Goal: Task Accomplishment & Management: Manage account settings

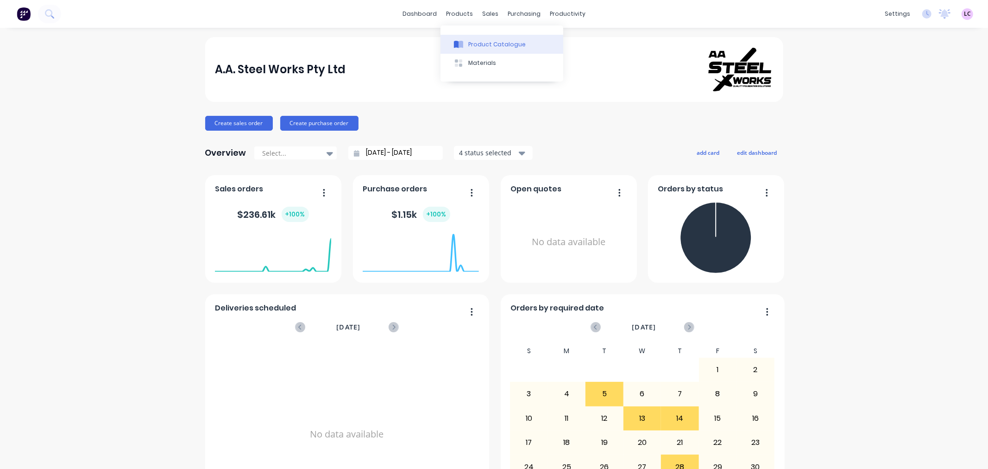
click at [471, 40] on div "Product Catalogue" at bounding box center [496, 44] width 57 height 8
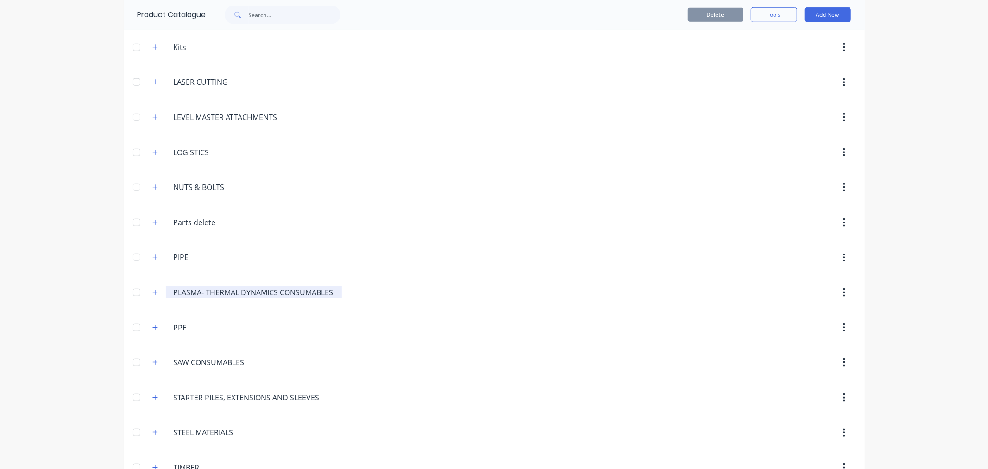
scroll to position [760, 0]
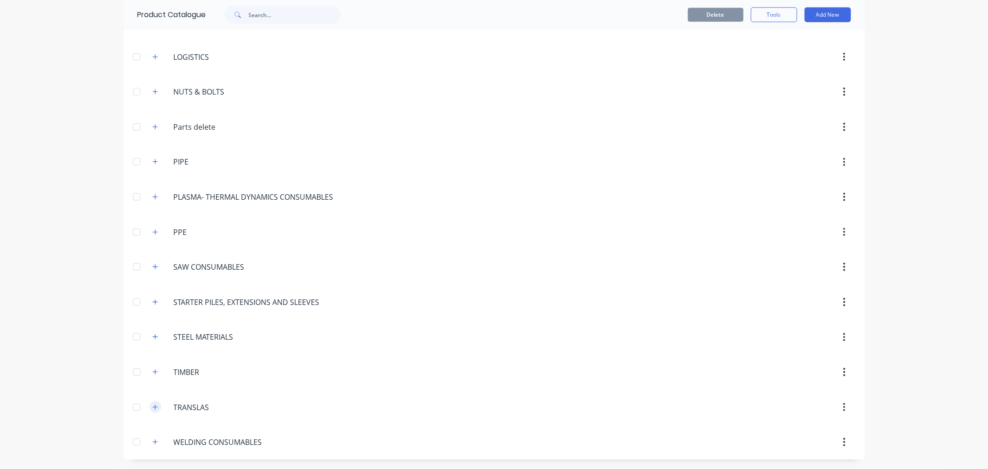
click at [152, 409] on icon "button" at bounding box center [155, 407] width 6 height 6
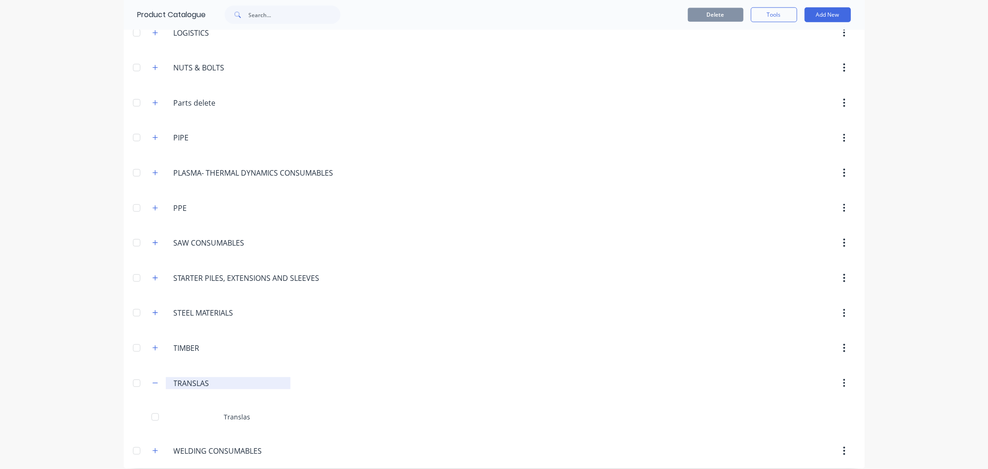
scroll to position [793, 0]
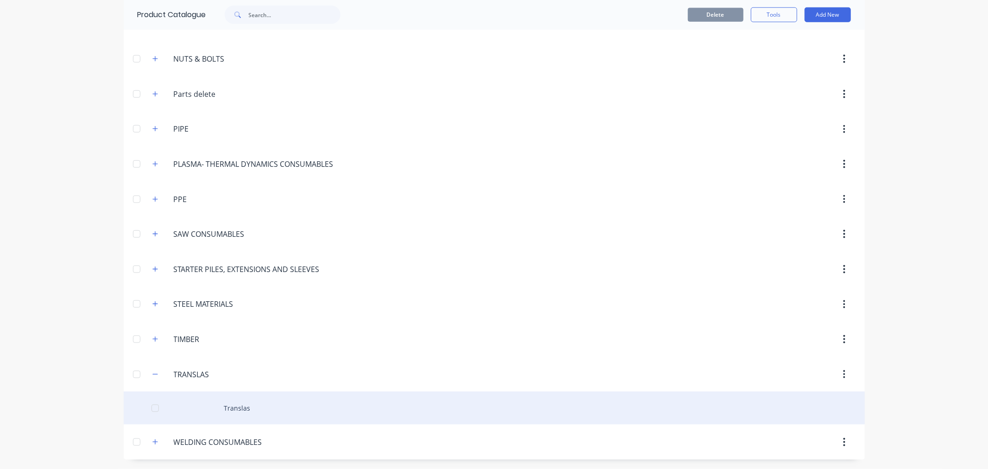
click at [235, 405] on div "Translas" at bounding box center [494, 407] width 741 height 33
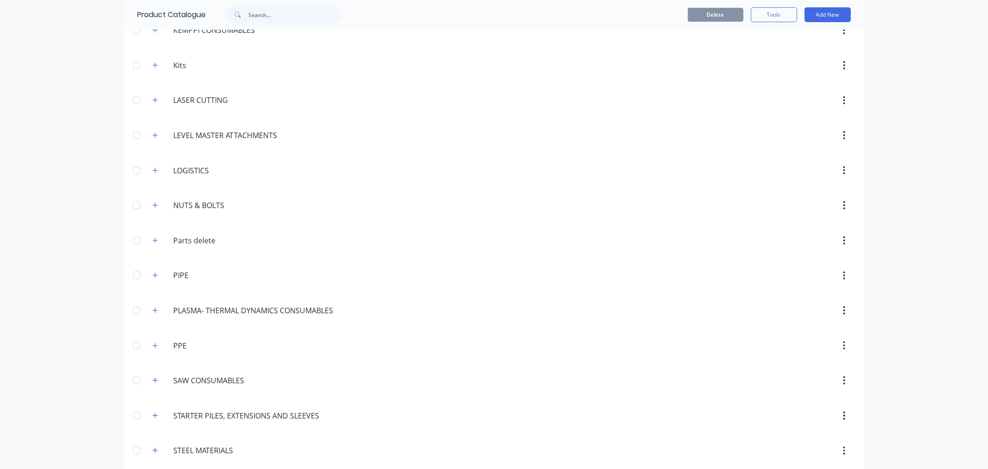
scroll to position [669, 0]
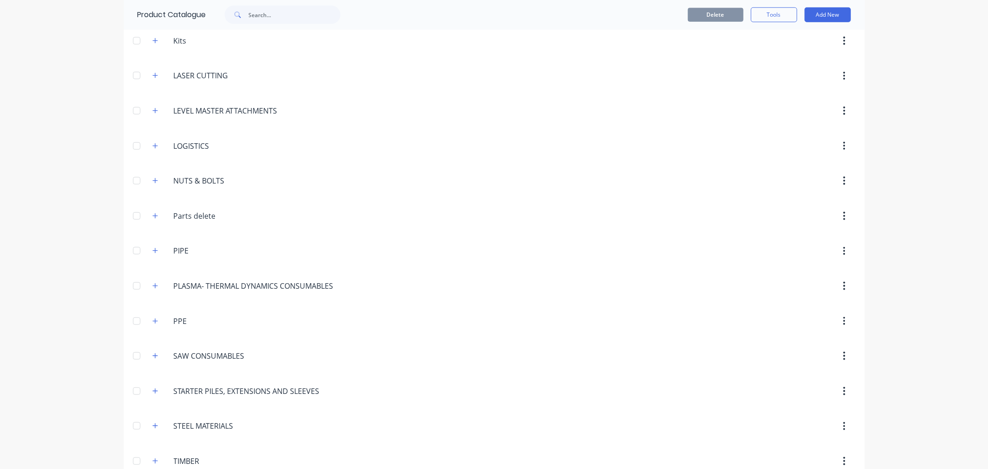
click at [843, 215] on icon "button" at bounding box center [844, 216] width 2 height 10
click at [826, 241] on div "Delete" at bounding box center [811, 239] width 71 height 13
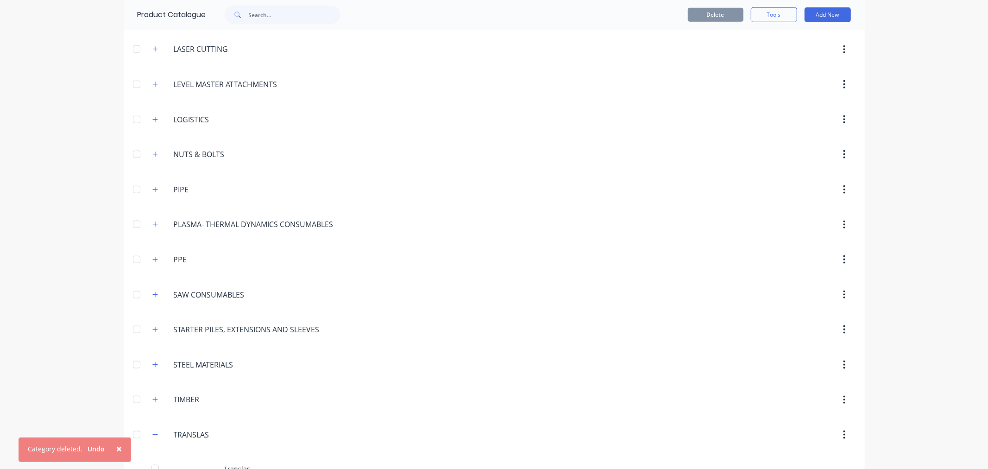
scroll to position [720, 0]
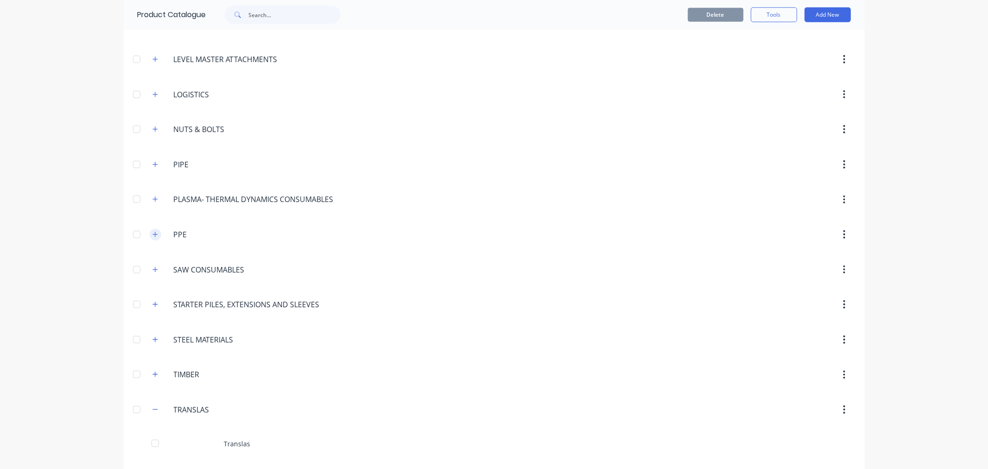
click at [152, 236] on icon "button" at bounding box center [154, 233] width 5 height 5
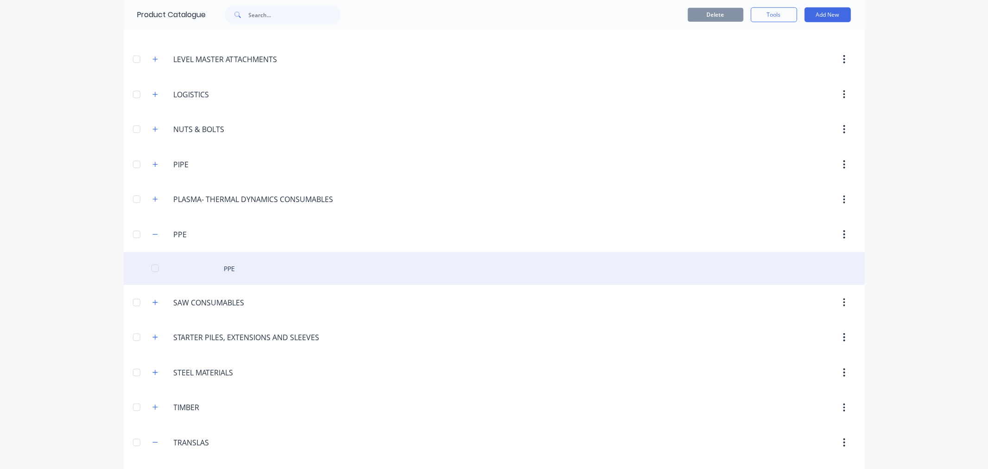
click at [218, 264] on div "PPE" at bounding box center [494, 268] width 741 height 33
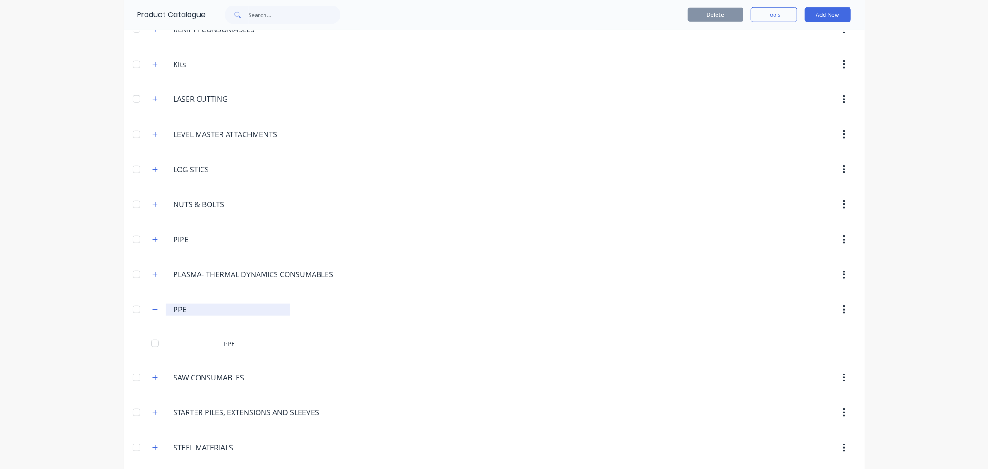
scroll to position [669, 0]
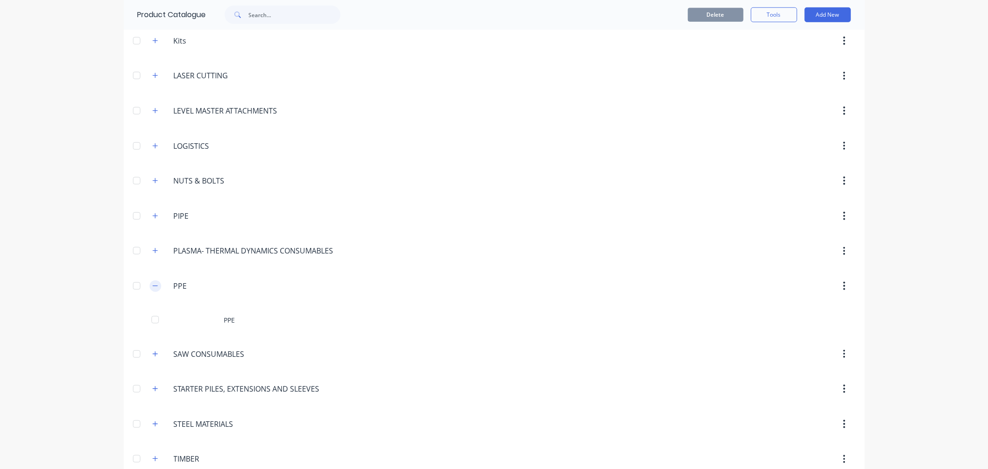
click at [152, 289] on icon "button" at bounding box center [155, 285] width 6 height 6
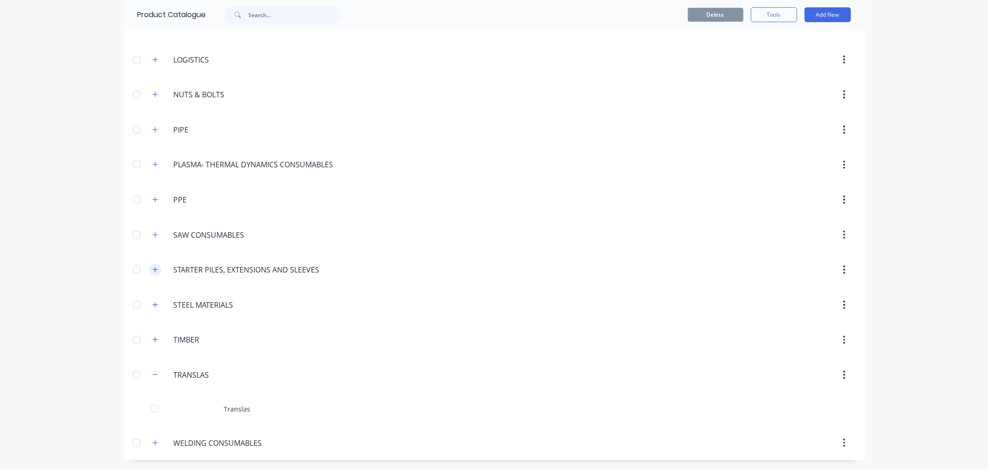
scroll to position [758, 0]
click at [152, 374] on icon "button" at bounding box center [155, 374] width 6 height 6
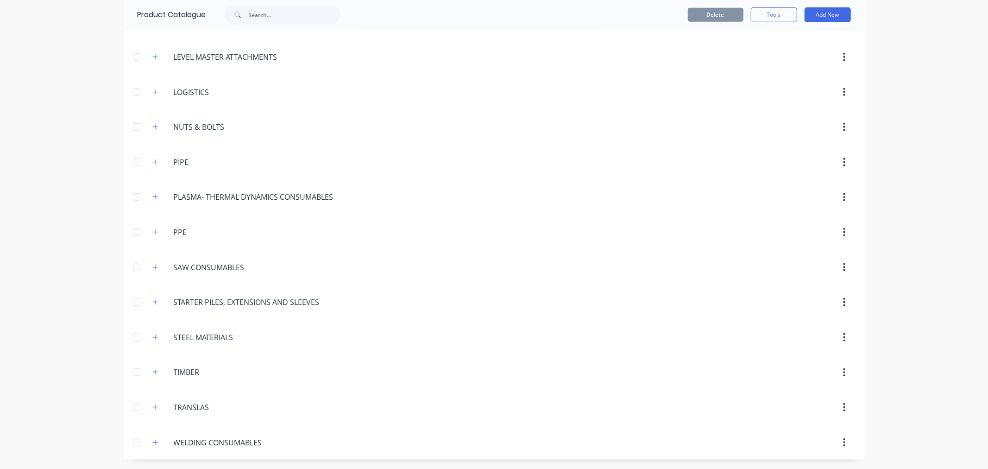
click at [150, 441] on span at bounding box center [156, 442] width 12 height 12
click at [152, 441] on icon "button" at bounding box center [155, 442] width 6 height 6
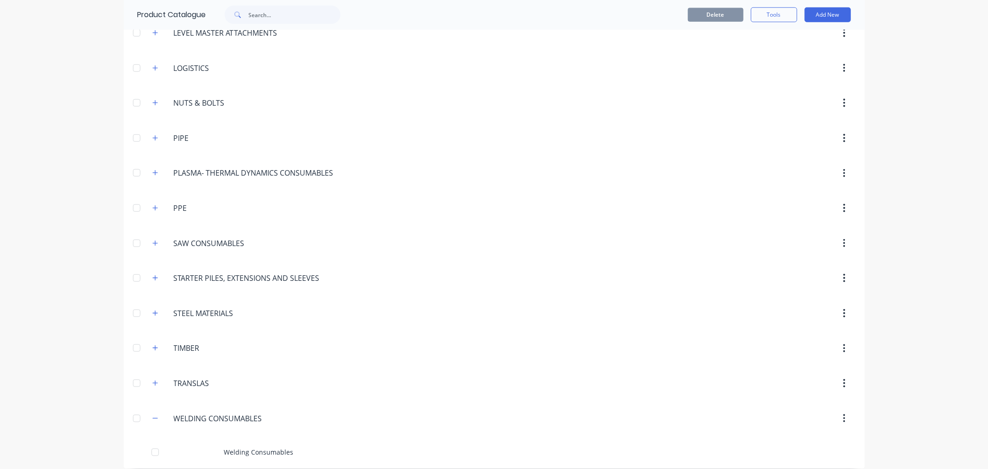
scroll to position [758, 0]
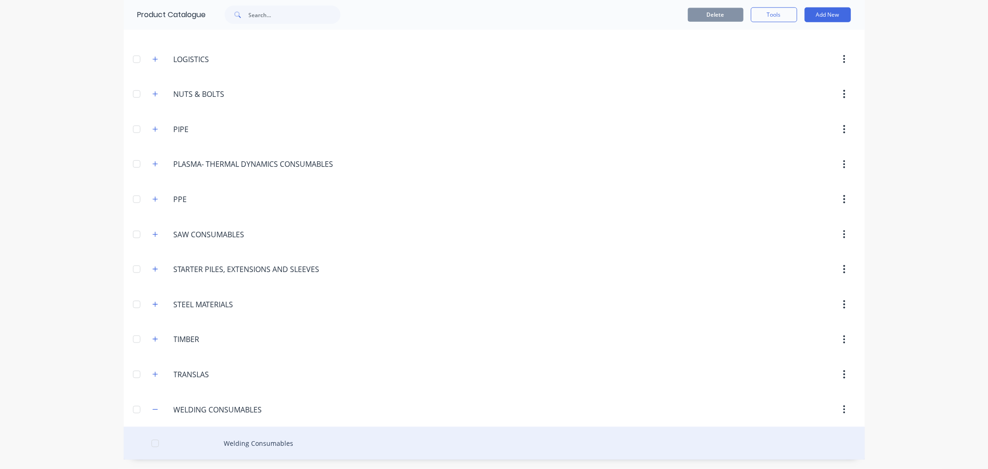
click at [284, 444] on div "Welding Consumables" at bounding box center [494, 442] width 741 height 33
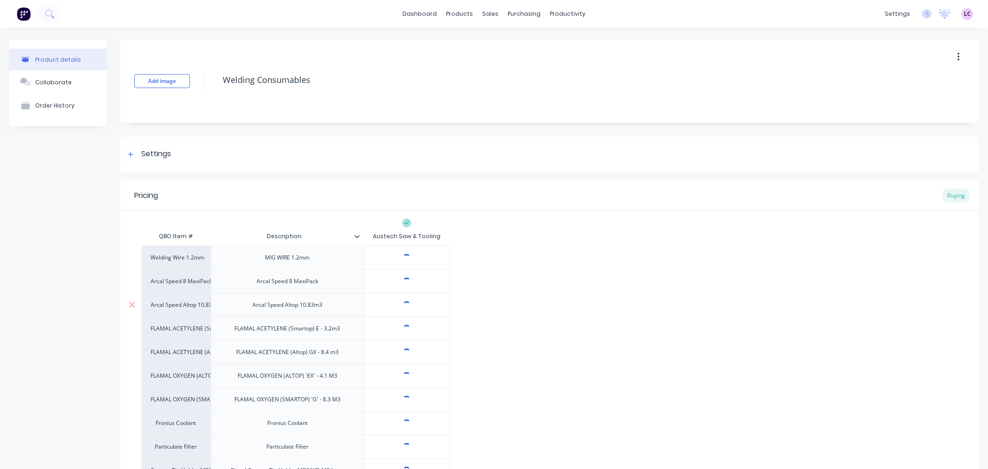
type textarea "x"
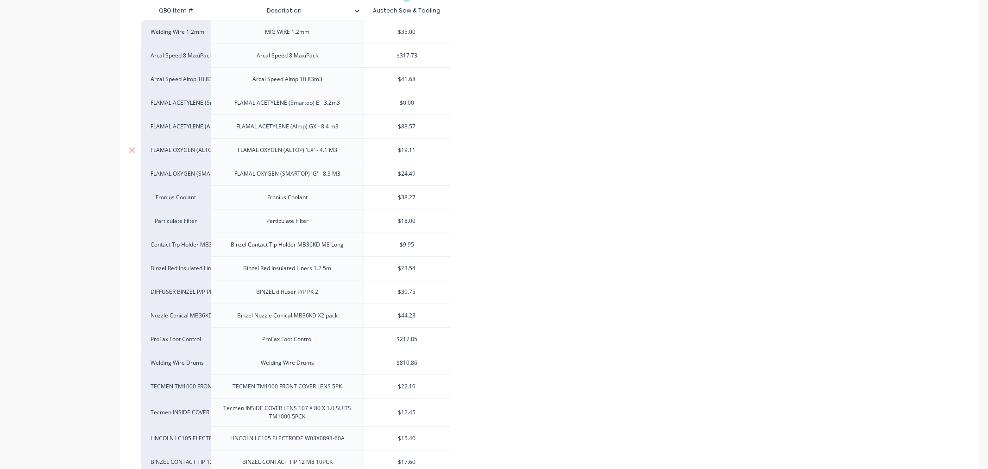
scroll to position [244, 0]
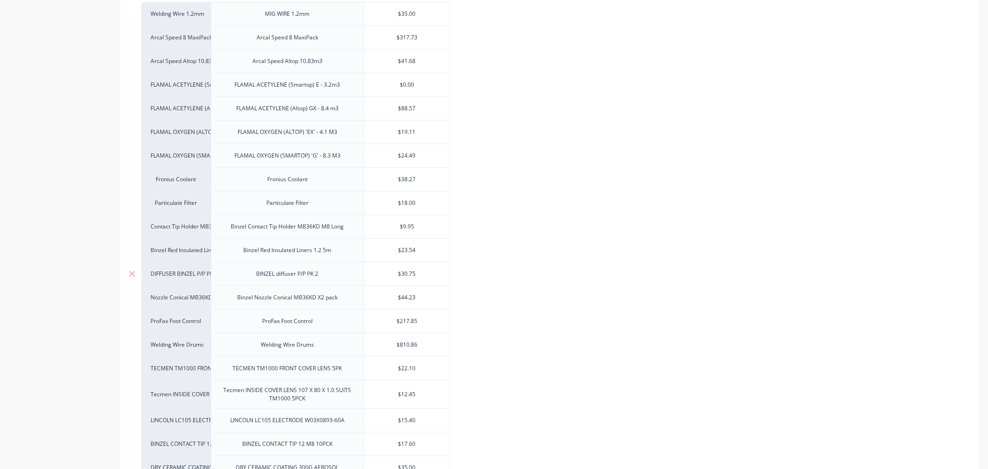
click at [414, 279] on div "$30.75" at bounding box center [407, 273] width 86 height 23
type input "$30.75"
drag, startPoint x: 417, startPoint y: 273, endPoint x: 401, endPoint y: 271, distance: 15.9
click at [401, 271] on input "$30.75" at bounding box center [407, 273] width 86 height 8
type textarea "x"
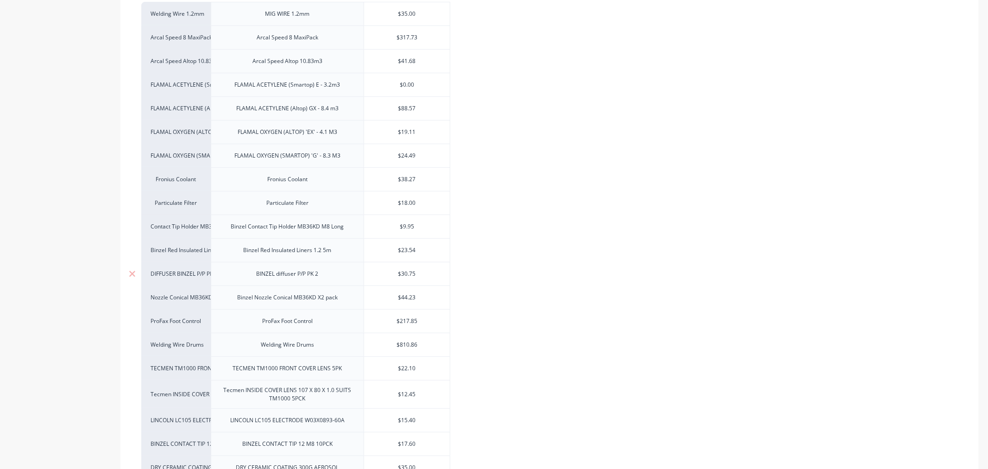
type input "$8"
type textarea "x"
type input "$8.13"
type textarea "x"
type input "$8.13"
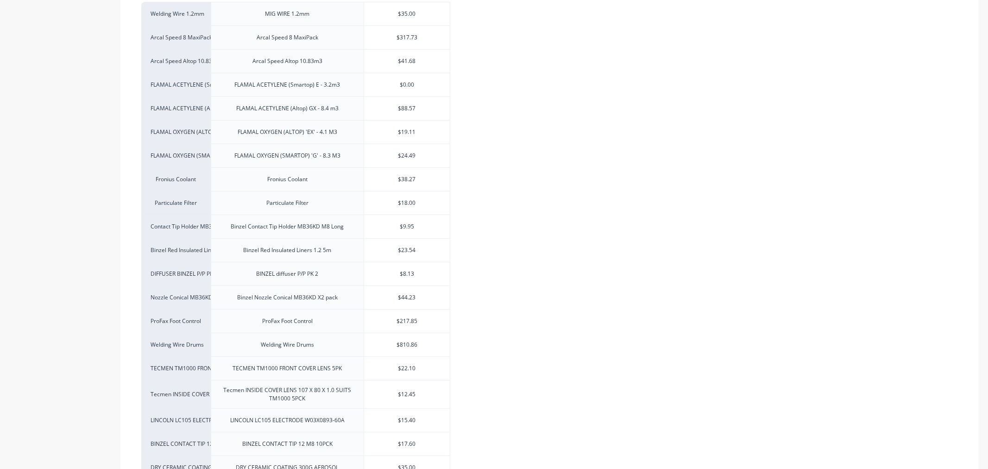
click at [517, 291] on div "Welding Wire 1.2mm MIG WIRE 1.2mm $35.00 Arcal Speed 8 MaxiPack Arcal Speed 8 M…" at bounding box center [549, 240] width 816 height 477
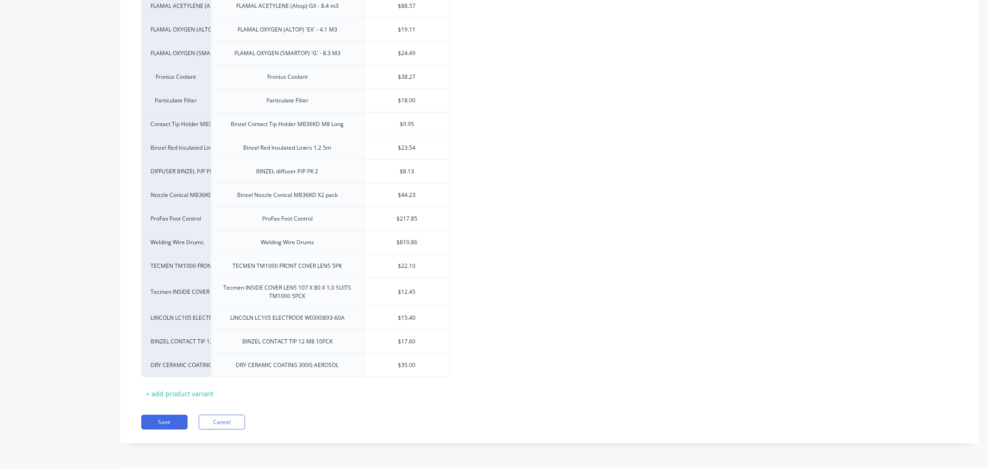
scroll to position [346, 0]
click at [183, 342] on div "Welding Wire 1.2mm MIG WIRE 1.2mm $35.00 Arcal Speed 8 MaxiPack Arcal Speed 8 M…" at bounding box center [549, 138] width 816 height 477
click at [184, 342] on div "BINZEL CONTACT TIP 12 M8 10PCK" at bounding box center [175, 341] width 51 height 8
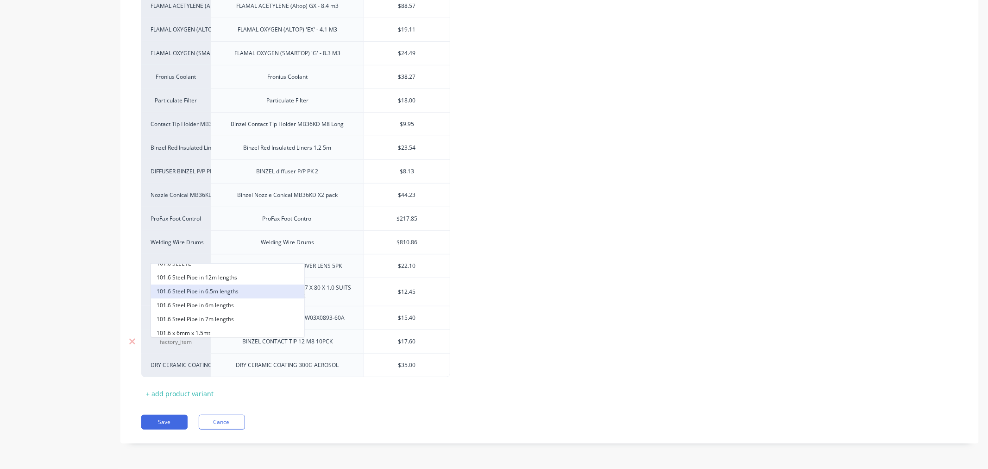
scroll to position [103, 0]
click at [44, 329] on div "Product details Collaborate Order History" at bounding box center [57, 75] width 97 height 763
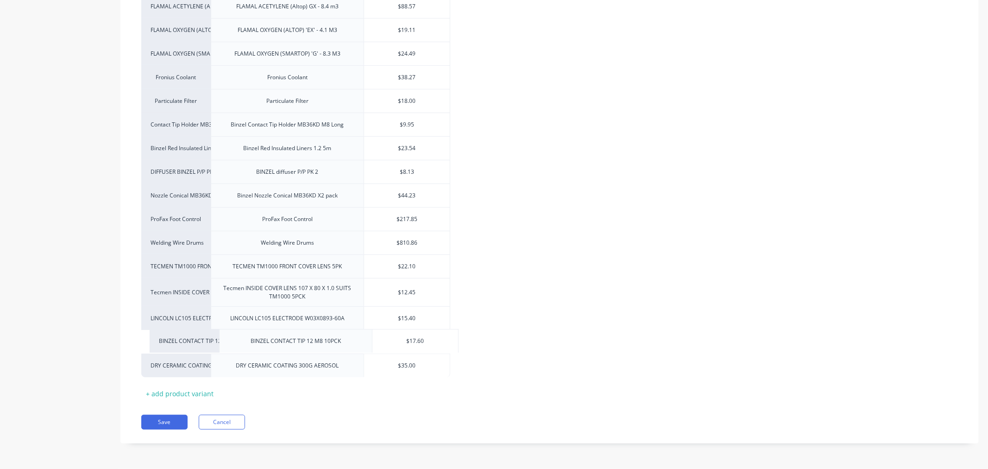
scroll to position [346, 0]
click at [164, 343] on div "Welding Wire 1.2mm MIG WIRE 1.2mm $35.00 Arcal Speed 8 MaxiPack Arcal Speed 8 M…" at bounding box center [549, 138] width 816 height 477
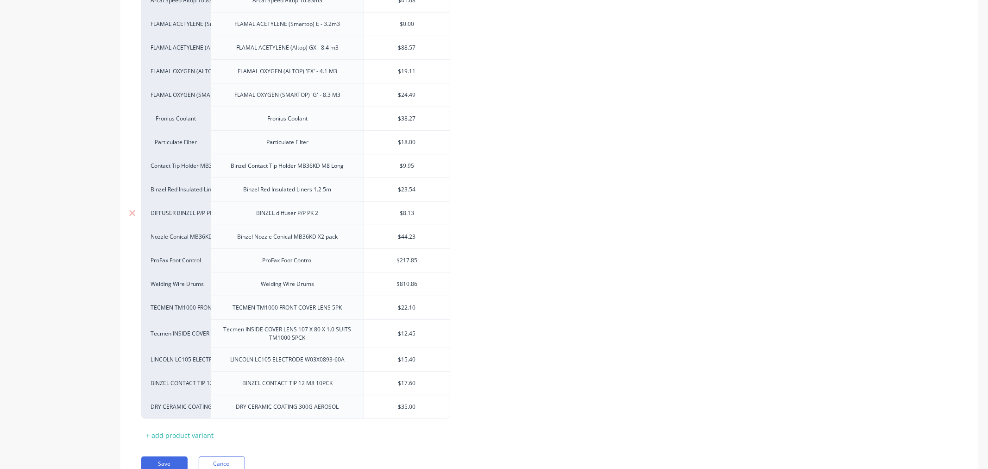
scroll to position [346, 0]
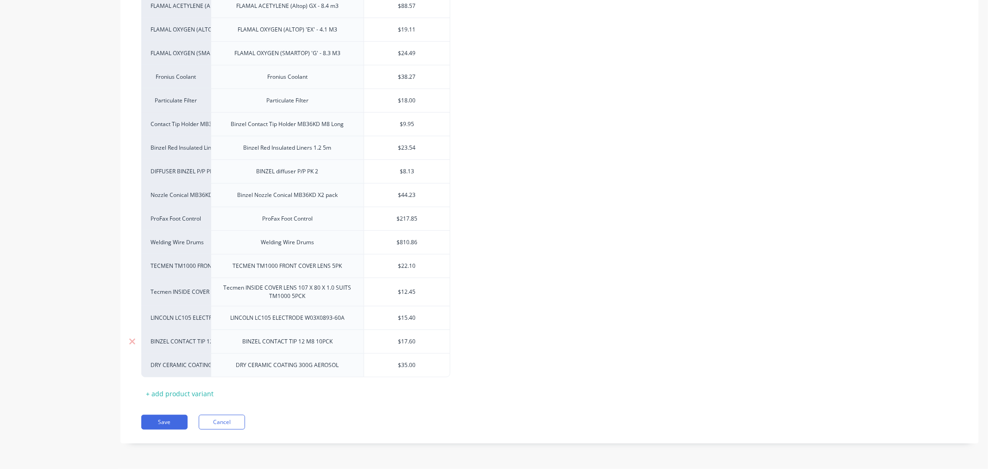
click at [309, 346] on div "BINZEL CONTACT TIP 12 M8 10PCK" at bounding box center [287, 341] width 105 height 12
click at [322, 341] on div "BINZEL CONTACT TIP 1.2MM M8 10PCK" at bounding box center [287, 341] width 117 height 12
click at [383, 346] on div "$17.60" at bounding box center [407, 341] width 86 height 23
type textarea "x"
type input "$17.60"
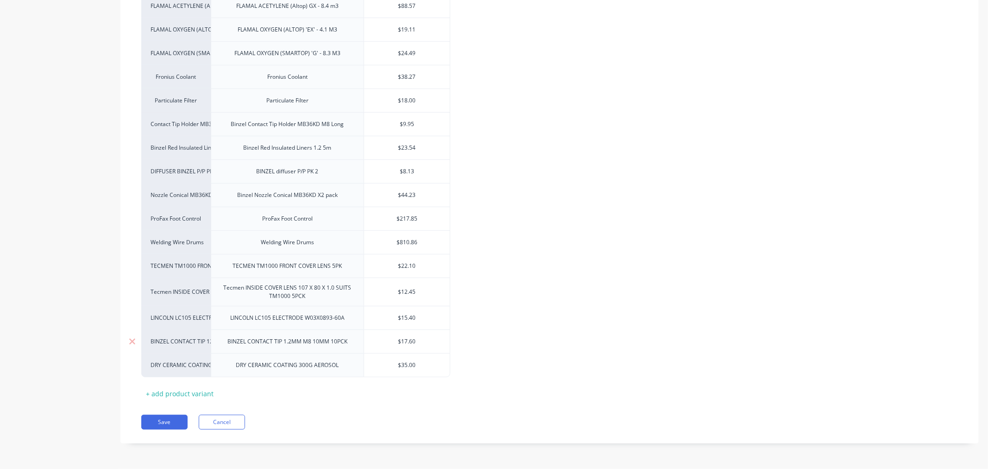
click at [402, 342] on input "$17.60" at bounding box center [407, 341] width 86 height 8
type textarea "x"
type input "$1"
type textarea "x"
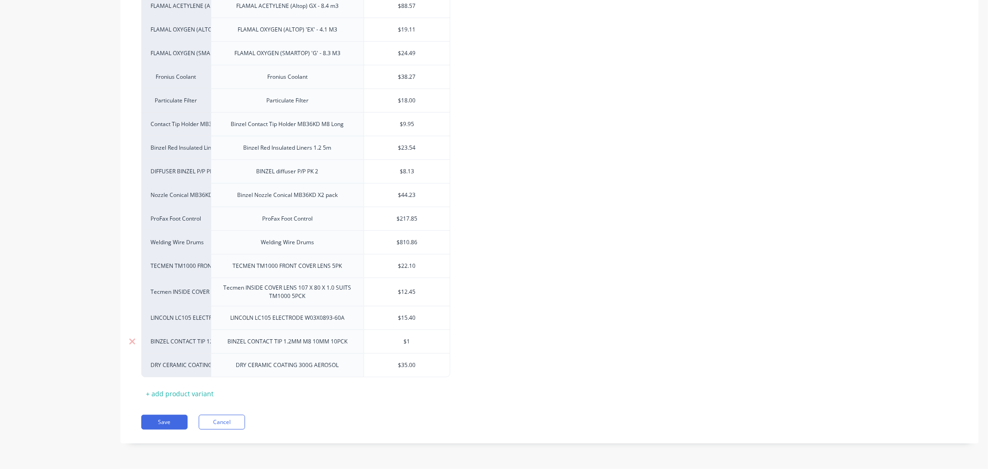
type input "$18"
type textarea "x"
type input "$18."
type textarea "x"
type input "$18.3"
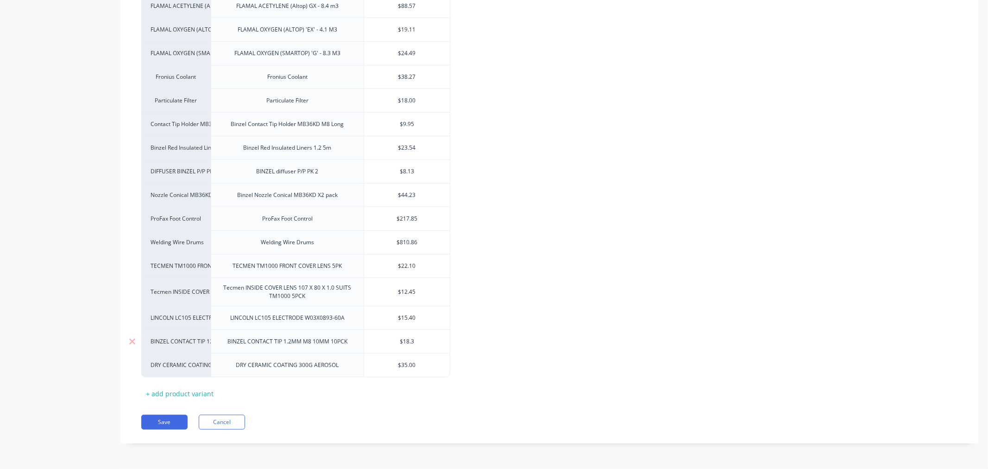
type textarea "x"
type input "$18.34"
click at [562, 350] on div "Welding Wire 1.2mm MIG WIRE 1.2mm $35.00 Arcal Speed 8 MaxiPack Arcal Speed 8 M…" at bounding box center [549, 138] width 816 height 477
click at [165, 422] on button "Save" at bounding box center [164, 421] width 46 height 15
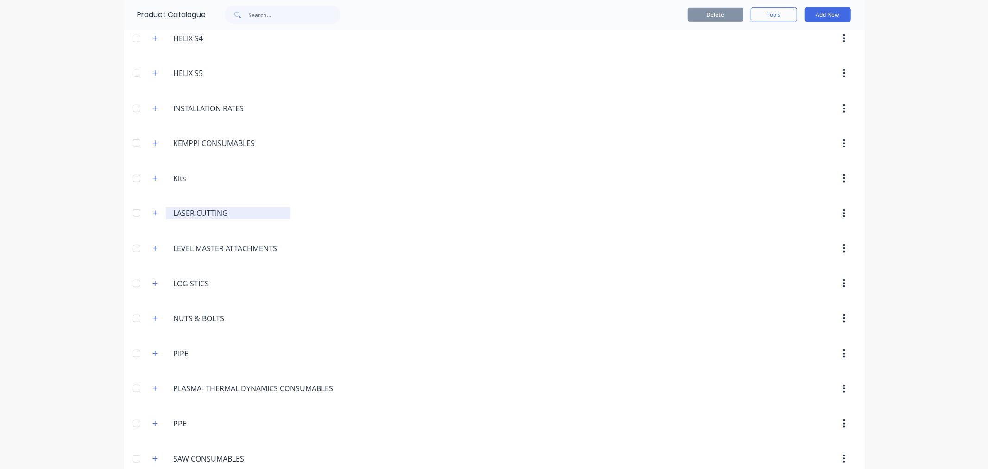
scroll to position [617, 0]
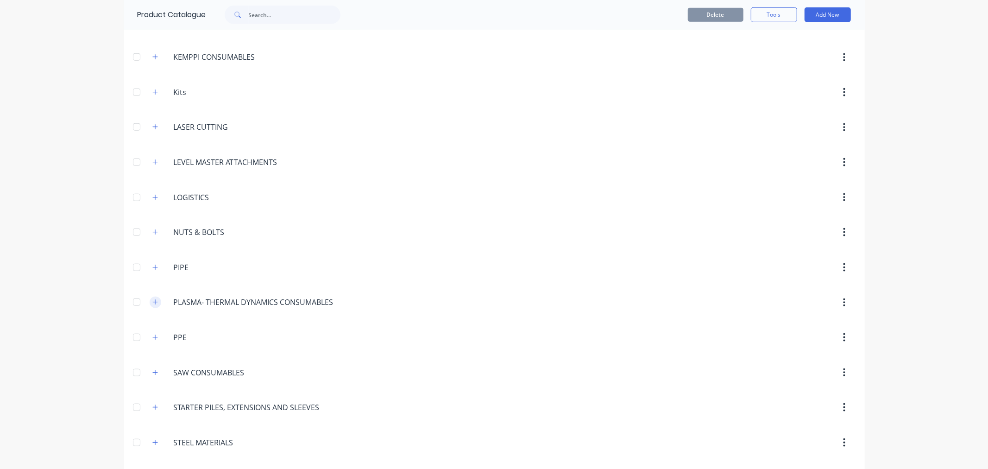
click at [154, 302] on icon "button" at bounding box center [155, 302] width 6 height 6
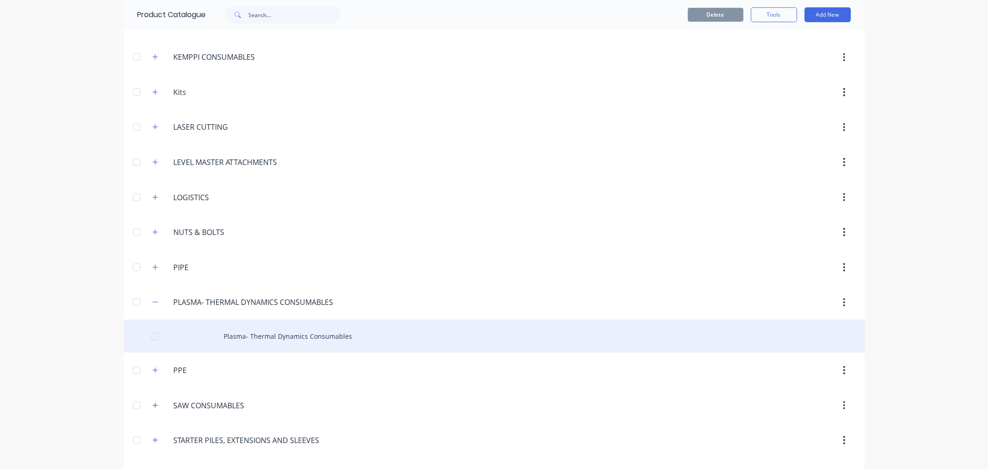
click at [274, 335] on div "Plasma- Thermal Dynamics Consumables" at bounding box center [494, 335] width 741 height 33
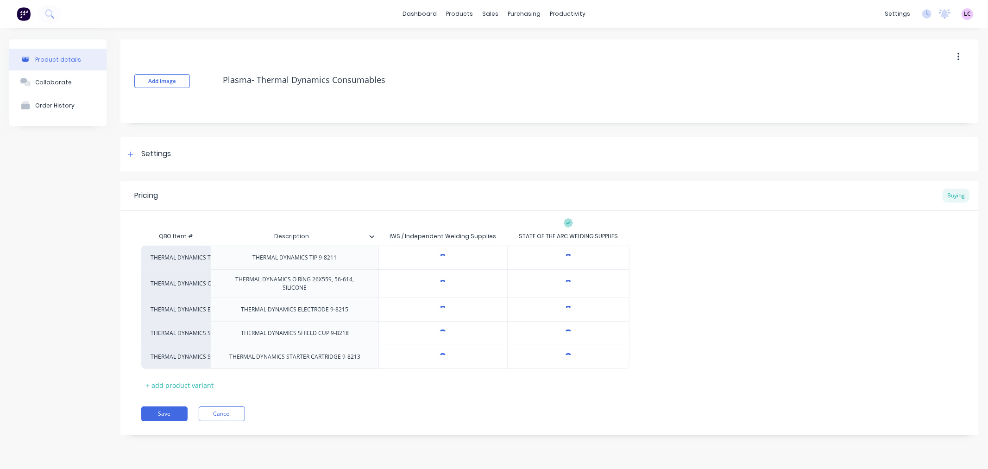
type textarea "x"
type input "$10.68"
click at [452, 260] on input "$10.68" at bounding box center [443, 257] width 128 height 8
drag, startPoint x: 454, startPoint y: 257, endPoint x: 394, endPoint y: 258, distance: 59.3
click at [394, 258] on input "$10.68" at bounding box center [443, 257] width 128 height 8
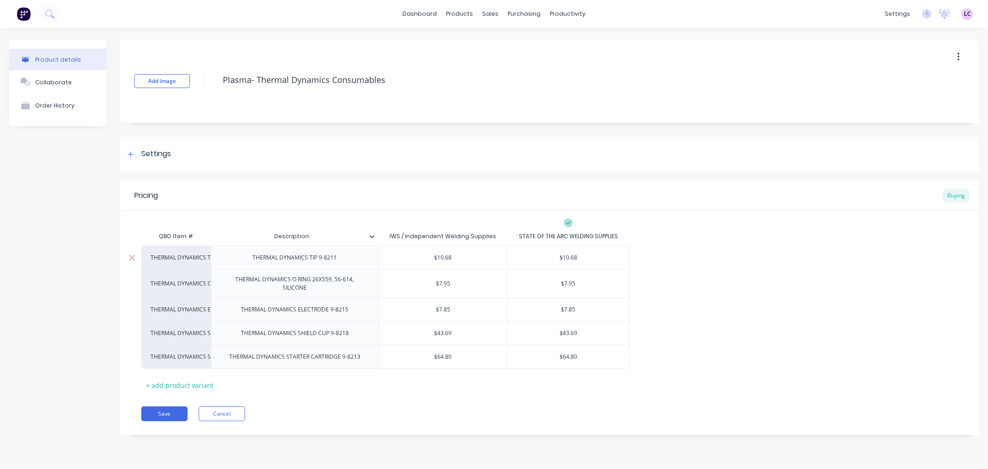
type textarea "x"
type input "13"
type textarea "x"
type input "13.8"
type textarea "x"
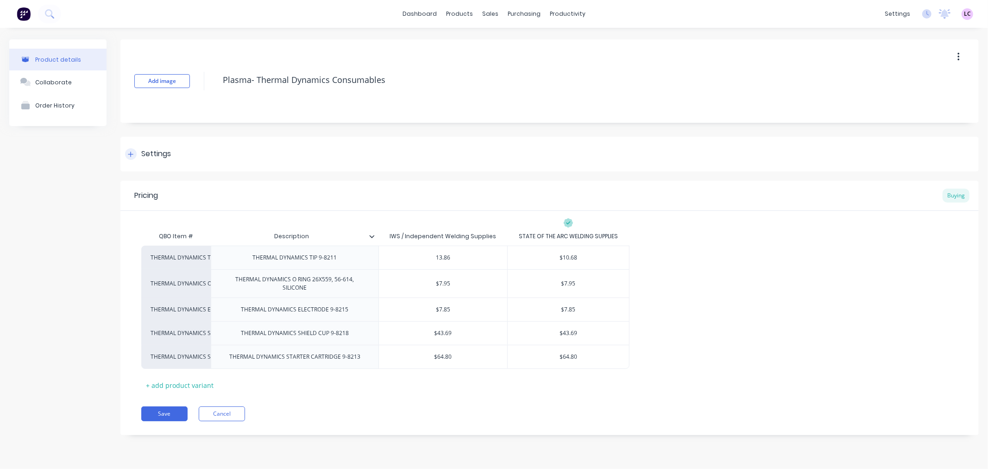
type input "13.86"
click at [131, 150] on div at bounding box center [131, 154] width 12 height 12
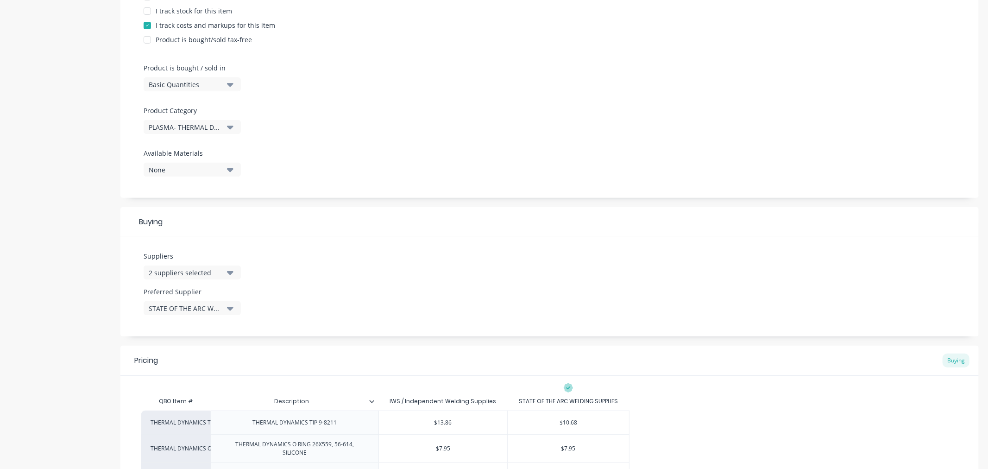
scroll to position [257, 0]
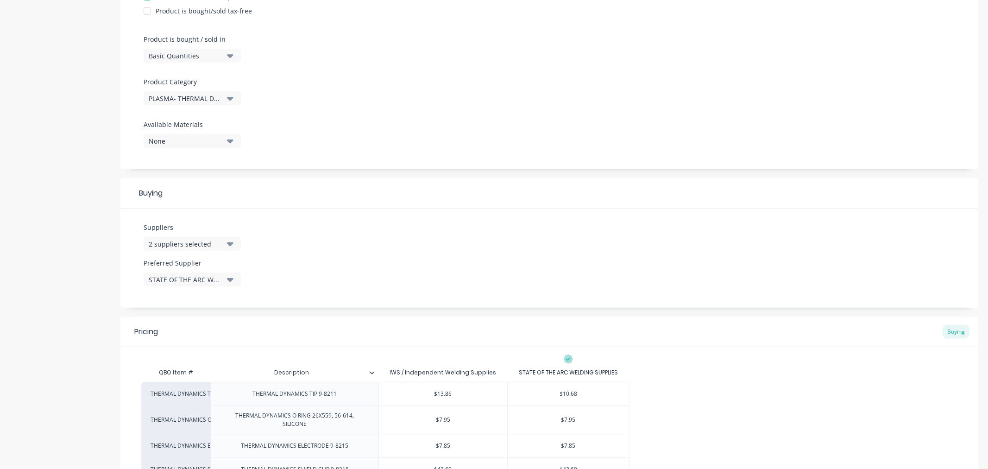
click at [220, 280] on div "STATE OF THE ARC WELDING SUPPLIES" at bounding box center [186, 280] width 74 height 10
click at [158, 348] on div "button" at bounding box center [159, 348] width 19 height 19
type textarea "x"
click at [411, 275] on div "Suppliers 2 suppliers selected Preferred Supplier IWS / Independent Welding Sup…" at bounding box center [549, 257] width 858 height 99
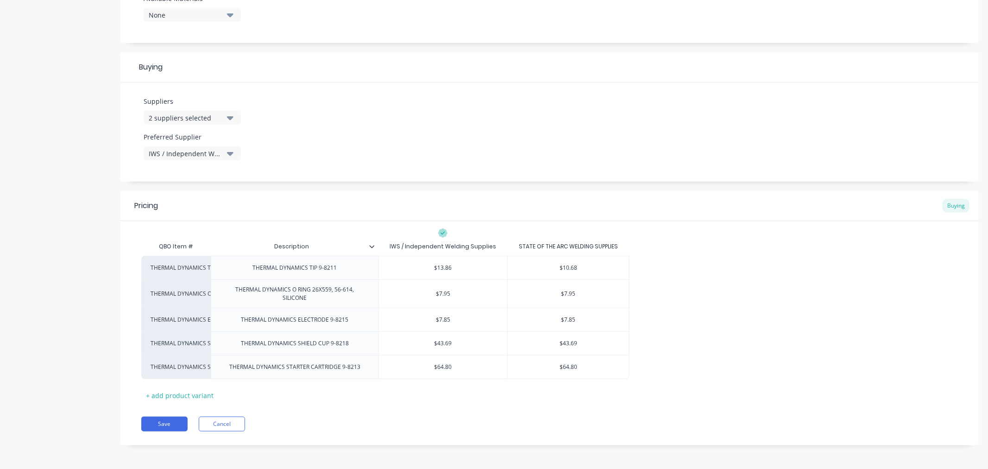
scroll to position [385, 0]
type input "$64.80"
click at [456, 365] on input "$64.80" at bounding box center [443, 365] width 128 height 8
type textarea "x"
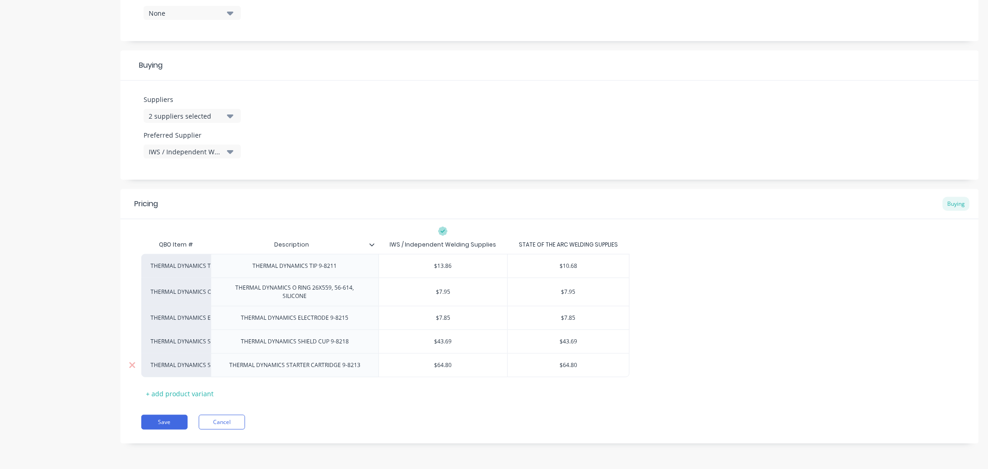
type input "$6"
type textarea "x"
type input "$67"
type textarea "x"
type input "$67."
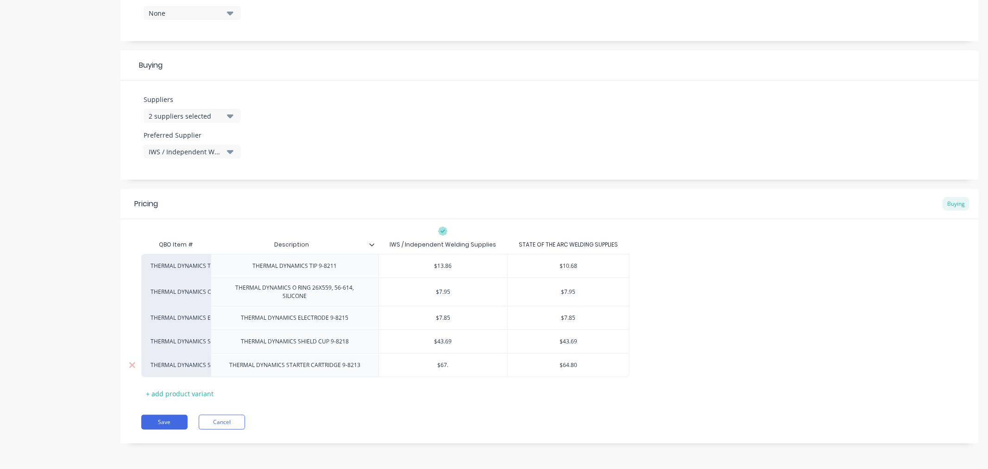
type textarea "x"
type input "$67.0"
type textarea "x"
type input "$67.09"
click at [427, 405] on div "Pricing Buying QBO Item # Description IWS / Independent Welding Supplies STATE …" at bounding box center [549, 316] width 858 height 254
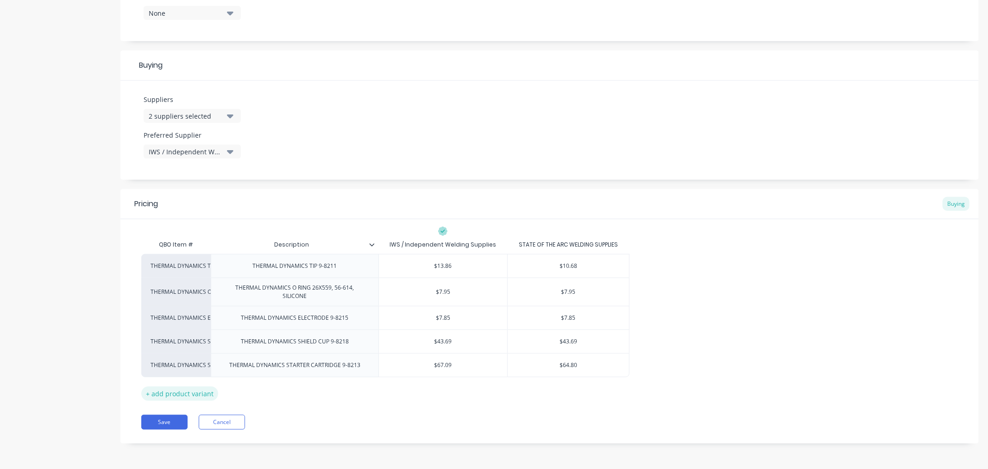
click at [147, 396] on div "+ add product variant" at bounding box center [179, 393] width 77 height 14
click at [293, 391] on div at bounding box center [295, 388] width 46 height 12
click at [225, 446] on button "Cancel" at bounding box center [222, 445] width 46 height 15
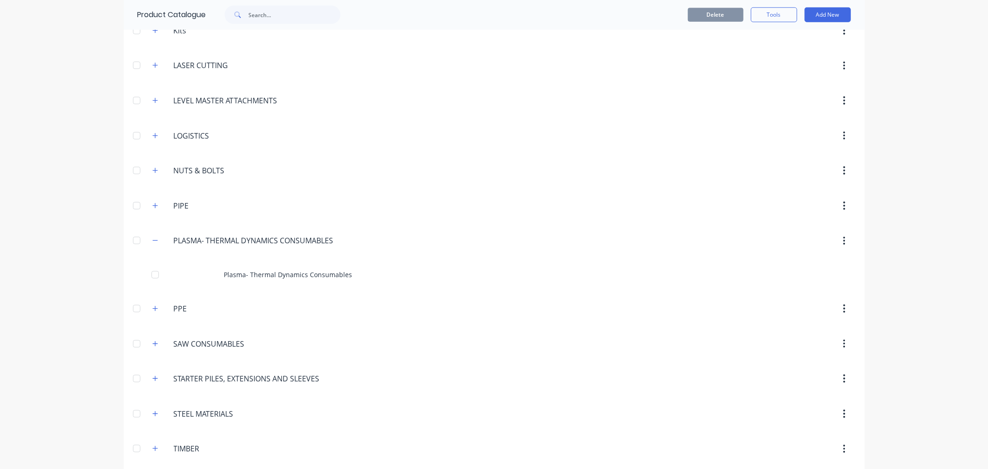
scroll to position [771, 0]
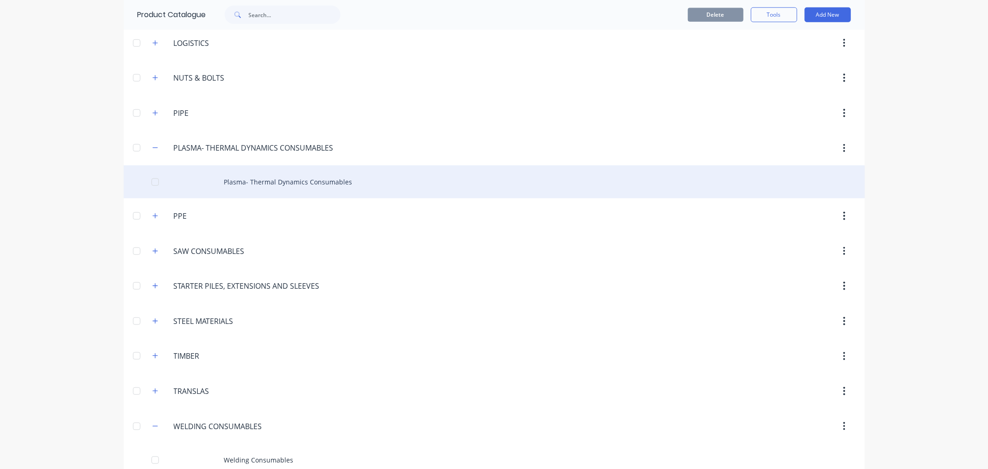
click at [263, 176] on div "Plasma- Thermal Dynamics Consumables" at bounding box center [494, 181] width 741 height 33
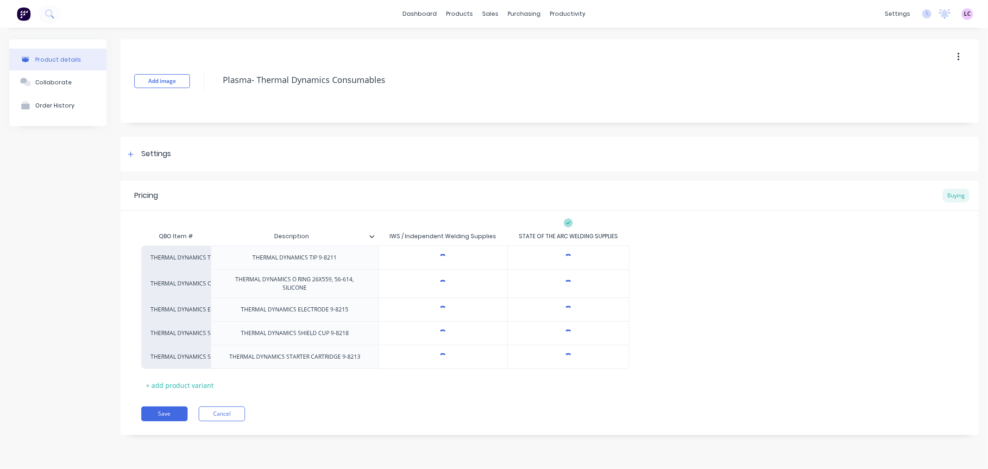
type textarea "x"
type input "$10.68"
click at [452, 258] on input "$10.68" at bounding box center [443, 257] width 128 height 8
type textarea "x"
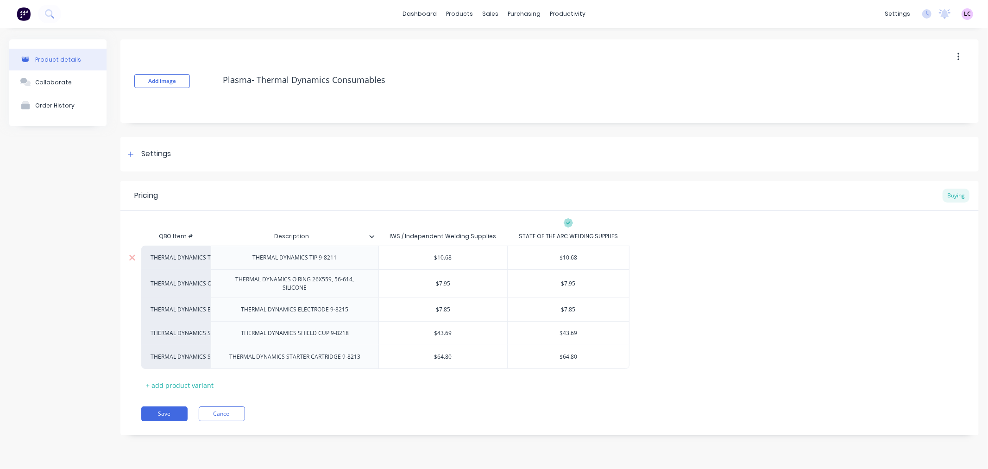
type input "$1"
type textarea "x"
type input "$13"
type textarea "x"
type input "$13."
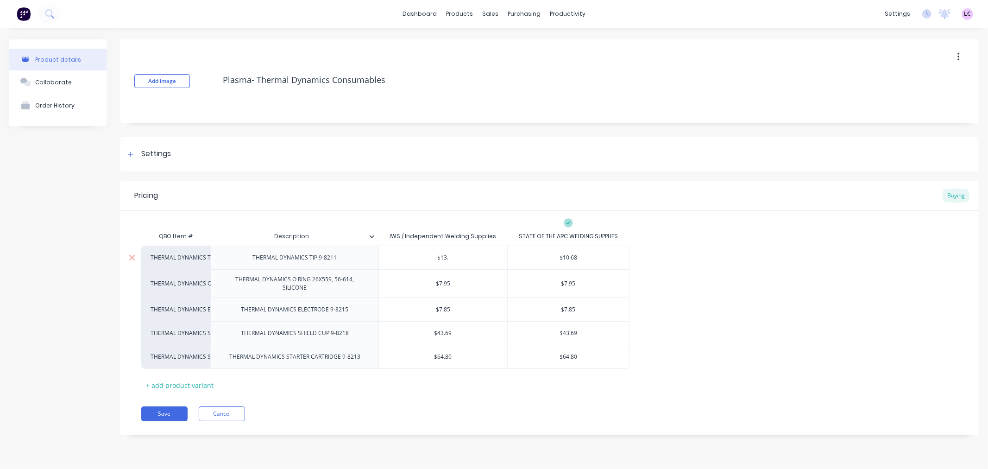
type textarea "x"
type input "$13.8"
type textarea "x"
type input "$13.86"
type input "$64.80"
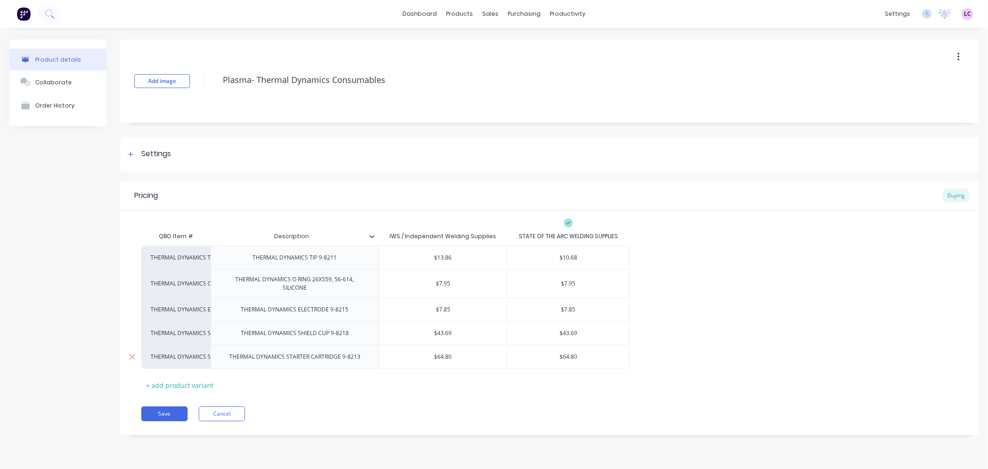
click at [449, 356] on input "$64.80" at bounding box center [443, 356] width 128 height 8
type textarea "x"
type input "$6"
type textarea "x"
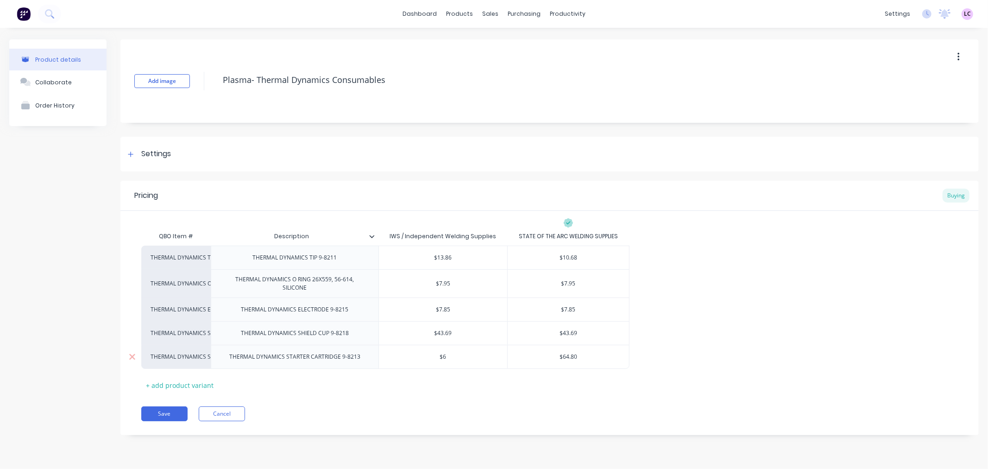
type input "$67"
type textarea "x"
type input "$67."
type textarea "x"
type input "$67.0"
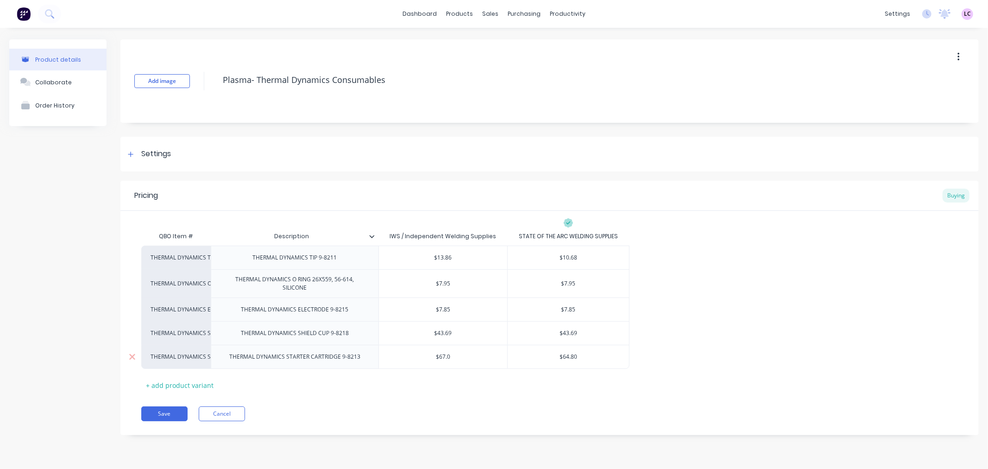
type textarea "x"
type input "$67.09"
click at [132, 158] on div at bounding box center [131, 154] width 12 height 12
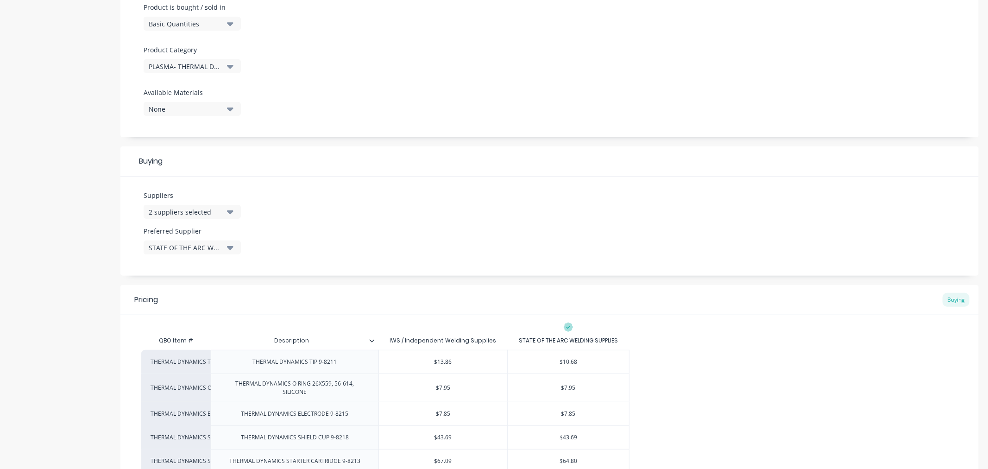
scroll to position [308, 0]
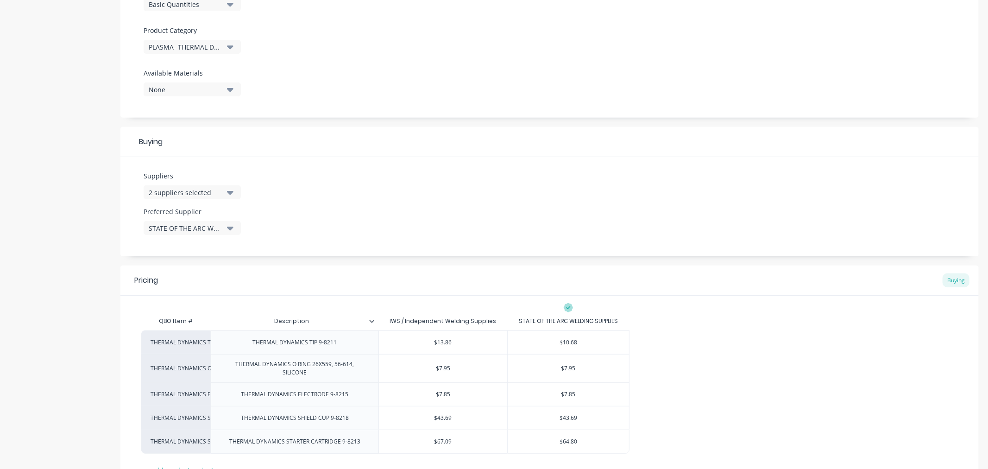
click at [223, 232] on button "STATE OF THE ARC WELDING SUPPLIES" at bounding box center [192, 228] width 97 height 14
click at [211, 297] on div "IWS / Independent Welding Supplies" at bounding box center [218, 297] width 93 height 10
click at [65, 268] on div "Product details Collaborate Order History" at bounding box center [57, 132] width 97 height 802
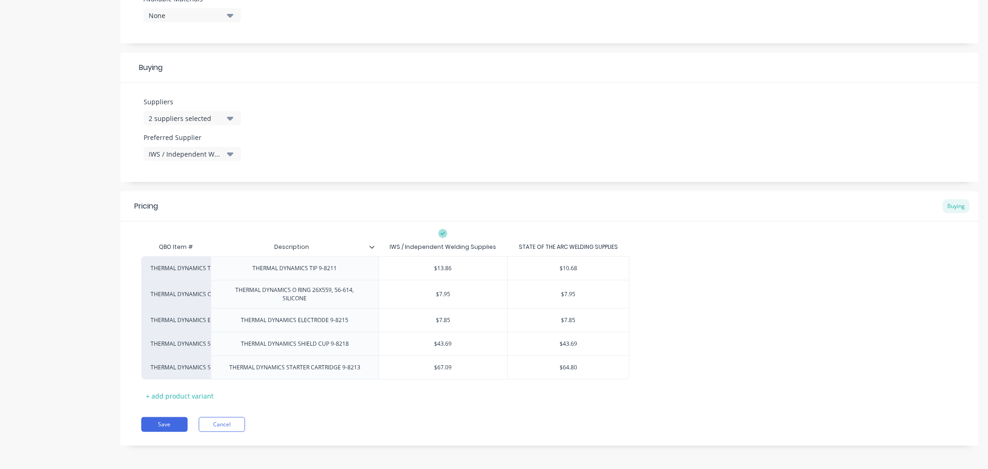
scroll to position [385, 0]
click at [160, 420] on button "Save" at bounding box center [164, 421] width 46 height 15
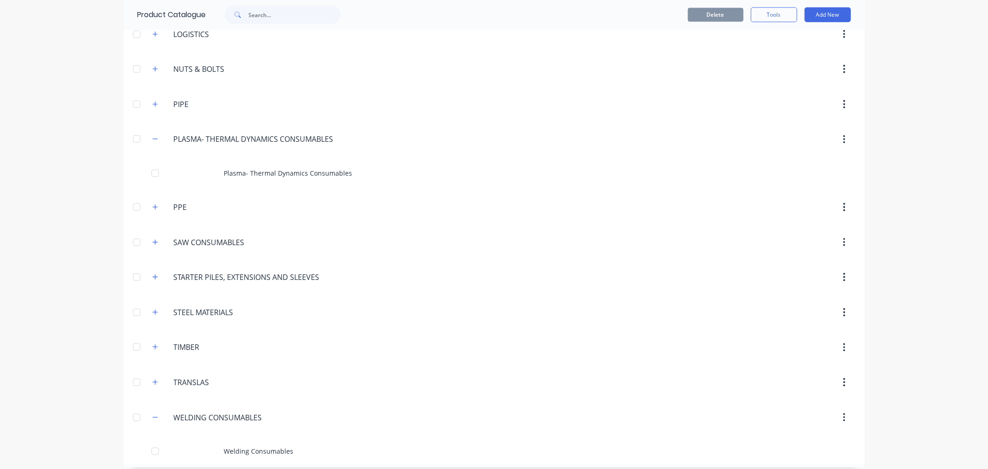
scroll to position [791, 0]
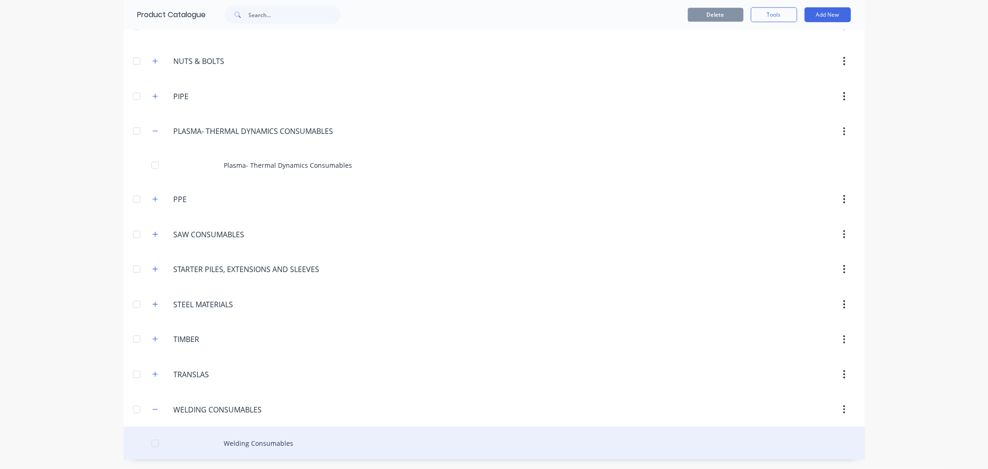
click at [274, 444] on div "Welding Consumables" at bounding box center [494, 442] width 741 height 33
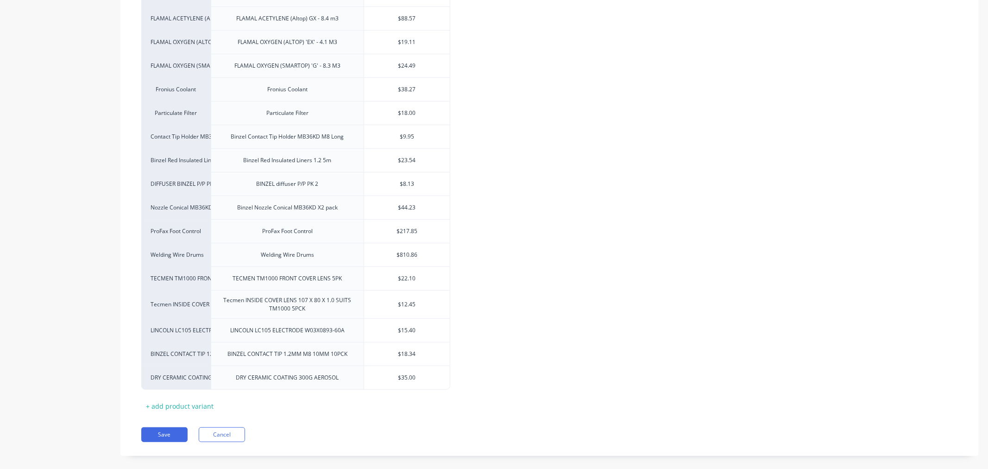
scroll to position [346, 0]
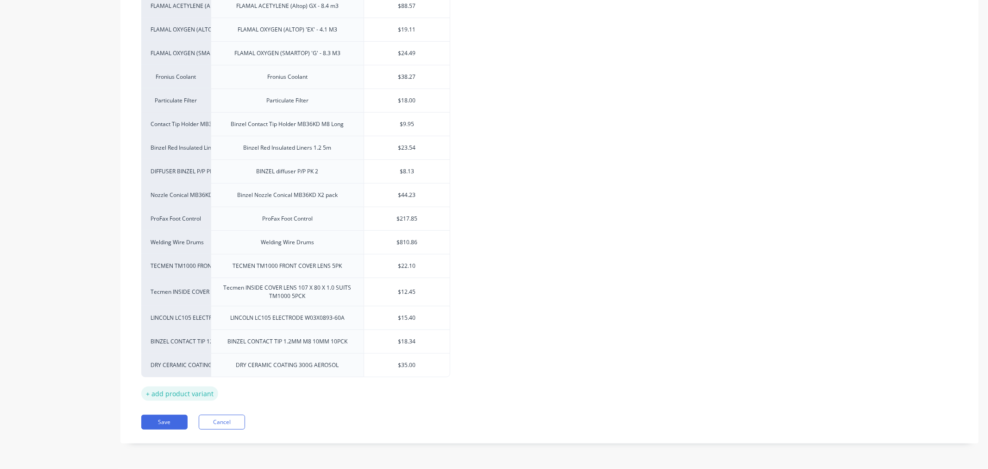
click at [148, 394] on div "+ add product variant" at bounding box center [179, 393] width 77 height 14
type textarea "x"
click at [244, 390] on div at bounding box center [287, 388] width 153 height 24
click at [289, 391] on div at bounding box center [287, 388] width 46 height 12
click at [406, 392] on input "text" at bounding box center [407, 388] width 86 height 8
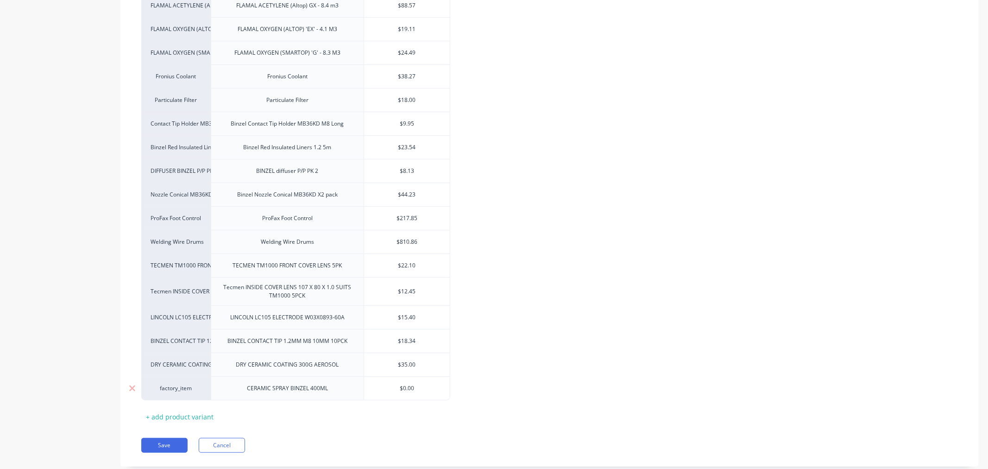
type textarea "x"
click at [406, 392] on input "$0.00" at bounding box center [407, 388] width 86 height 8
type input "$32"
type textarea "x"
type input "$32."
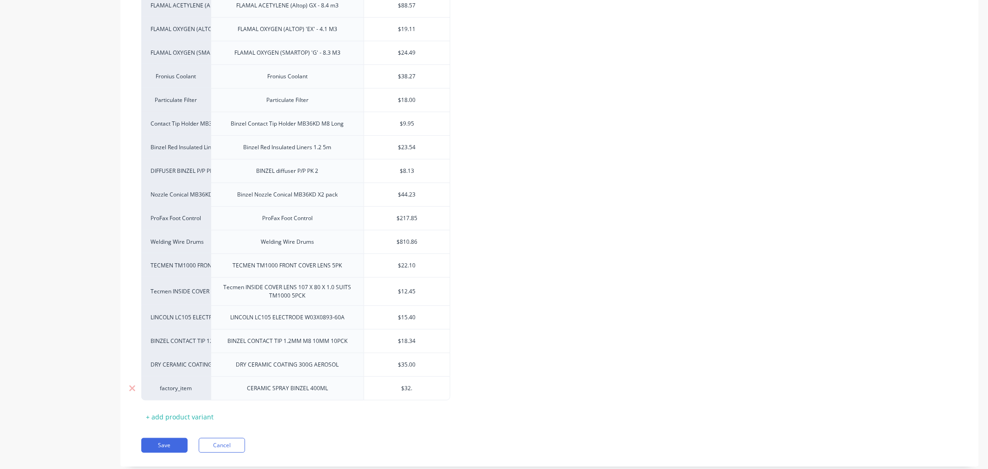
type textarea "x"
type input "$32.50"
type textarea "x"
type input "$32.50"
click at [187, 392] on div "factory_item" at bounding box center [175, 388] width 51 height 8
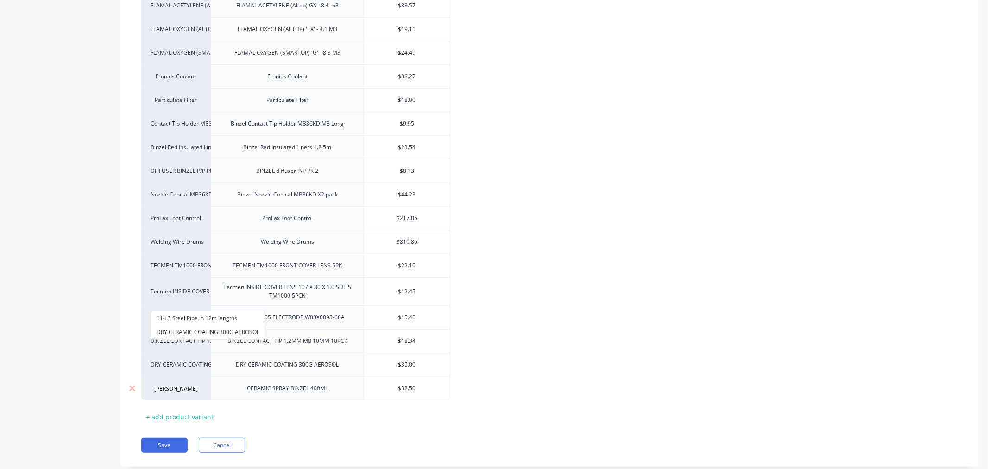
type input "CERAMIC"
drag, startPoint x: 190, startPoint y: 391, endPoint x: 139, endPoint y: 390, distance: 50.9
click at [141, 390] on div "factory_item CERAMIC 114.3 Steel Pipe in 12m lengths DRY CERAMIC COATING 300G A…" at bounding box center [295, 388] width 309 height 24
click at [164, 436] on div "Pricing Buying QBO Item # Description Austech Saw & Tooling Welding Wire 1.2mm …" at bounding box center [549, 150] width 858 height 632
click at [161, 446] on button "Save" at bounding box center [164, 445] width 46 height 15
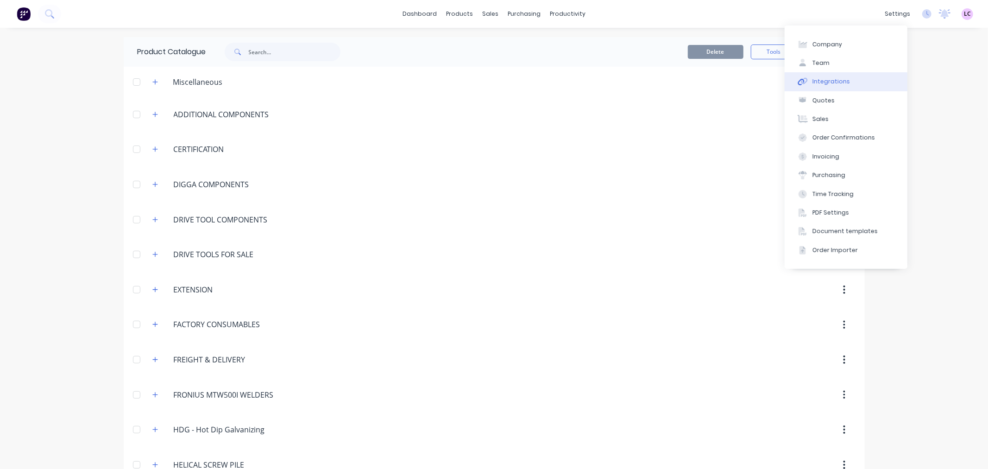
click at [847, 81] on button "Integrations" at bounding box center [845, 81] width 123 height 19
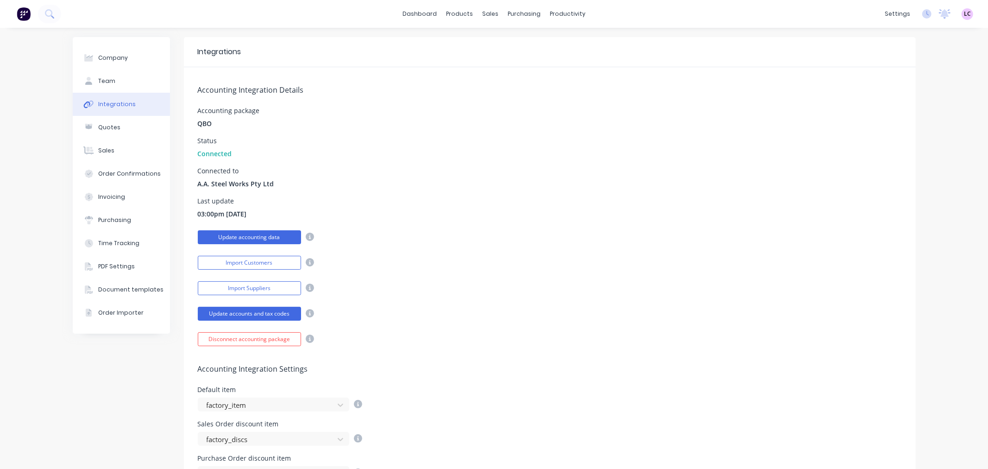
click at [266, 235] on button "Update accounting data" at bounding box center [249, 237] width 103 height 14
click at [462, 12] on div "products" at bounding box center [459, 14] width 36 height 14
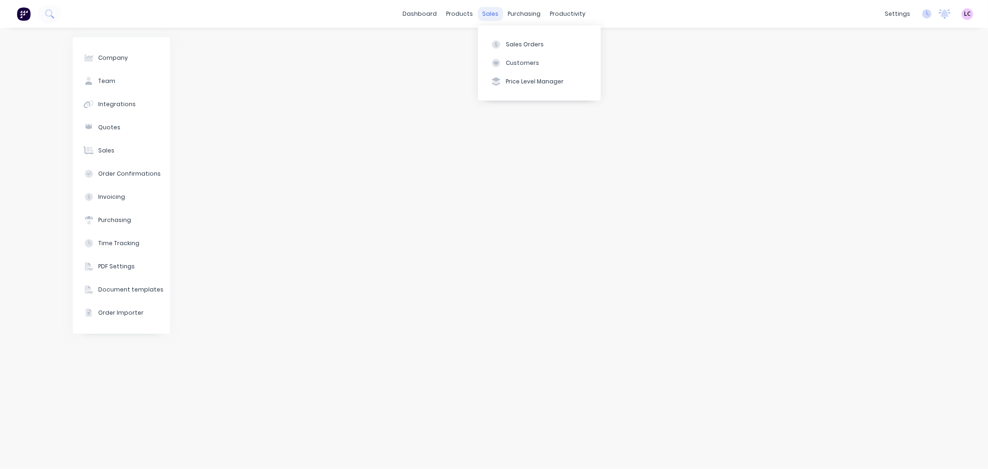
click at [489, 14] on div "sales" at bounding box center [489, 14] width 25 height 14
click at [429, 13] on link "dashboard" at bounding box center [420, 14] width 44 height 14
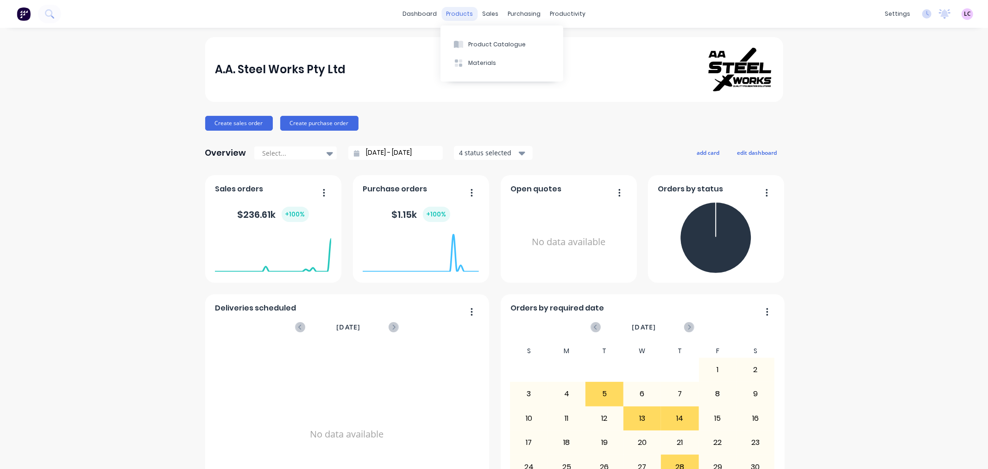
click at [459, 12] on div "products" at bounding box center [459, 14] width 36 height 14
click at [466, 39] on button "Product Catalogue" at bounding box center [501, 44] width 123 height 19
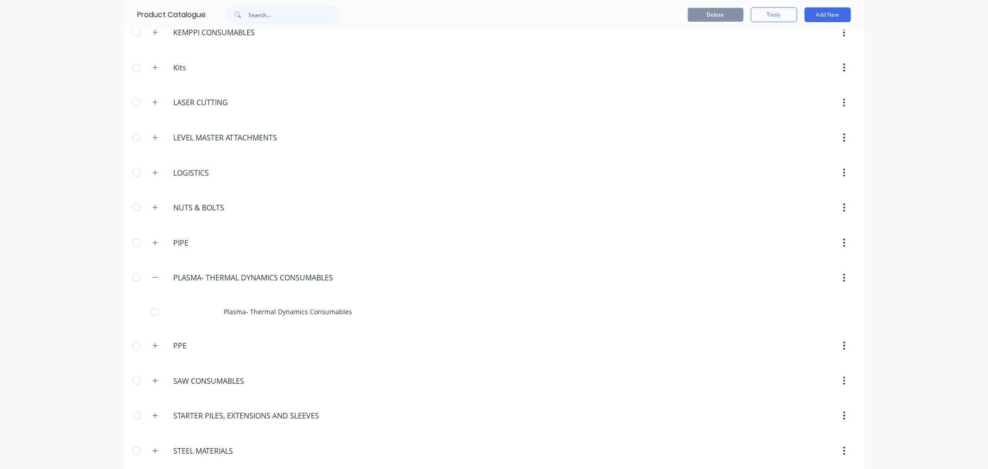
scroll to position [791, 0]
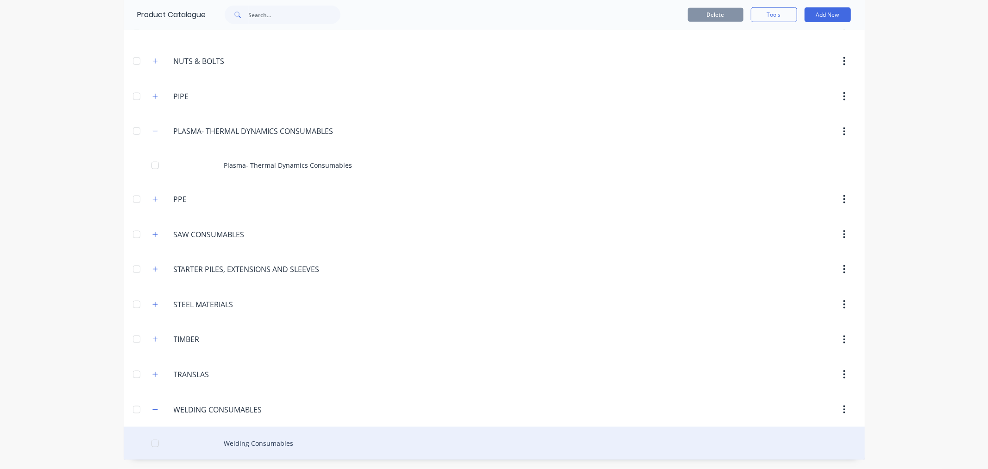
click at [244, 442] on div "Welding Consumables" at bounding box center [494, 442] width 741 height 33
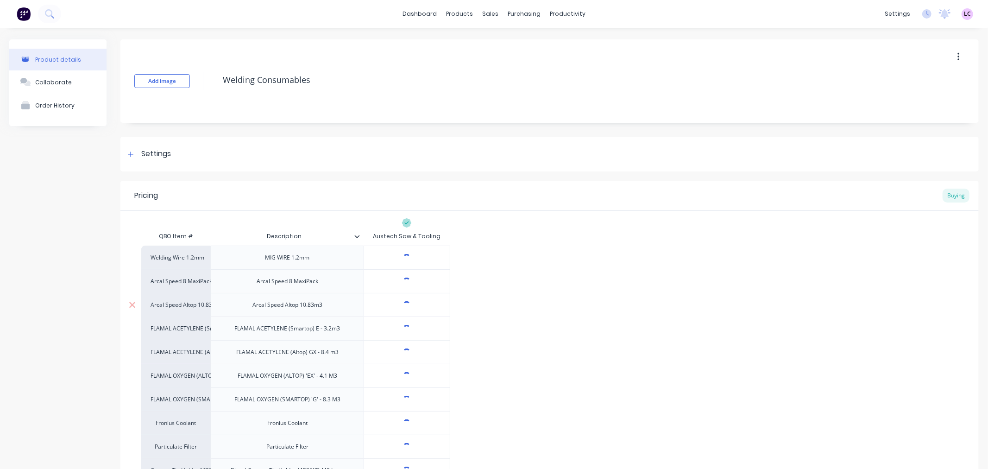
type textarea "x"
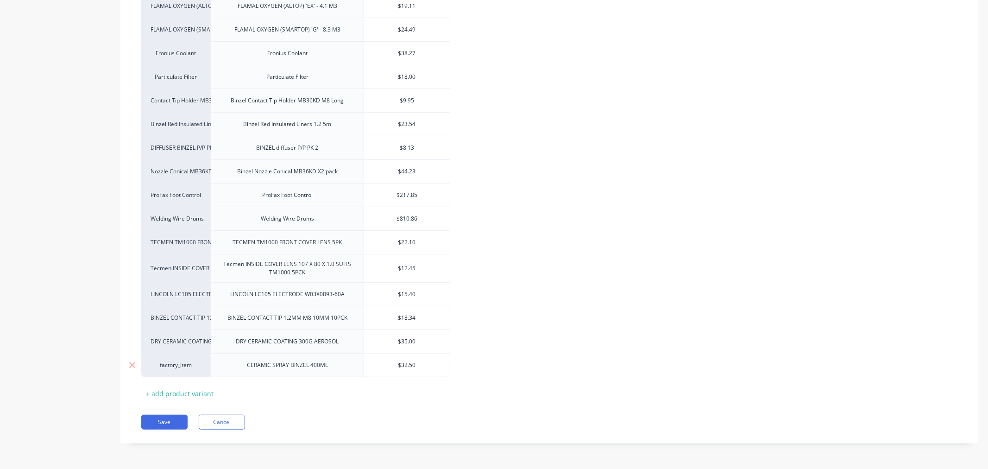
click at [188, 368] on div "factory_item" at bounding box center [175, 365] width 51 height 8
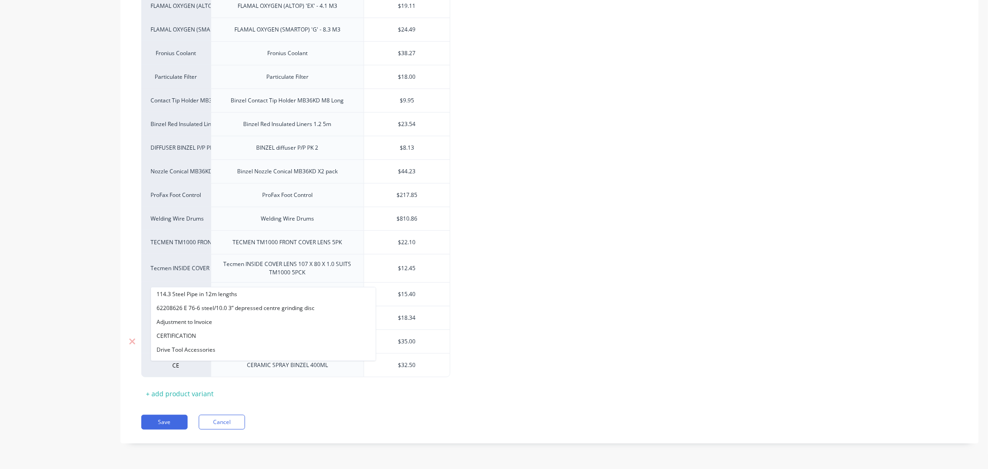
type input "C"
click at [59, 315] on div "Product details Collaborate Order History" at bounding box center [57, 63] width 97 height 787
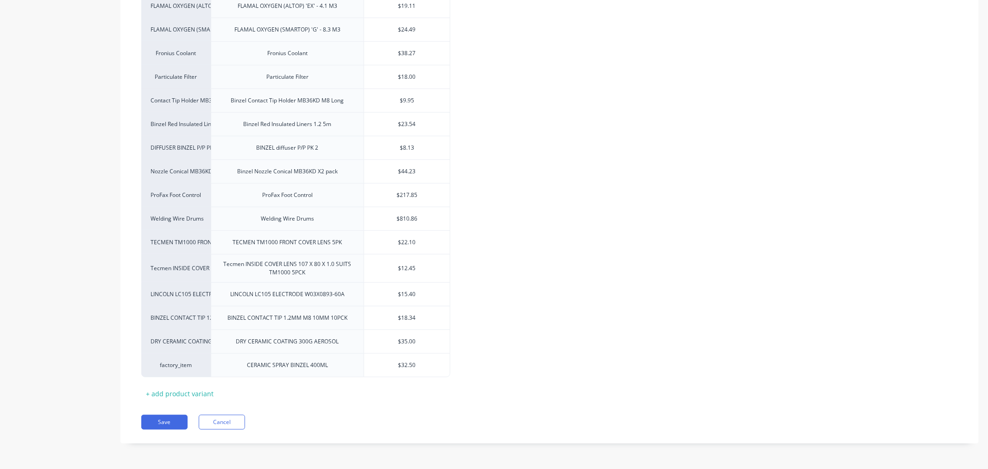
scroll to position [0, 0]
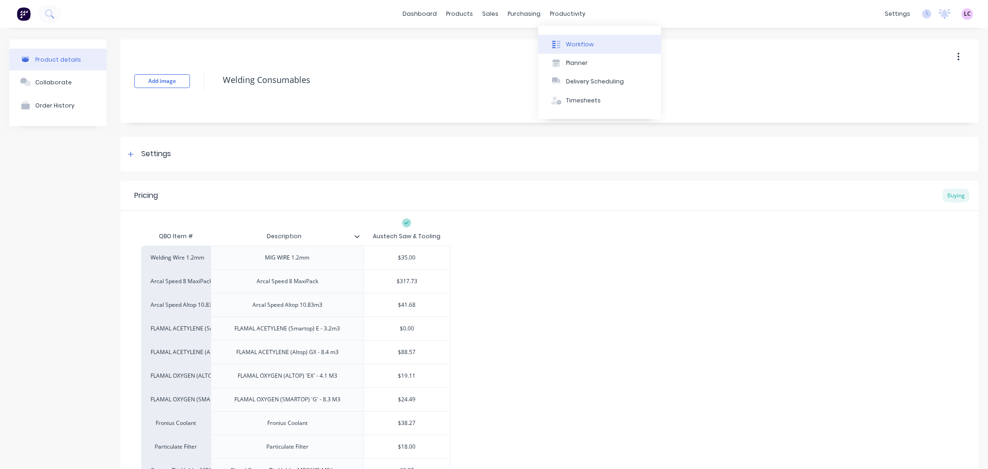
click at [565, 44] on button "Workflow" at bounding box center [599, 44] width 123 height 19
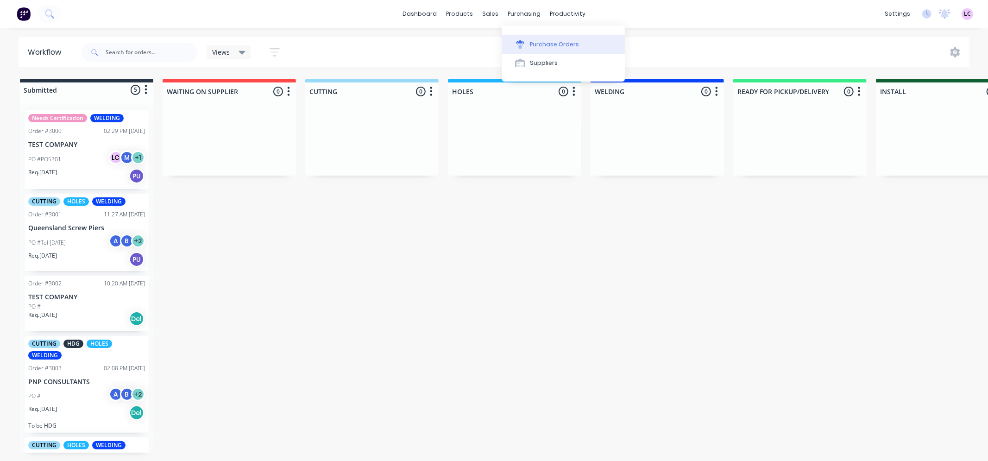
click at [530, 48] on div "Purchase Orders" at bounding box center [554, 44] width 49 height 8
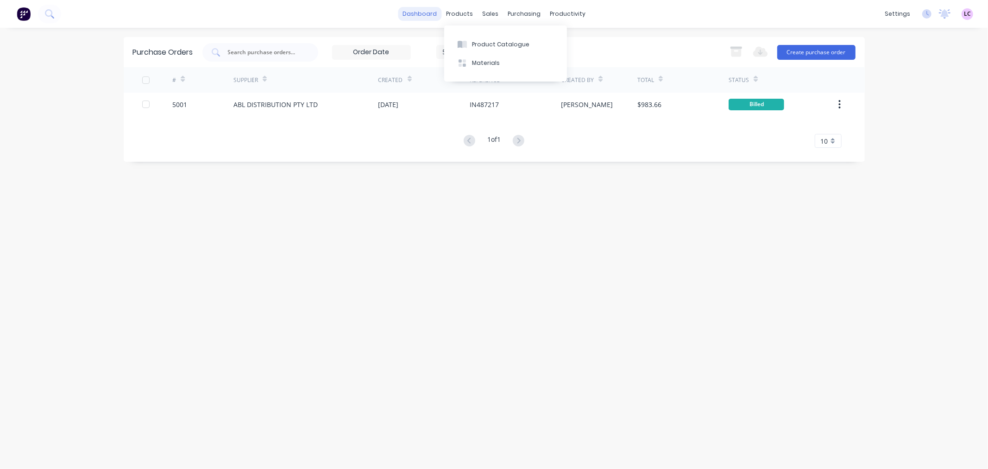
click at [440, 10] on link "dashboard" at bounding box center [420, 14] width 44 height 14
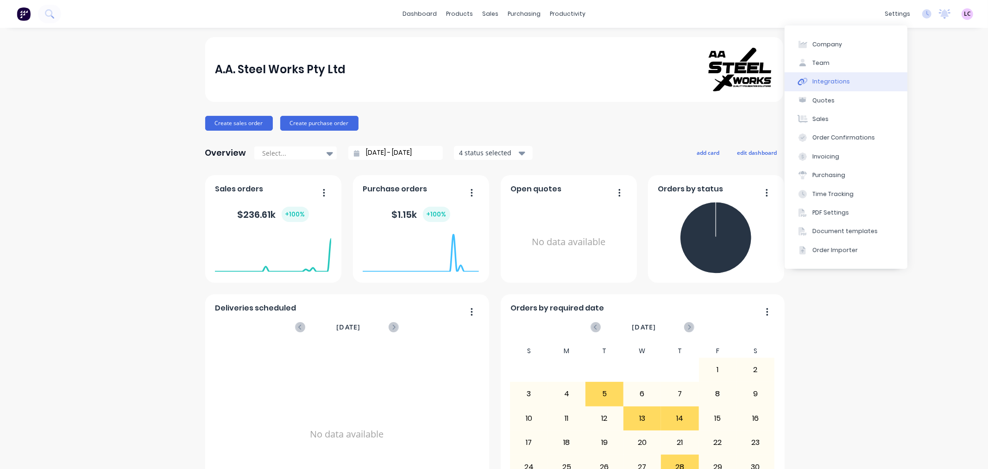
click at [822, 81] on div "Integrations" at bounding box center [831, 81] width 38 height 8
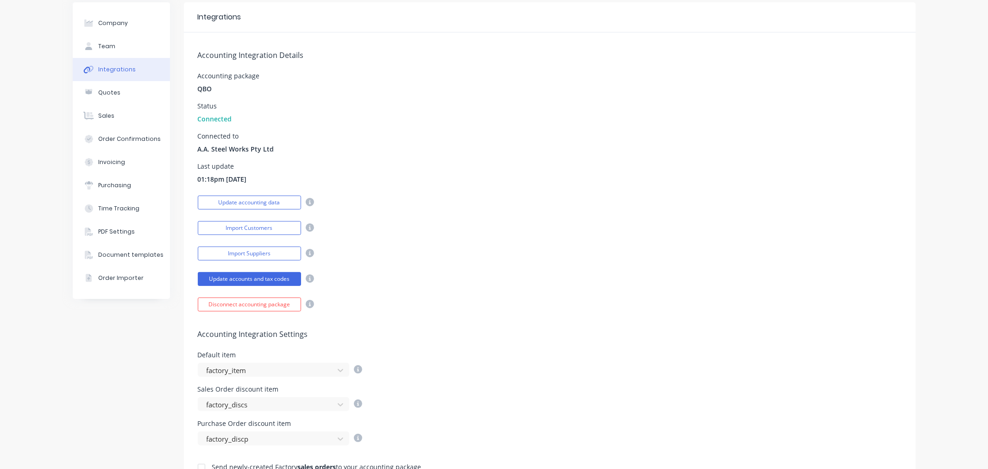
scroll to position [51, 0]
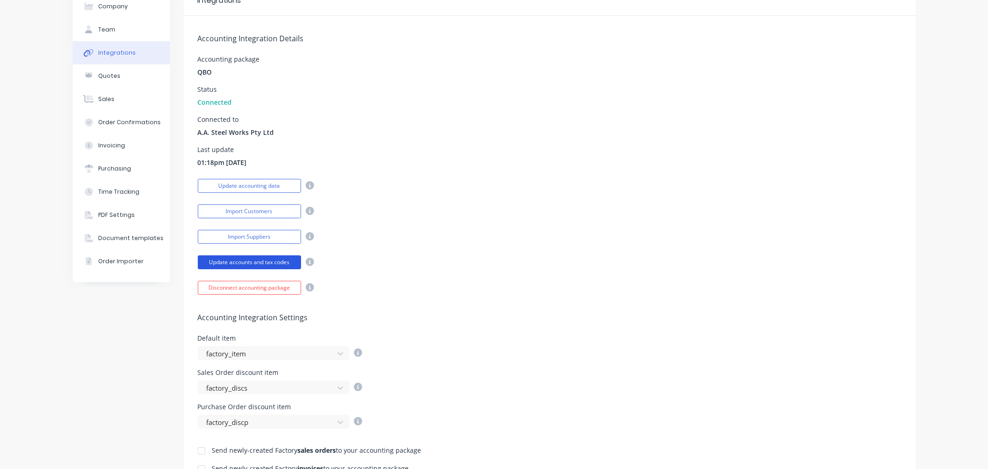
click at [285, 264] on button "Update accounts and tax codes" at bounding box center [249, 262] width 103 height 14
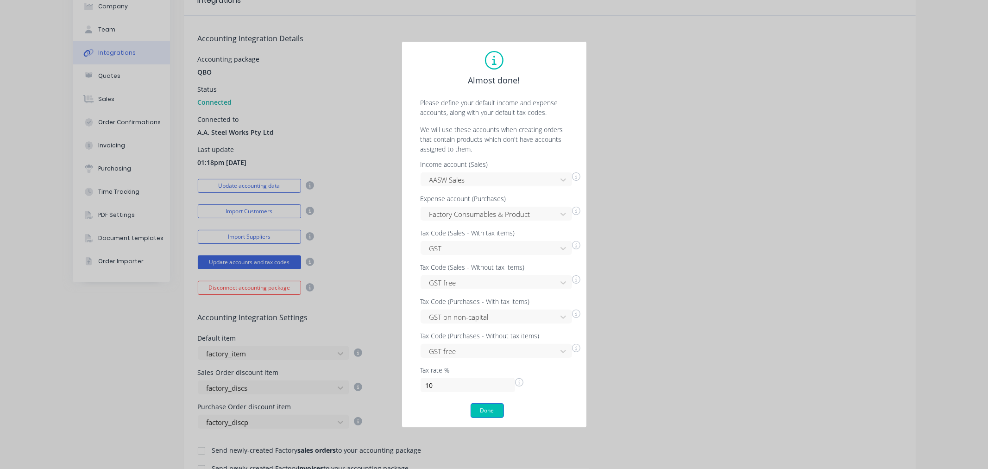
click at [487, 407] on button "Done" at bounding box center [486, 410] width 33 height 15
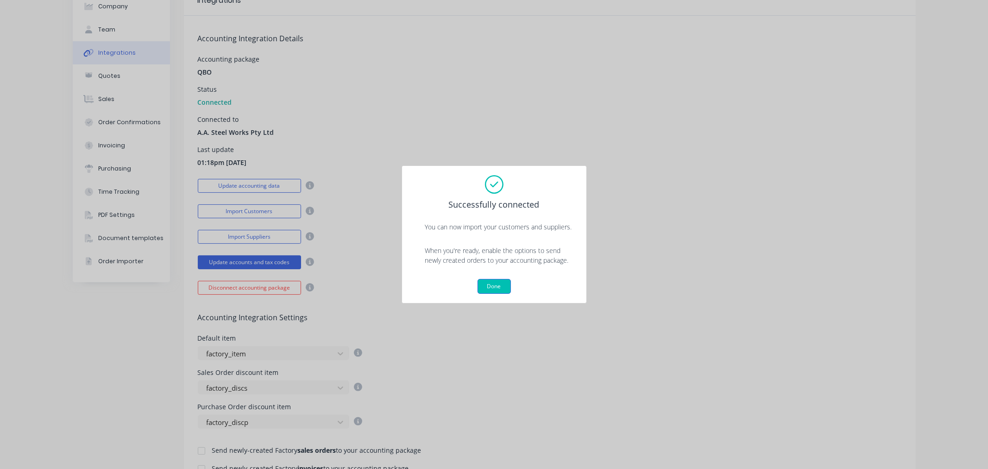
click at [495, 287] on button "Done" at bounding box center [493, 286] width 33 height 15
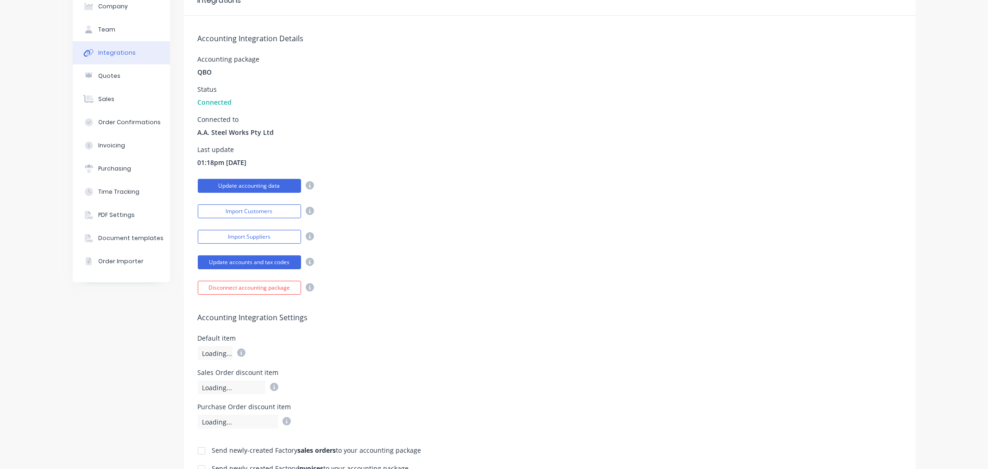
click at [281, 182] on button "Update accounting data" at bounding box center [249, 186] width 103 height 14
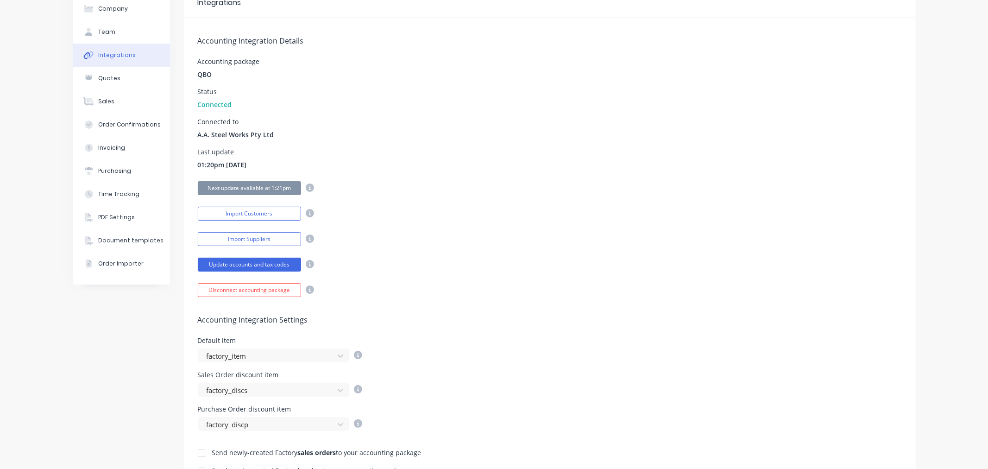
scroll to position [0, 0]
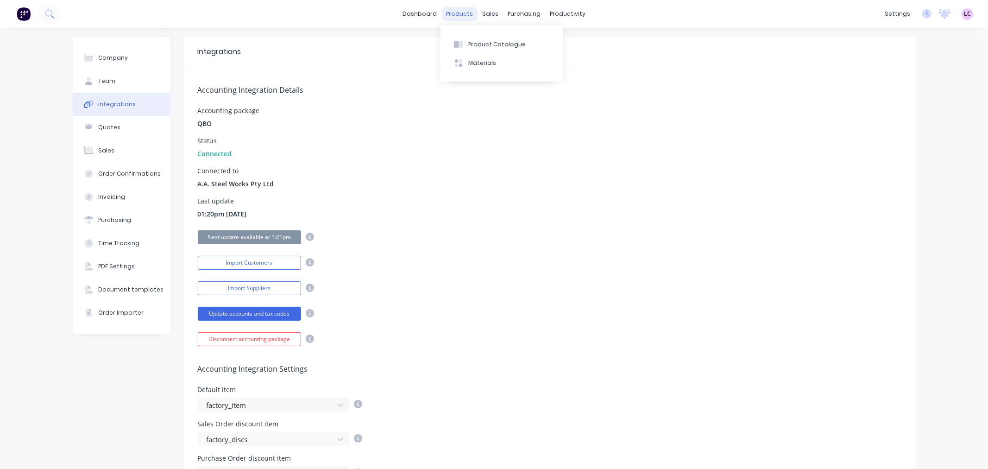
click at [454, 12] on div "products" at bounding box center [459, 14] width 36 height 14
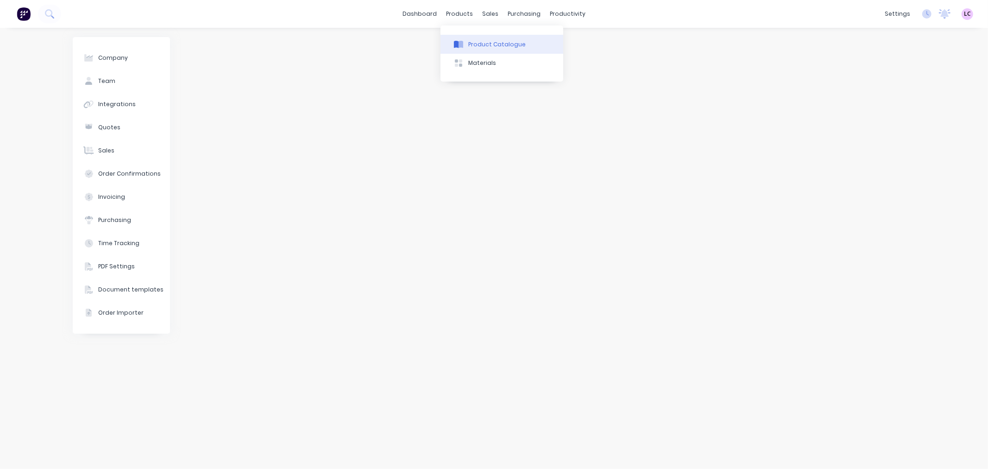
click at [478, 45] on div "Product Catalogue" at bounding box center [496, 44] width 57 height 8
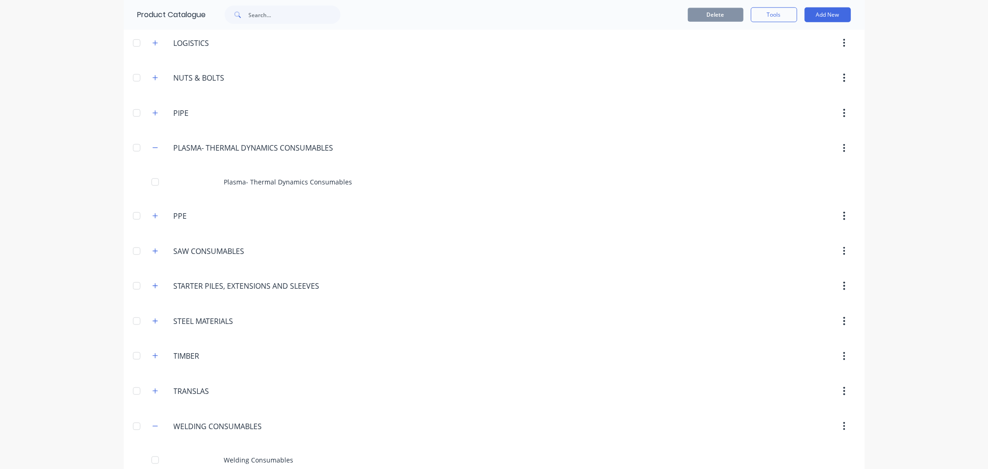
scroll to position [791, 0]
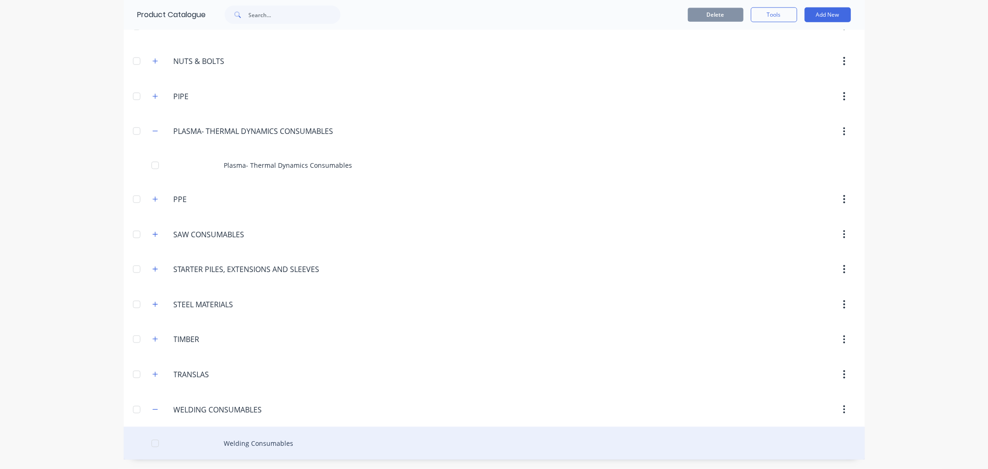
click at [263, 441] on div "Welding Consumables" at bounding box center [494, 442] width 741 height 33
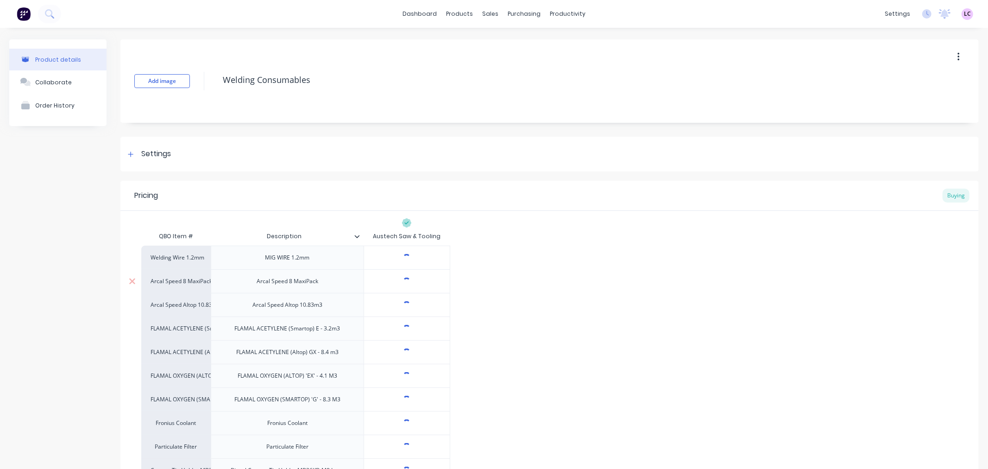
type textarea "x"
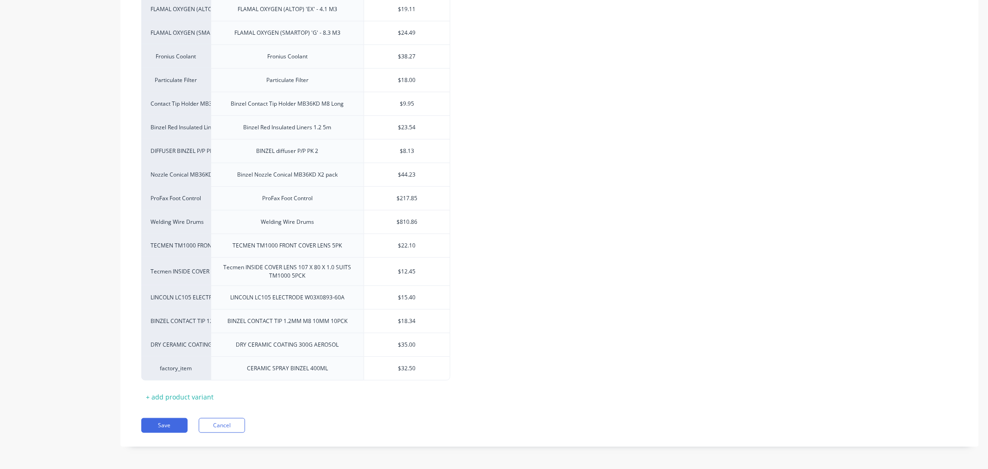
scroll to position [370, 0]
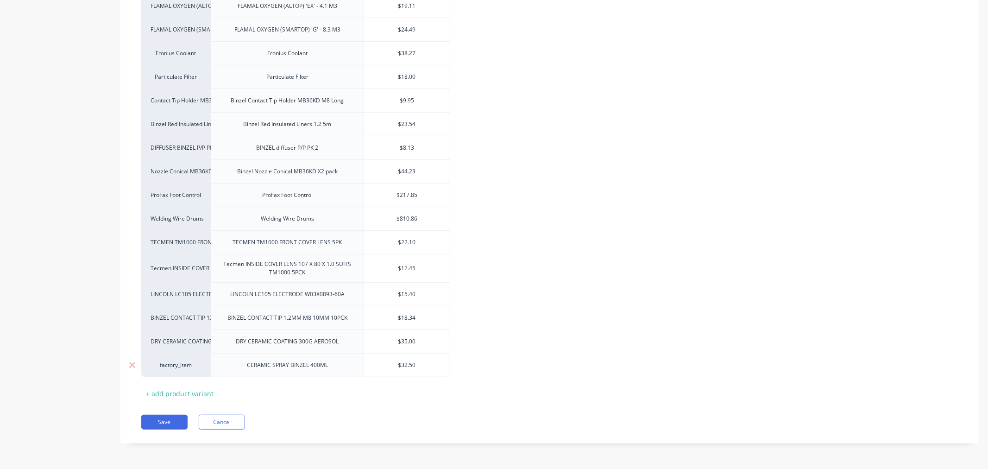
click at [181, 366] on div "factory_item" at bounding box center [175, 365] width 51 height 8
type input "CER"
click at [213, 306] on button "CERAMIC SPRAY BINZEL 400ml" at bounding box center [208, 308] width 114 height 14
click at [160, 419] on button "Save" at bounding box center [164, 421] width 46 height 15
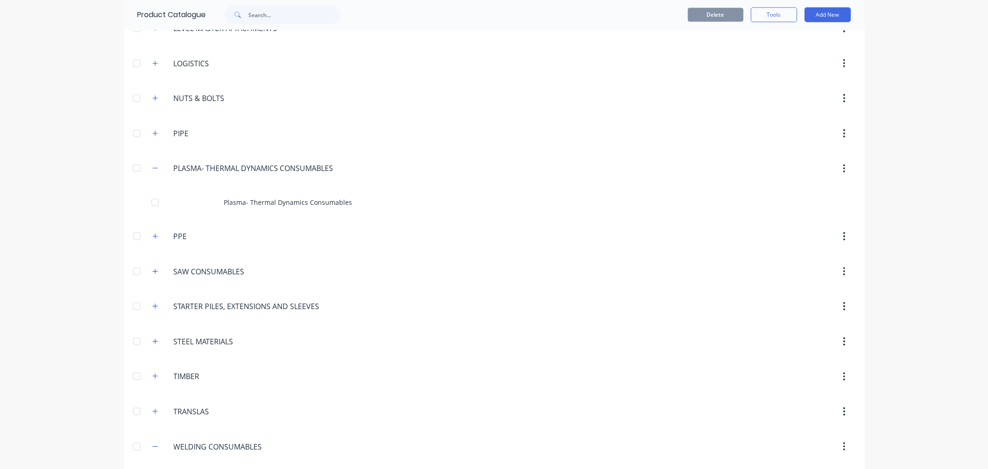
scroll to position [739, 0]
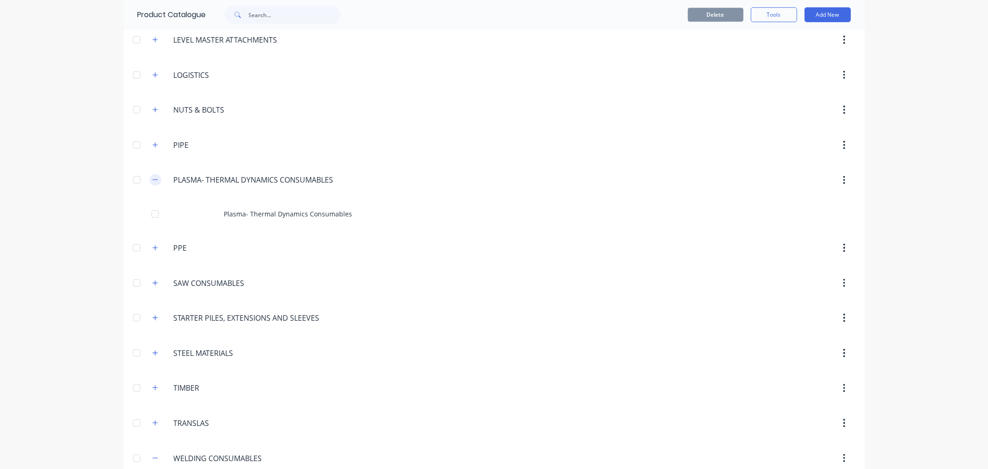
click at [150, 183] on button "button" at bounding box center [156, 180] width 12 height 12
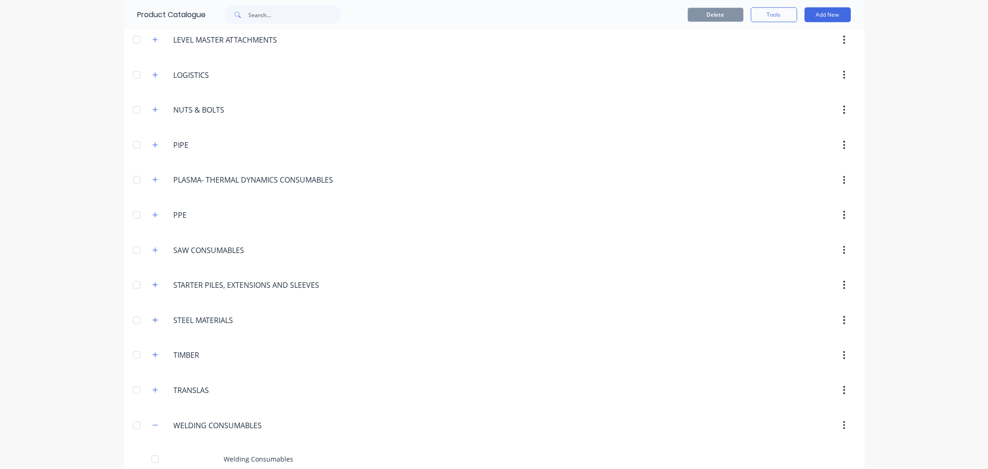
click at [145, 320] on div "STEEL.MATERIALS STEEL MATERIALS" at bounding box center [217, 320] width 145 height 17
click at [152, 320] on icon "button" at bounding box center [155, 320] width 6 height 6
click at [153, 148] on icon "button" at bounding box center [155, 145] width 6 height 6
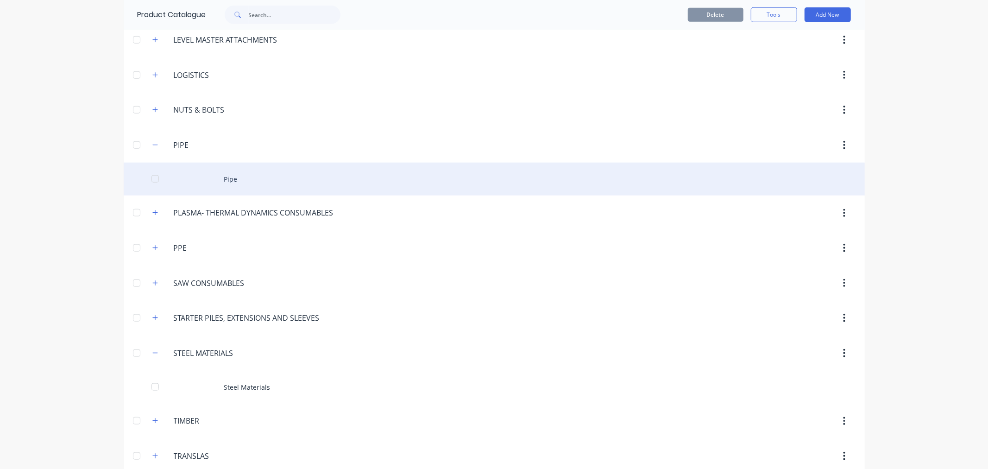
click at [225, 187] on div "Pipe" at bounding box center [494, 179] width 741 height 33
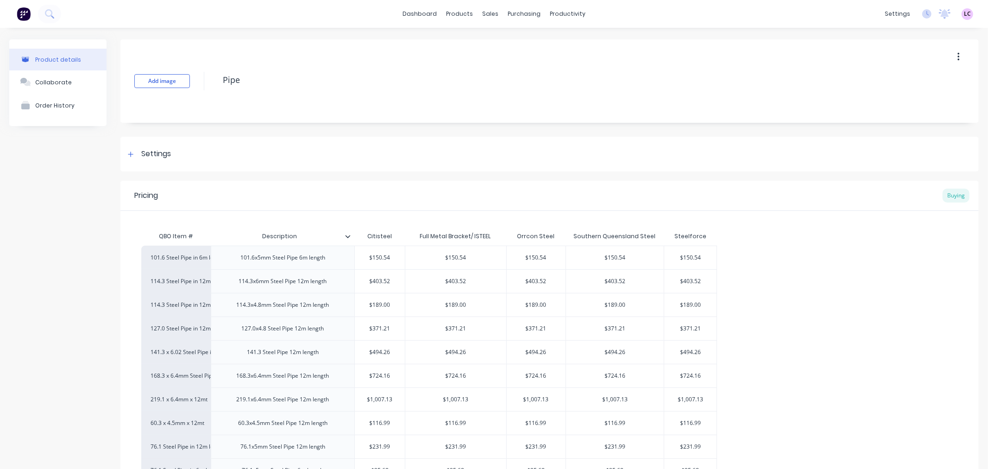
click at [62, 57] on div "Product details" at bounding box center [58, 59] width 46 height 7
type textarea "x"
click at [433, 12] on link "dashboard" at bounding box center [420, 14] width 44 height 14
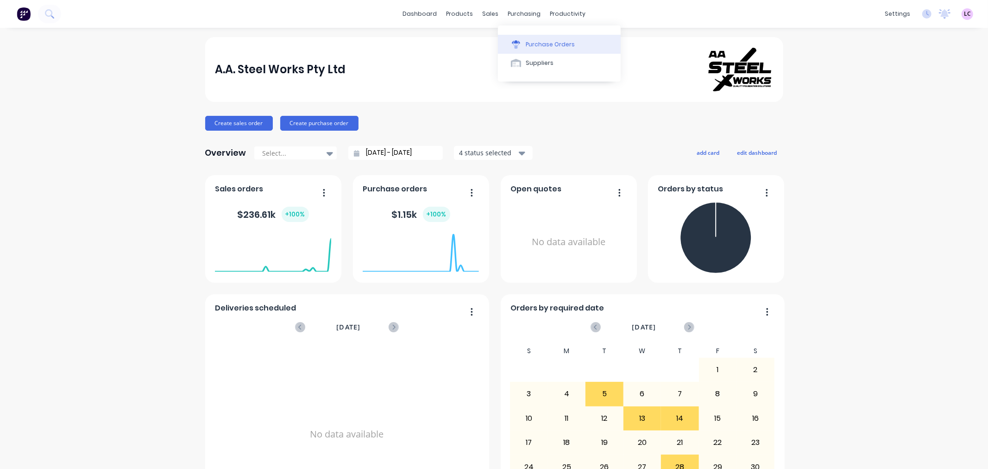
click at [525, 49] on button "Purchase Orders" at bounding box center [559, 44] width 123 height 19
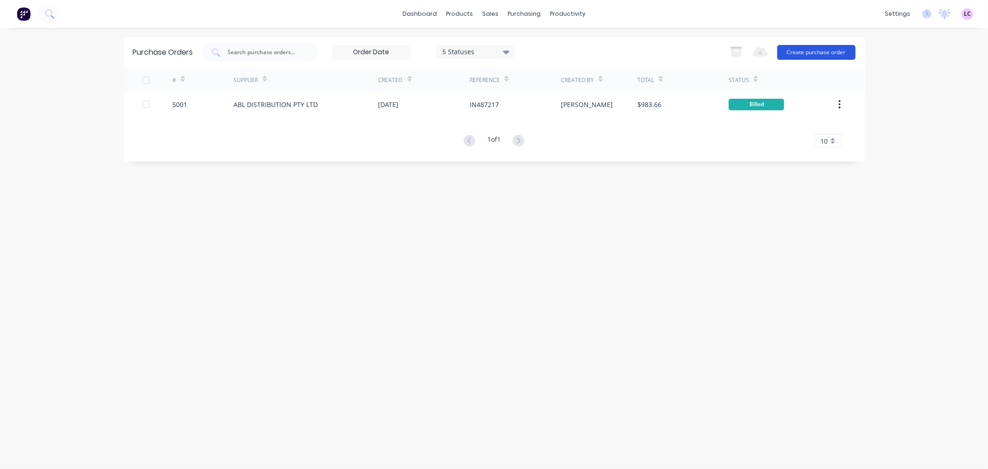
click at [828, 50] on button "Create purchase order" at bounding box center [816, 52] width 78 height 15
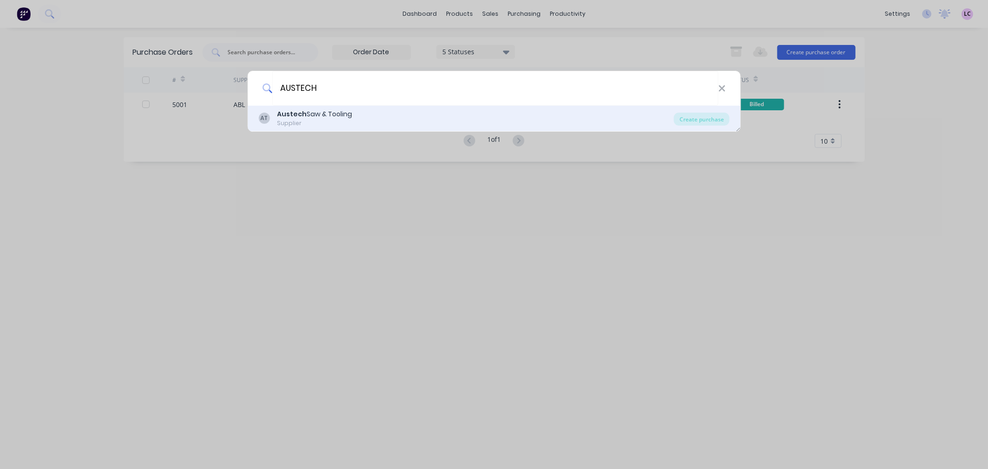
type input "AUSTECH"
click at [306, 118] on div "Austech Saw & Tooling" at bounding box center [314, 114] width 75 height 10
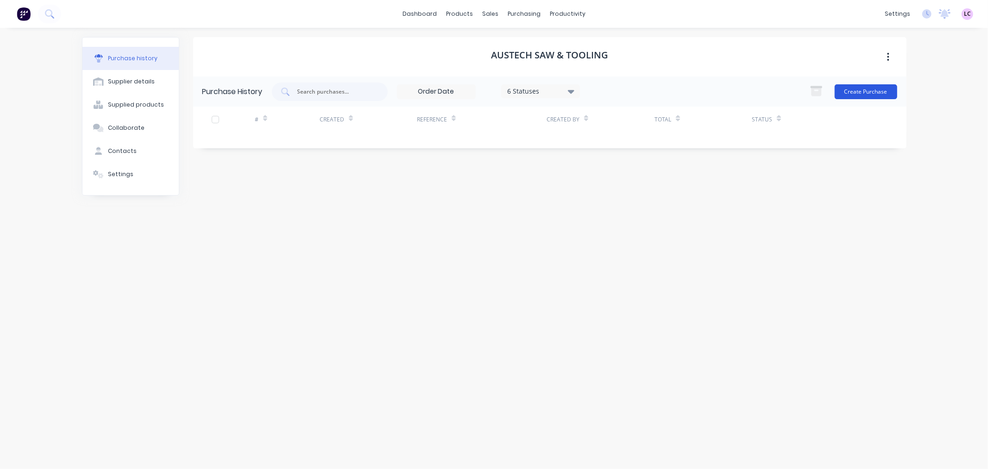
click at [872, 91] on button "Create Purchase" at bounding box center [865, 91] width 63 height 15
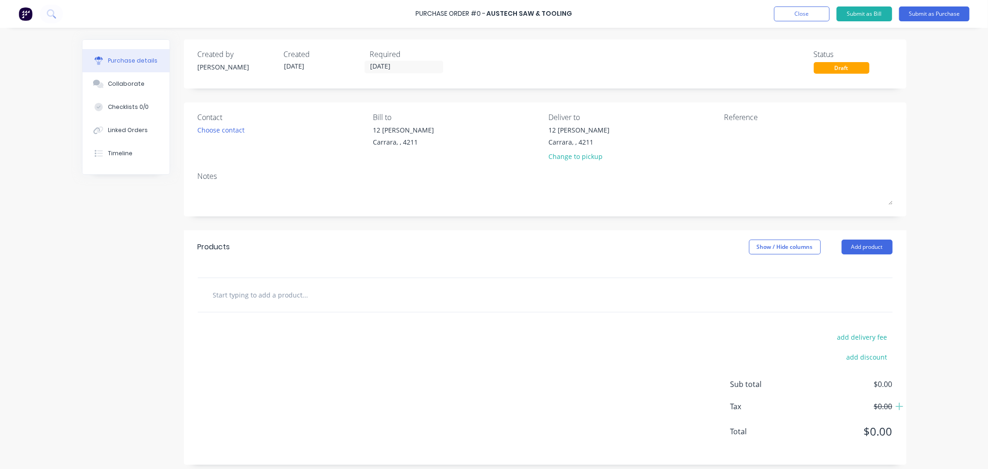
click at [246, 294] on input "text" at bounding box center [305, 294] width 185 height 19
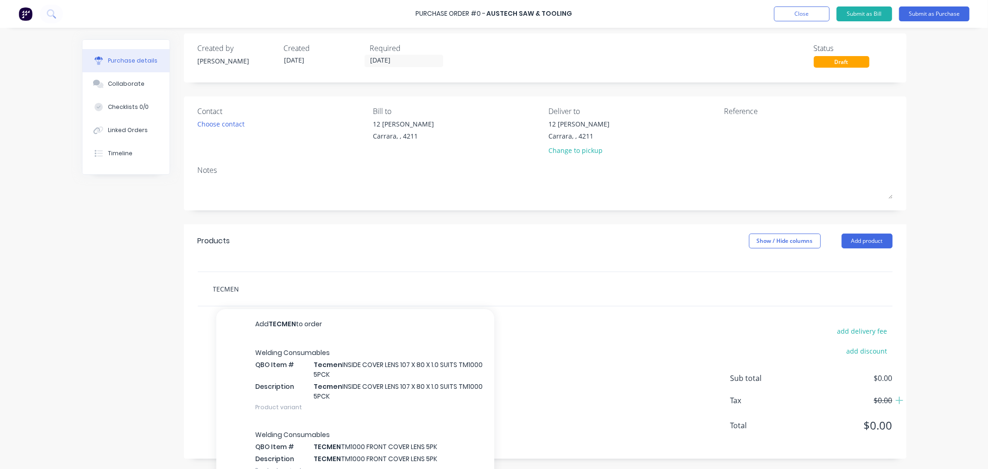
scroll to position [19, 0]
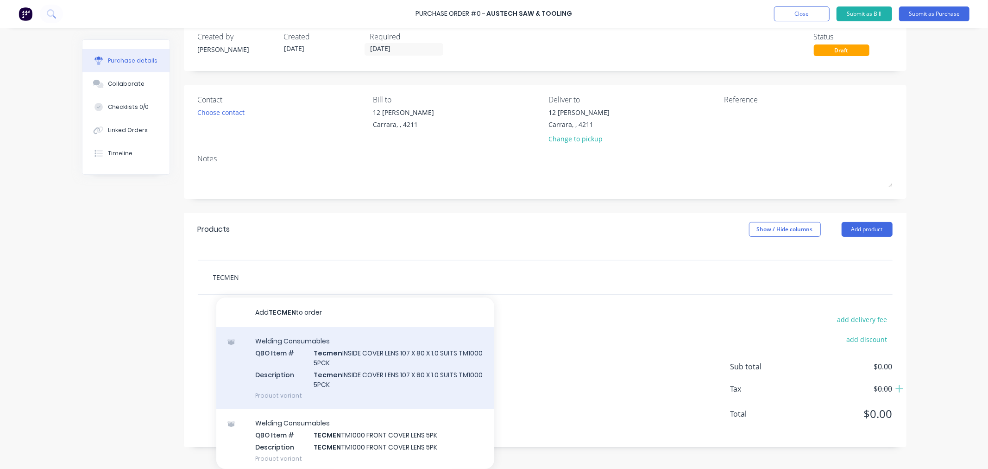
type input "TECMEN"
click at [421, 372] on div "Welding Consumables QBO Item # Tecmen INSIDE COVER LENS 107 X 80 X 1.0 SUITS TM…" at bounding box center [355, 368] width 278 height 82
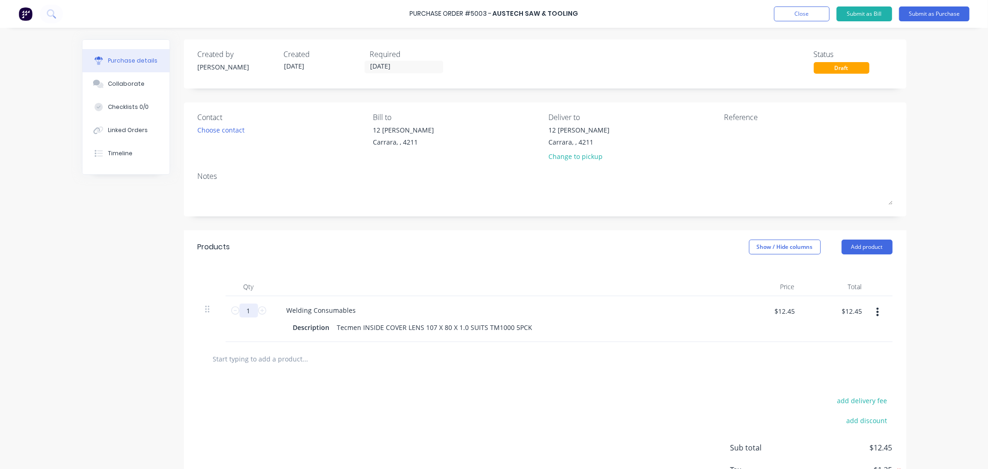
click at [249, 308] on input "1" at bounding box center [248, 310] width 19 height 14
type input "15"
type input "$186.75"
type input "15"
click at [143, 314] on div "Created by [PERSON_NAME] Created [DATE] Required [DATE] Status Draft Contact Ch…" at bounding box center [494, 283] width 824 height 488
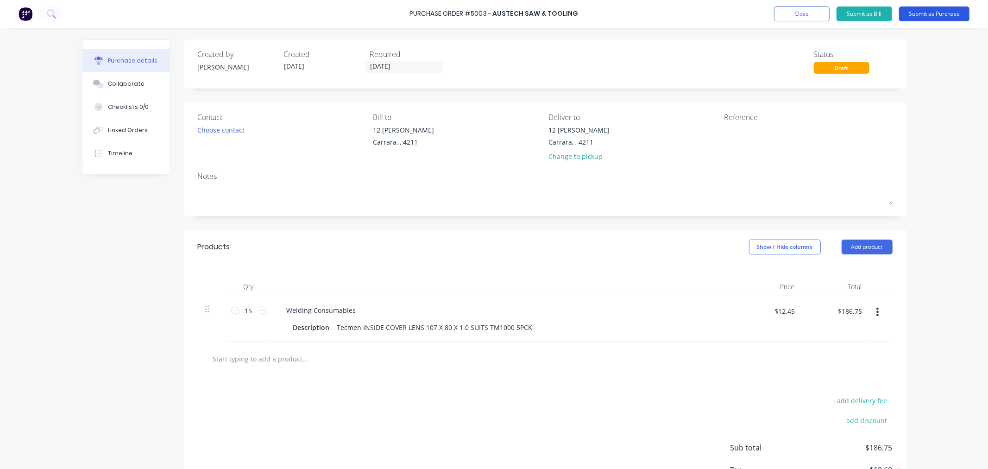
click at [925, 14] on button "Submit as Purchase" at bounding box center [934, 13] width 70 height 15
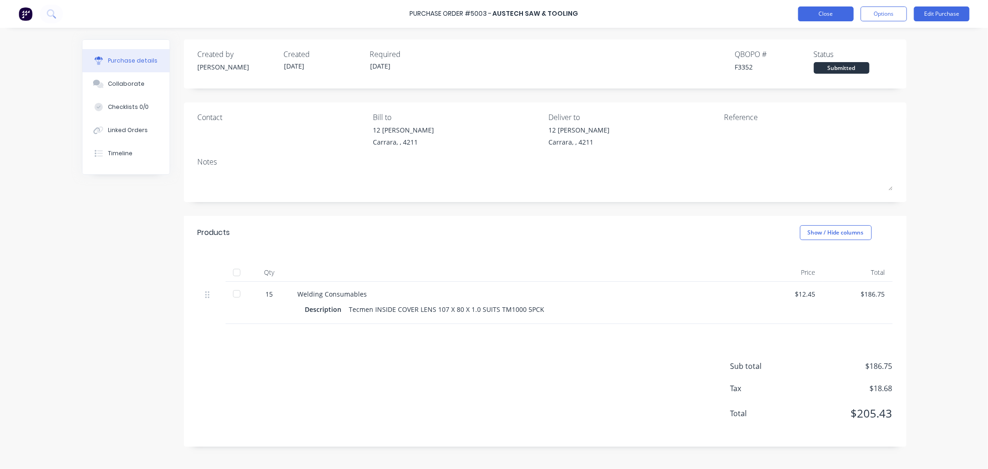
click at [823, 11] on button "Close" at bounding box center [826, 13] width 56 height 15
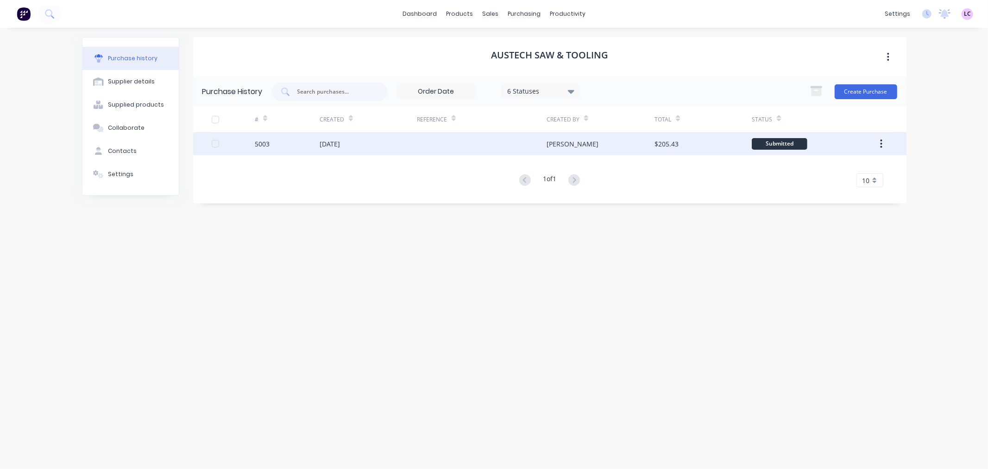
click at [882, 146] on button "button" at bounding box center [881, 143] width 22 height 17
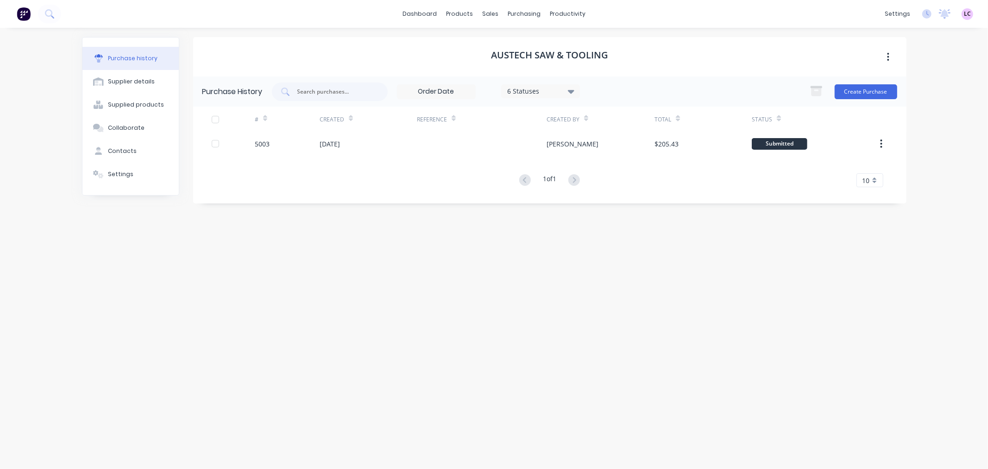
click at [976, 221] on div "dashboard products sales purchasing productivity dashboard products Product Cat…" at bounding box center [494, 234] width 988 height 469
click at [429, 8] on link "dashboard" at bounding box center [420, 14] width 44 height 14
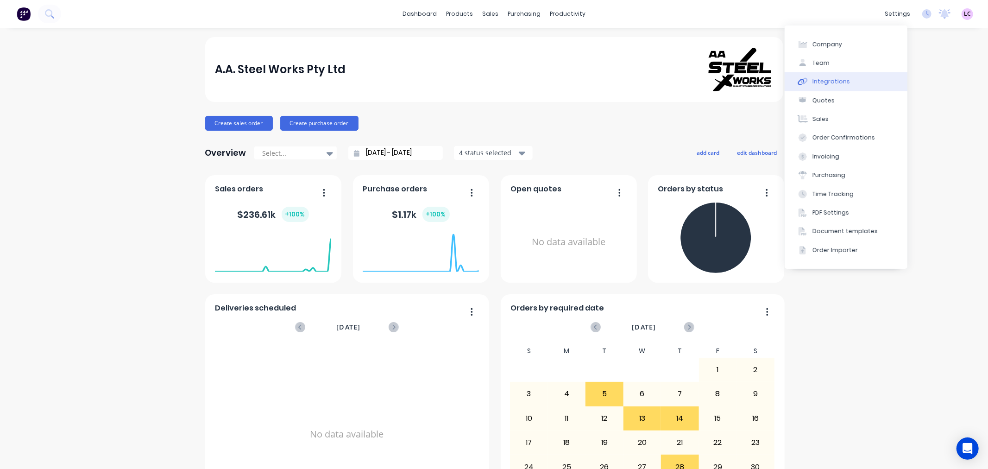
click at [822, 79] on div "Integrations" at bounding box center [831, 81] width 38 height 8
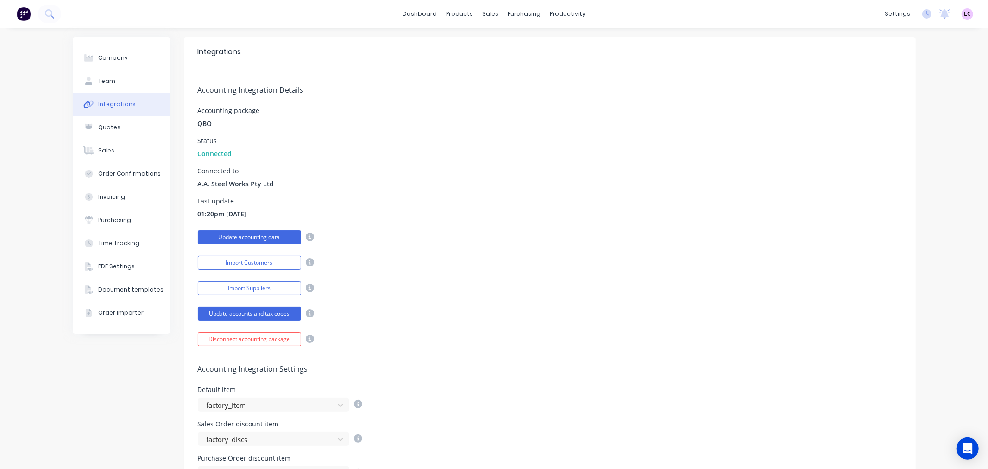
click at [249, 233] on button "Update accounting data" at bounding box center [249, 237] width 103 height 14
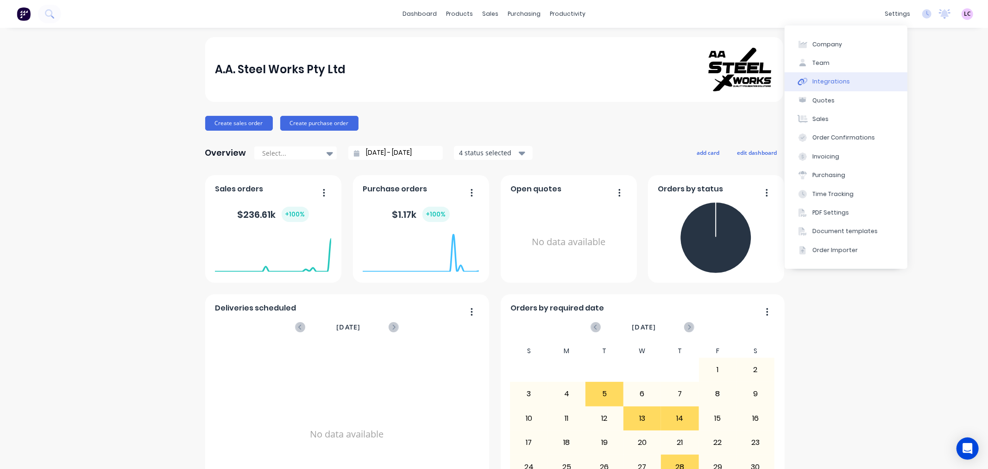
click at [836, 80] on div "Integrations" at bounding box center [831, 81] width 38 height 8
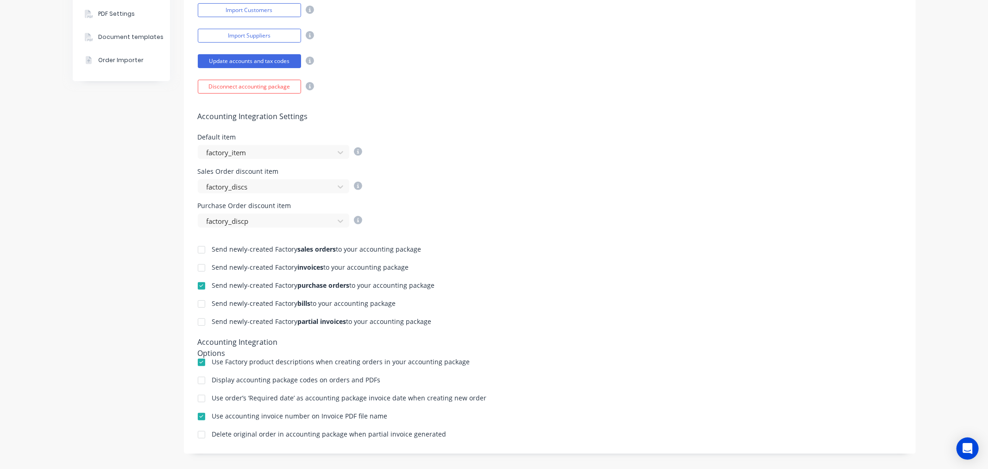
scroll to position [261, 0]
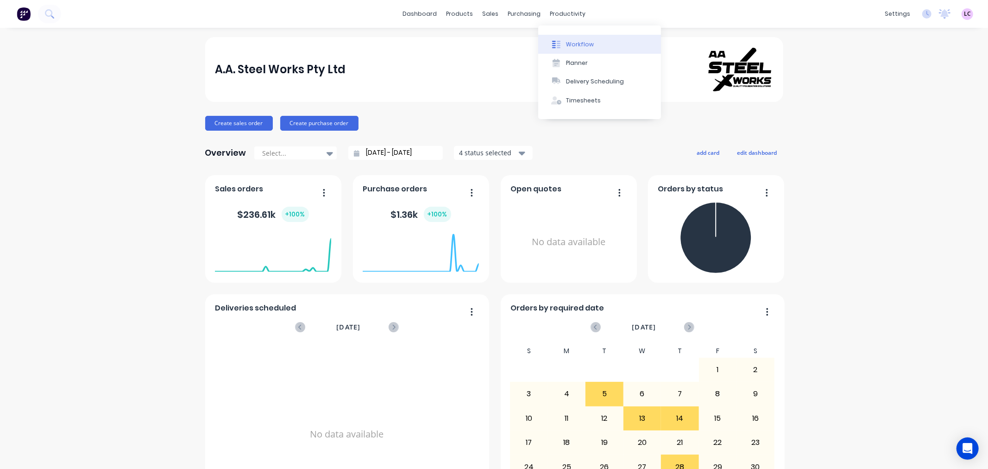
click at [565, 44] on button "Workflow" at bounding box center [599, 44] width 123 height 19
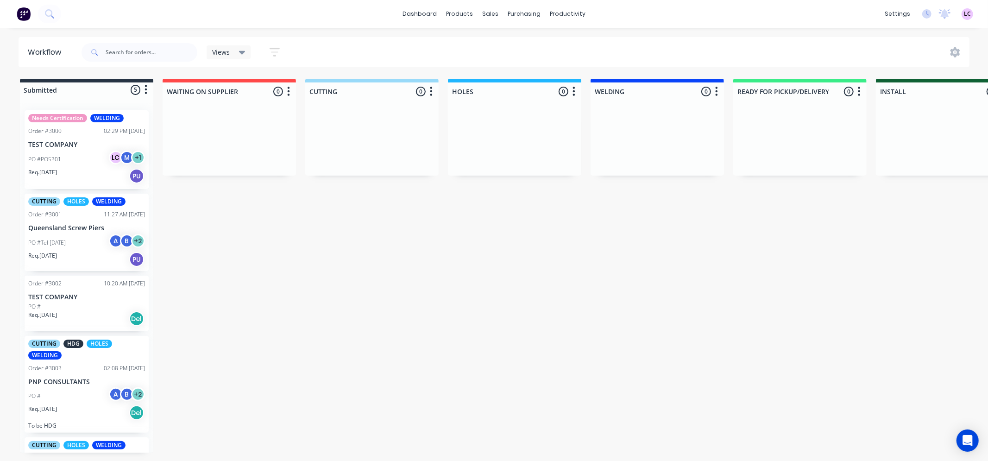
click at [86, 238] on div "PO #Tel 04.08.25 A B + 2" at bounding box center [86, 243] width 117 height 18
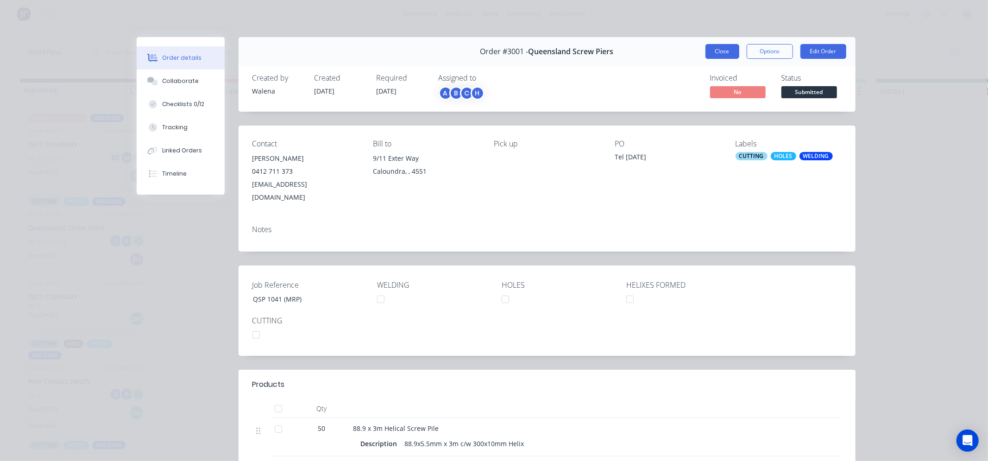
click at [719, 51] on button "Close" at bounding box center [722, 51] width 34 height 15
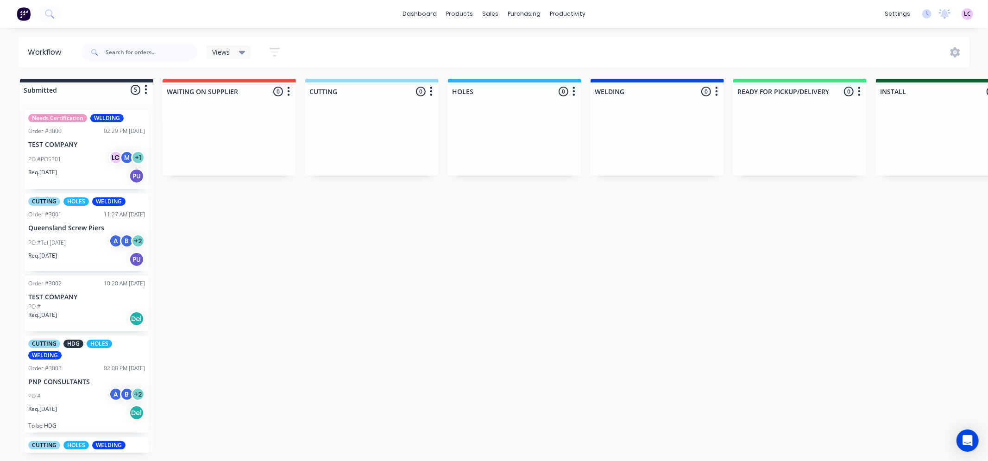
click at [602, 405] on html "dashboard products sales purchasing productivity dashboard products Product Cat…" at bounding box center [494, 202] width 988 height 405
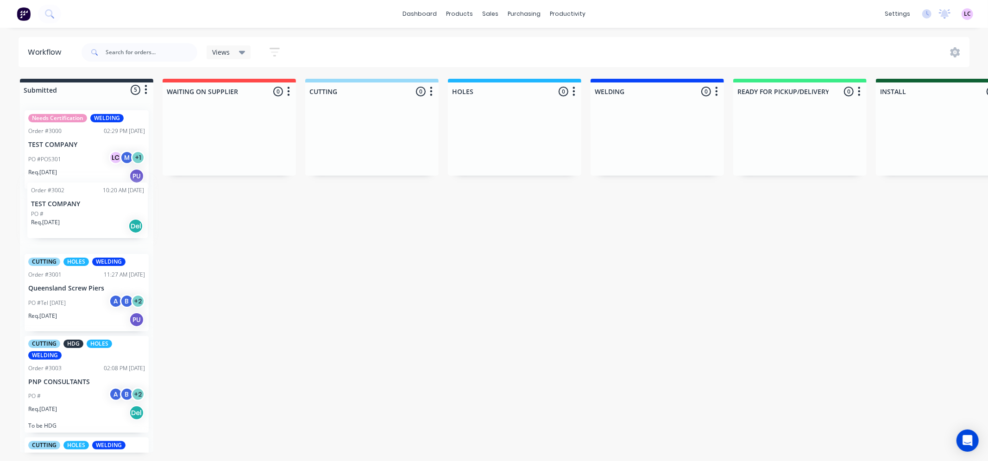
drag, startPoint x: 86, startPoint y: 306, endPoint x: 84, endPoint y: 213, distance: 93.1
click at [84, 213] on div "Needs Certification WELDING Order #3000 02:29 PM 05/08/25 TEST COMPANY PO #PO53…" at bounding box center [86, 278] width 133 height 350
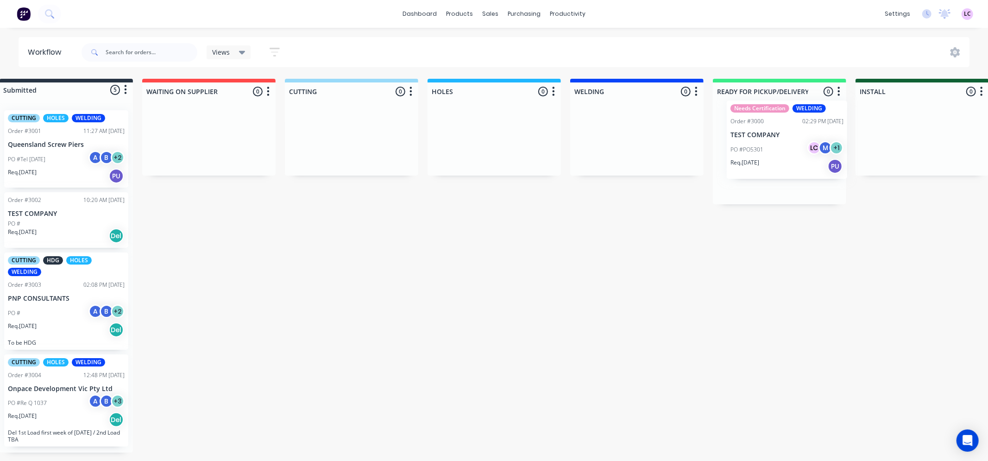
scroll to position [0, 21]
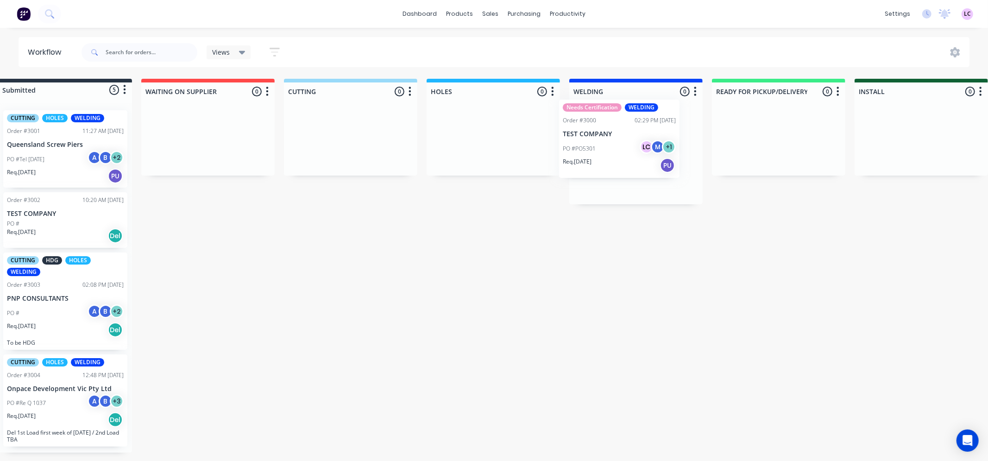
drag, startPoint x: 66, startPoint y: 144, endPoint x: 613, endPoint y: 134, distance: 546.4
click at [613, 134] on div "Submitted 5 Status colour #273444 hex #273444 Save Cancel Summaries Total order…" at bounding box center [744, 266] width 1544 height 374
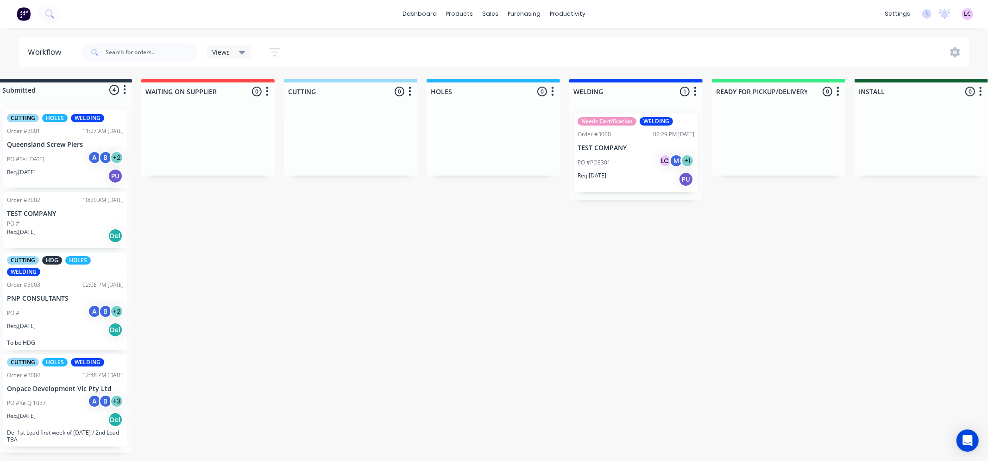
click at [281, 286] on div "Submitted 4 Status colour #273444 hex #273444 Save Cancel Summaries Total order…" at bounding box center [744, 266] width 1544 height 374
click at [60, 294] on p "PNP CONSULTANTS" at bounding box center [65, 298] width 117 height 8
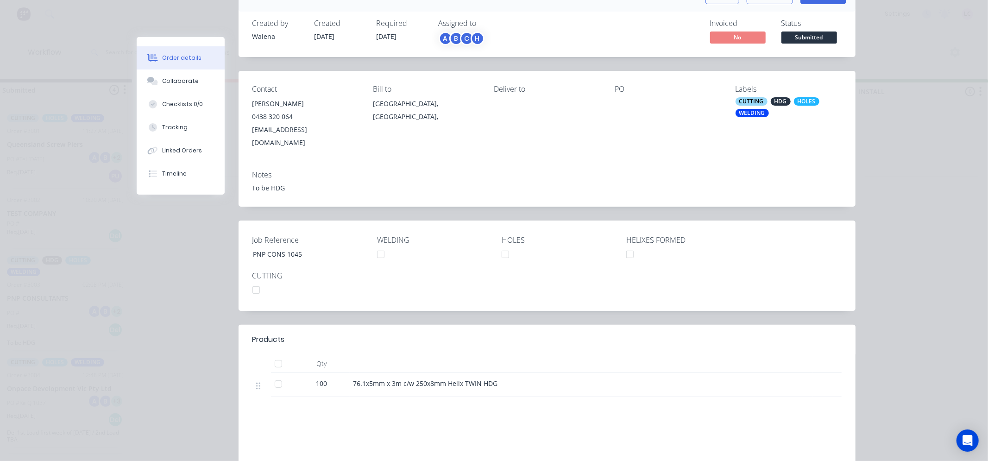
scroll to position [0, 0]
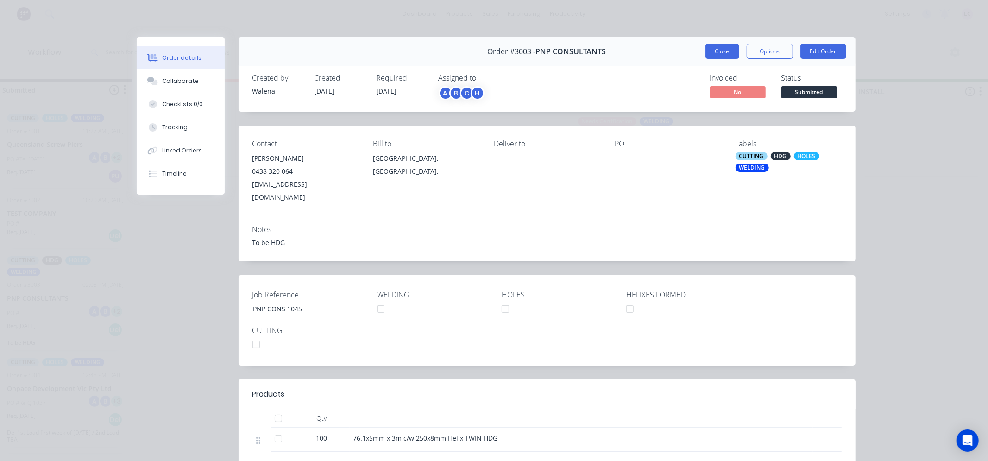
click at [717, 54] on button "Close" at bounding box center [722, 51] width 34 height 15
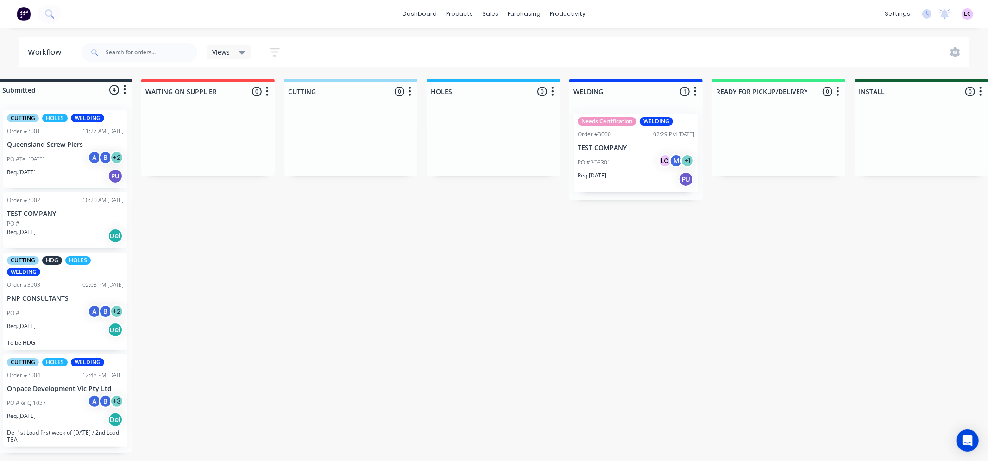
click at [60, 307] on div "PO # A B + 2" at bounding box center [65, 313] width 117 height 18
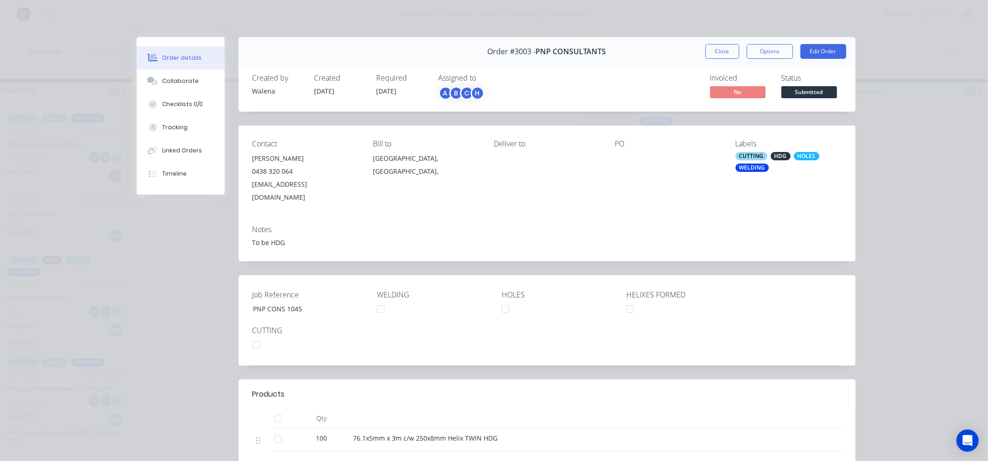
click at [166, 281] on div "Order #3003 - PNP CONSULTANTS Close Options Edit Order Created by Walena Create…" at bounding box center [496, 316] width 719 height 559
click at [721, 48] on button "Close" at bounding box center [722, 51] width 34 height 15
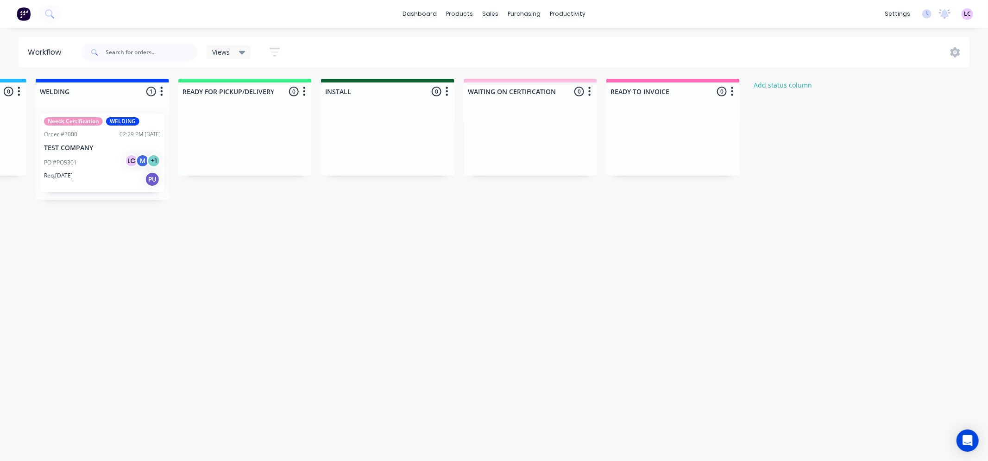
scroll to position [0, 557]
click at [785, 85] on button "Add status column" at bounding box center [781, 85] width 68 height 13
type input "a"
type input "AT GALVANISING"
click at [771, 113] on button "Add" at bounding box center [777, 113] width 51 height 15
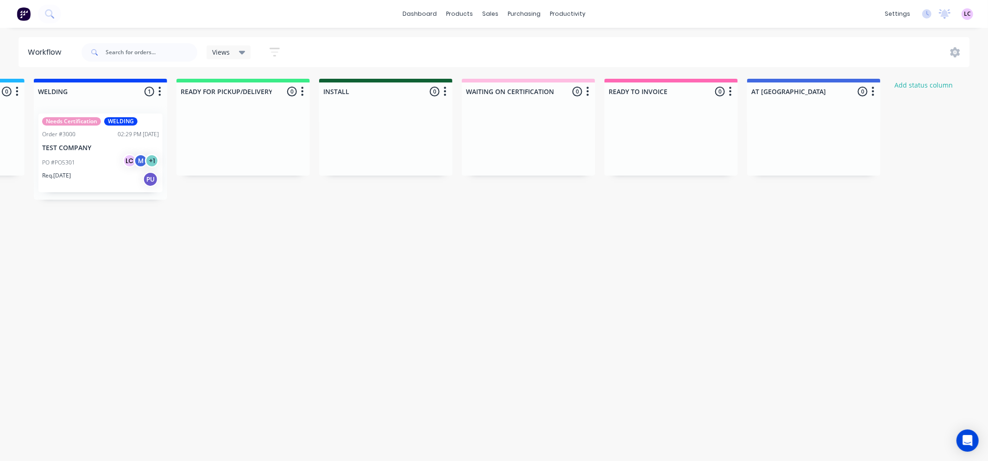
click at [871, 86] on icon "button" at bounding box center [872, 92] width 3 height 12
click at [813, 111] on span "Status colour" at bounding box center [815, 111] width 41 height 10
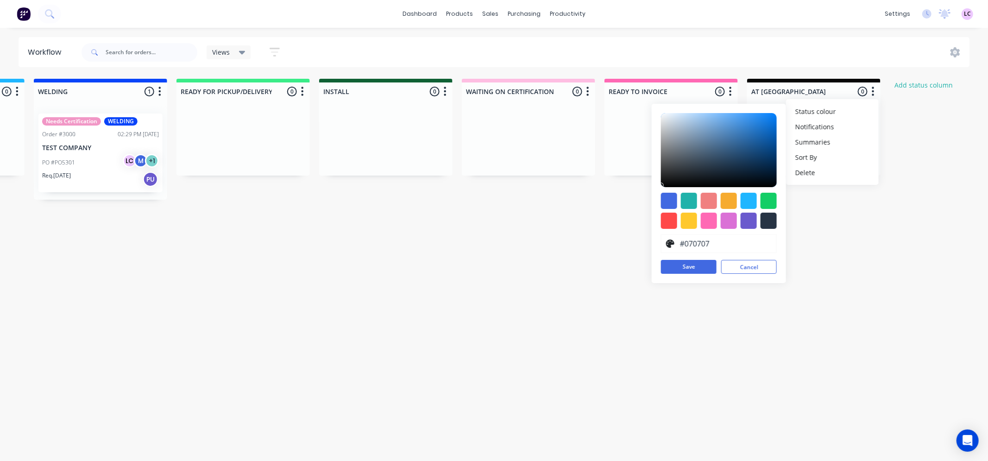
type input "#000000"
drag, startPoint x: 668, startPoint y: 178, endPoint x: 661, endPoint y: 190, distance: 13.9
click at [661, 190] on div "#000000 hex #000000 Save Cancel" at bounding box center [718, 193] width 134 height 179
click at [682, 266] on button "Save" at bounding box center [689, 267] width 56 height 14
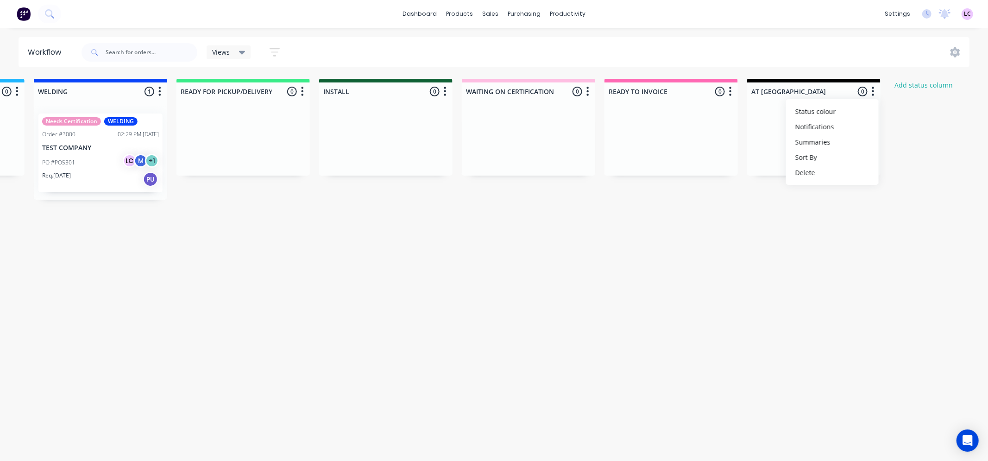
click at [792, 223] on div "Submitted 4 Status colour #273444 hex #273444 Save Cancel Summaries Total order…" at bounding box center [276, 266] width 1678 height 374
drag, startPoint x: 834, startPoint y: 80, endPoint x: 781, endPoint y: 85, distance: 53.1
click at [781, 85] on div "AT GALVANISING 0 Status colour #000000 hex #000000 Save Cancel Notifications Em…" at bounding box center [813, 90] width 133 height 22
click at [827, 232] on div "Submitted 4 Status colour #273444 hex #273444 Save Cancel Summaries Total order…" at bounding box center [276, 266] width 1678 height 374
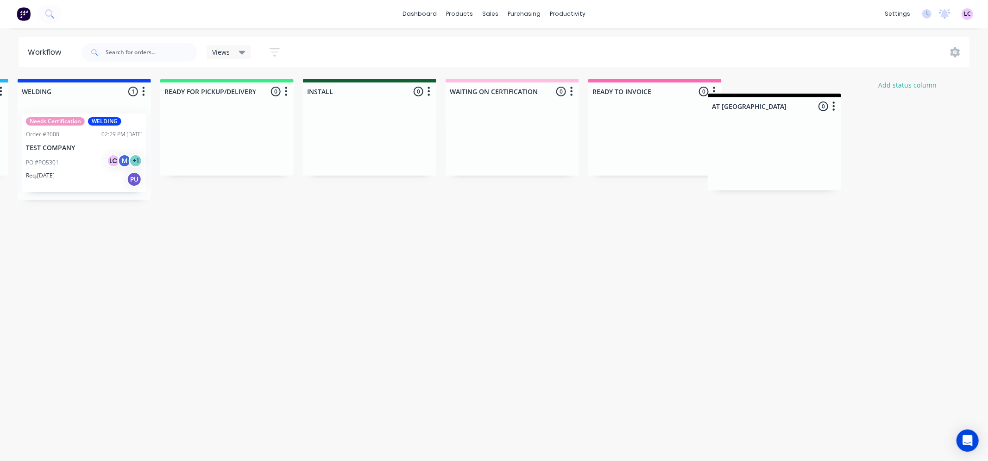
scroll to position [0, 575]
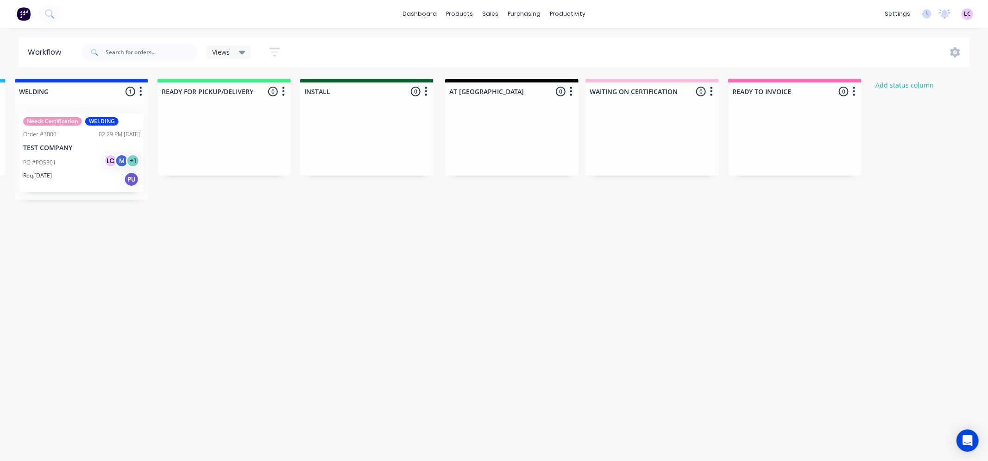
drag, startPoint x: 829, startPoint y: 82, endPoint x: 539, endPoint y: 84, distance: 289.4
click at [539, 84] on div "Submitted 4 Status colour #273444 hex #273444 Save Cancel Summaries Total order…" at bounding box center [257, 266] width 1678 height 374
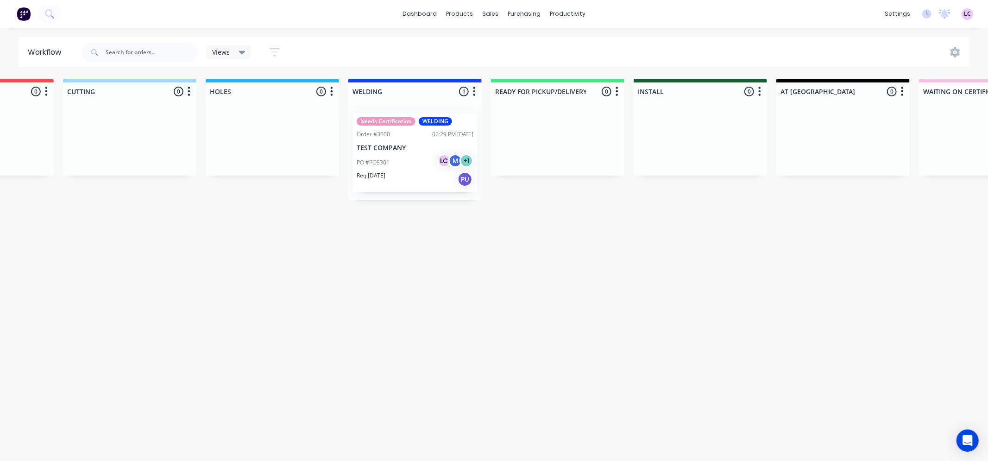
scroll to position [0, 224]
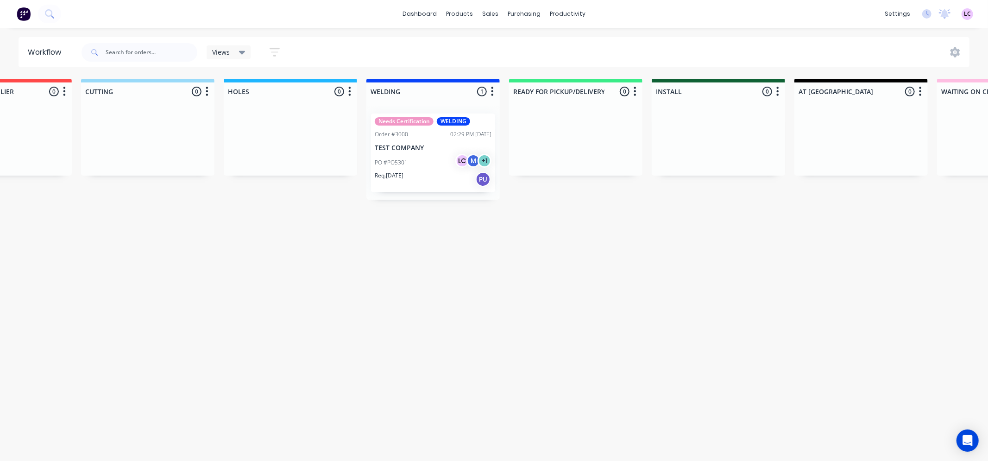
drag, startPoint x: 876, startPoint y: 81, endPoint x: 692, endPoint y: 117, distance: 187.9
click at [692, 117] on div "Submitted 4 Status colour #273444 hex #273444 Save Cancel Summaries Total order…" at bounding box center [608, 266] width 1678 height 374
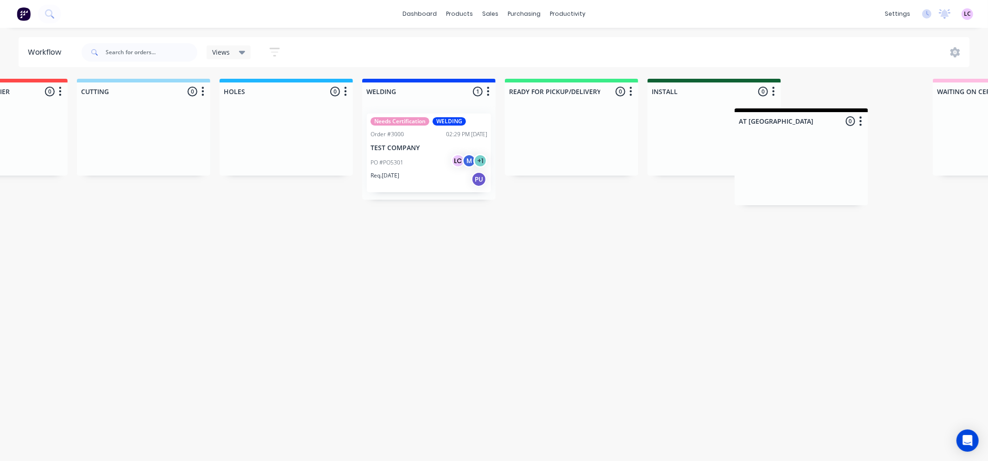
drag, startPoint x: 899, startPoint y: 82, endPoint x: 840, endPoint y: 114, distance: 67.5
click at [840, 114] on div "Submitted 4 Status colour #273444 hex #273444 Save Cancel Summaries Total order…" at bounding box center [604, 266] width 1678 height 374
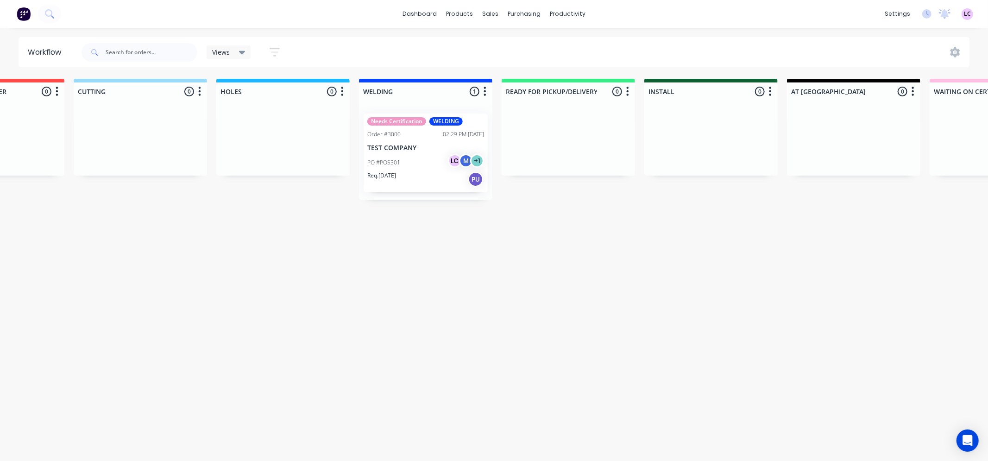
drag, startPoint x: 879, startPoint y: 80, endPoint x: 676, endPoint y: 102, distance: 203.5
click at [676, 102] on div "Submitted 4 Status colour #273444 hex #273444 Save Cancel Summaries Total order…" at bounding box center [601, 266] width 1678 height 374
click at [863, 222] on div "Submitted 4 Status colour #273444 hex #273444 Save Cancel Summaries Total order…" at bounding box center [601, 266] width 1678 height 374
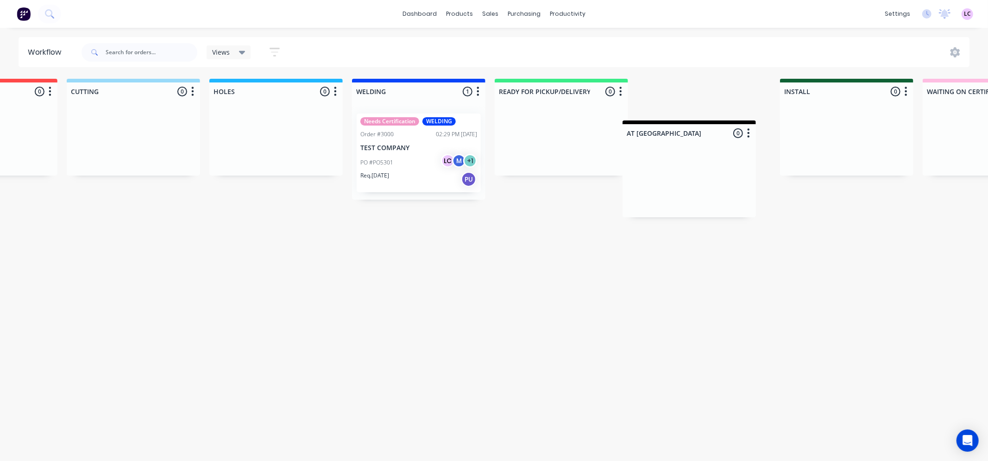
scroll to position [0, 239]
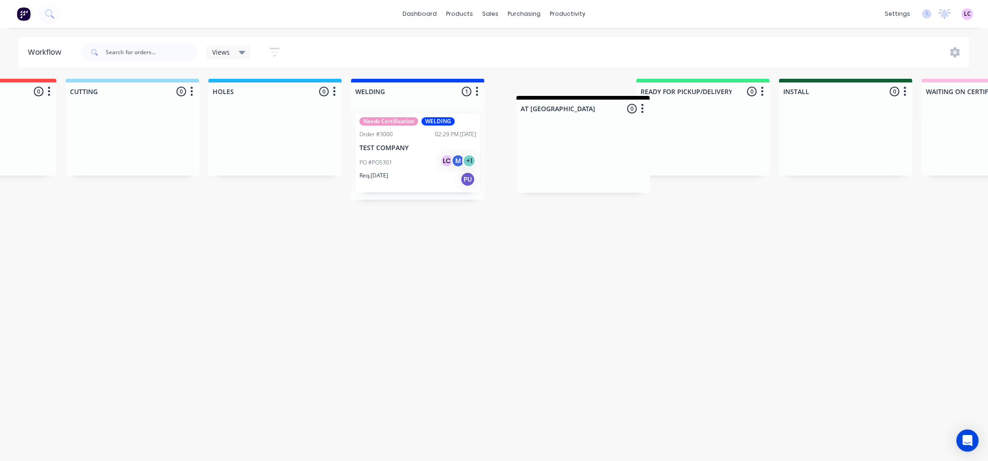
drag, startPoint x: 891, startPoint y: 87, endPoint x: 619, endPoint y: 107, distance: 272.5
click at [619, 107] on div "Submitted 4 Status colour #273444 hex #273444 Save Cancel Summaries Total order…" at bounding box center [593, 266] width 1678 height 374
click at [554, 86] on div at bounding box center [560, 91] width 133 height 18
drag, startPoint x: 506, startPoint y: 90, endPoint x: 494, endPoint y: 90, distance: 12.5
click at [494, 90] on div "AT GALVANISING 0 Status colour #000000 hex #000000 Save Cancel Notifications Em…" at bounding box center [560, 90] width 133 height 22
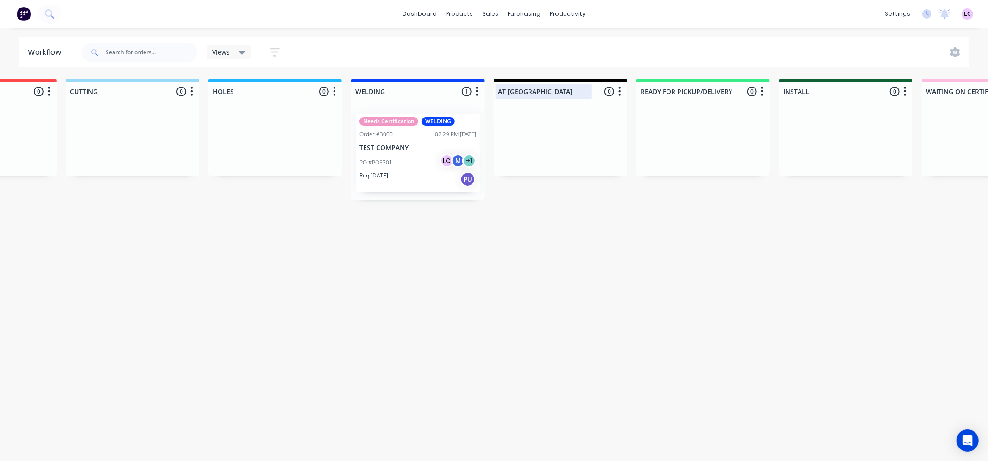
click at [538, 90] on div at bounding box center [560, 91] width 133 height 18
click at [545, 91] on input "AT GALVANISING" at bounding box center [543, 92] width 91 height 10
click at [551, 91] on input "AT GALVANISING" at bounding box center [543, 92] width 91 height 10
type input "A"
click at [514, 302] on div "Submitted 4 Status colour #273444 hex #273444 Save Cancel Summaries Total order…" at bounding box center [593, 266] width 1678 height 374
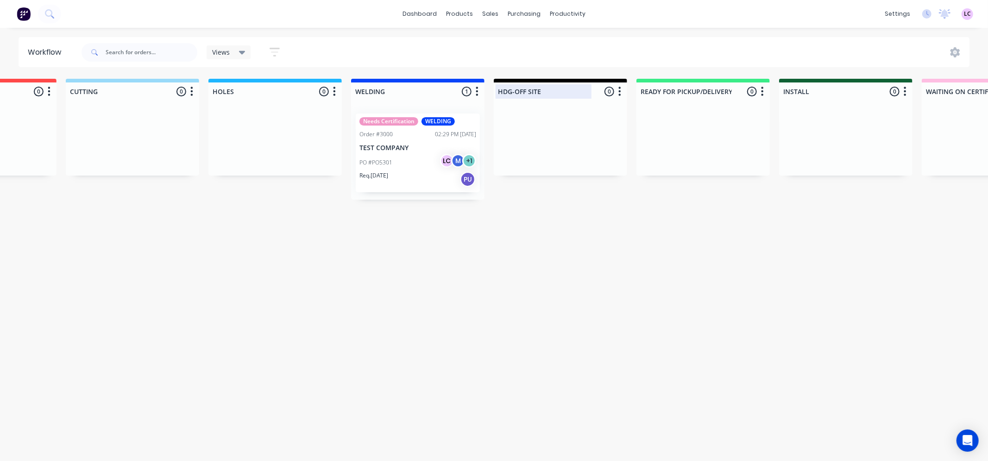
click at [515, 90] on div at bounding box center [560, 91] width 133 height 18
click at [515, 93] on input "HDG-OFF SITE" at bounding box center [543, 92] width 91 height 10
type input "HDG- OFF SITE"
click at [471, 346] on div "Submitted 4 Status colour #273444 hex #273444 Save Cancel Summaries Total order…" at bounding box center [593, 266] width 1678 height 374
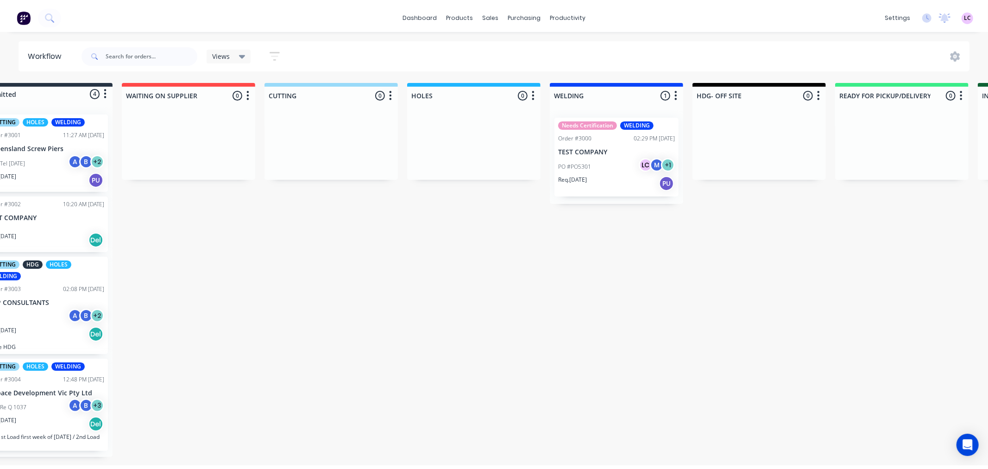
scroll to position [0, 0]
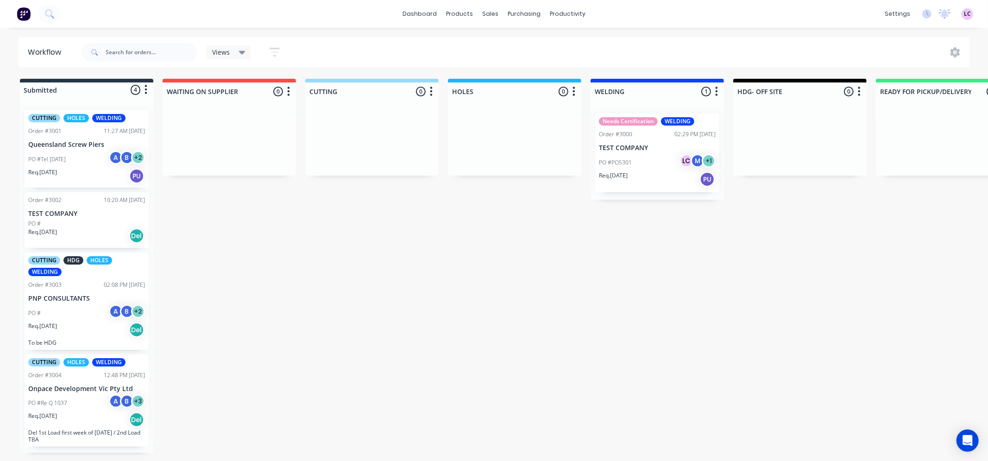
click at [75, 261] on div "HDG" at bounding box center [73, 260] width 20 height 8
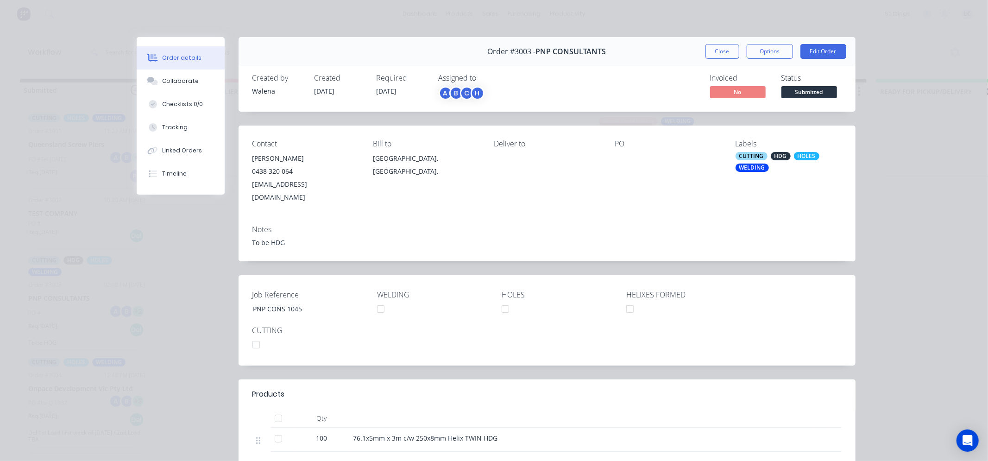
click at [778, 158] on div "HDG" at bounding box center [780, 156] width 20 height 8
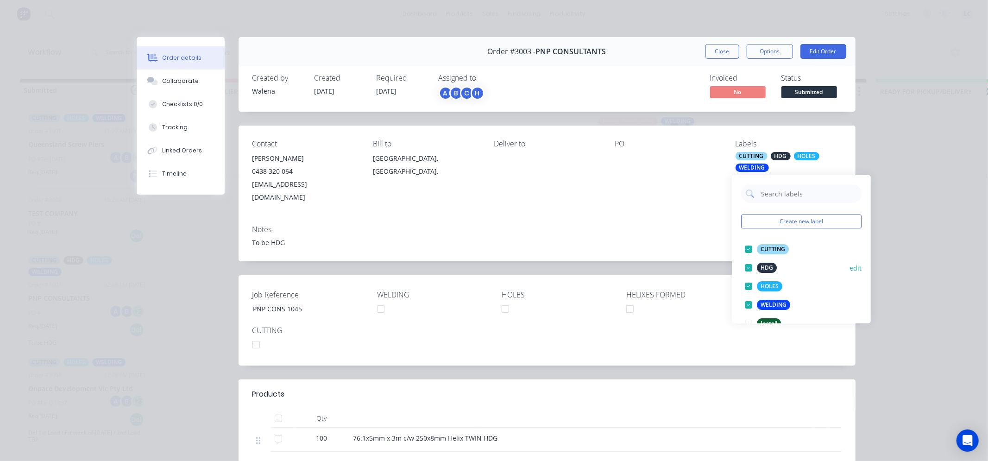
click at [849, 267] on button "edit" at bounding box center [855, 268] width 12 height 10
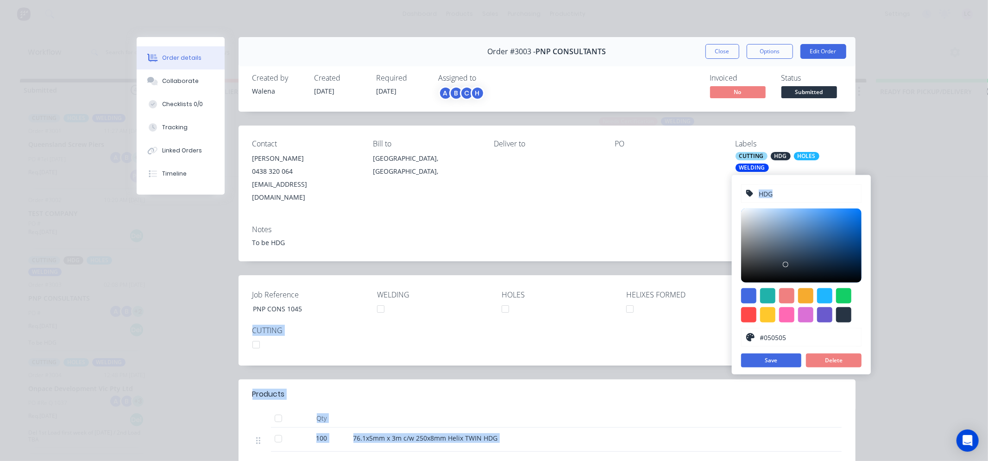
type input "#000000"
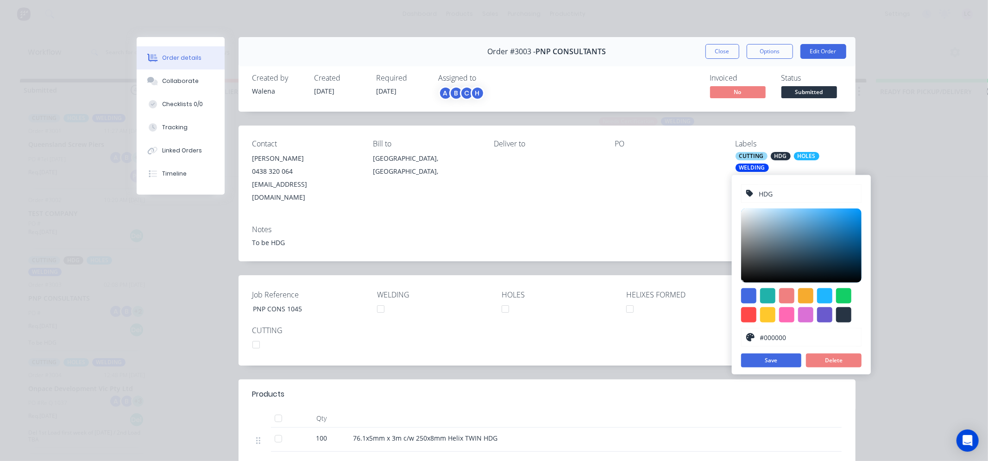
drag, startPoint x: 792, startPoint y: 263, endPoint x: 755, endPoint y: 302, distance: 54.7
click at [738, 289] on div "HDG #000000 hex #000000 Save Delete" at bounding box center [801, 274] width 139 height 199
click at [785, 359] on button "Save" at bounding box center [771, 360] width 60 height 14
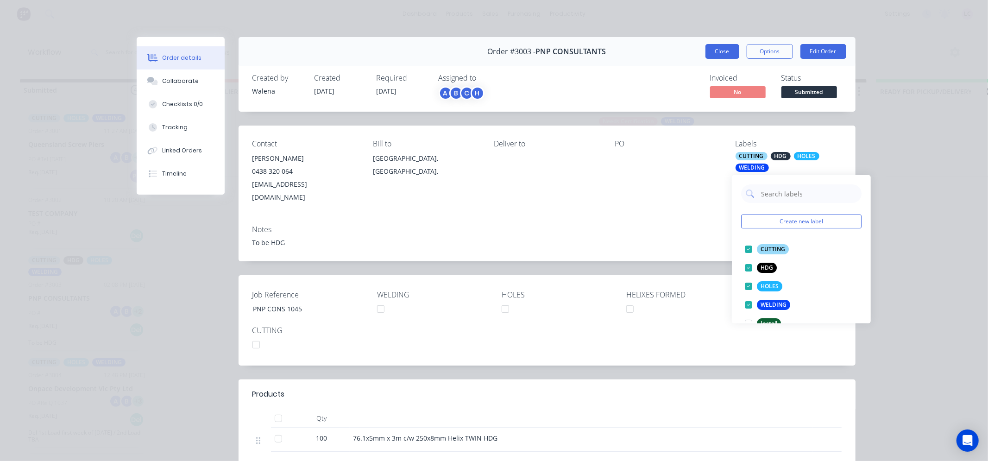
click at [728, 51] on button "Close" at bounding box center [722, 51] width 34 height 15
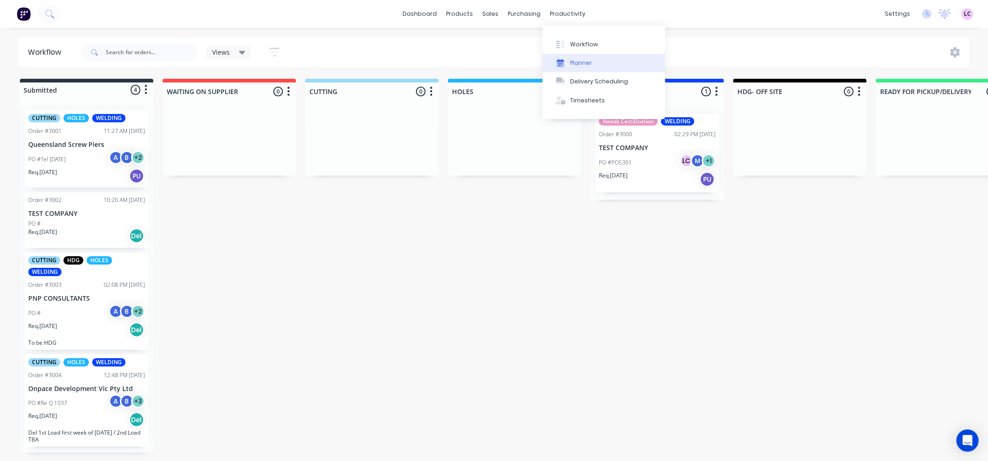
click at [575, 62] on div "Planner" at bounding box center [581, 63] width 22 height 8
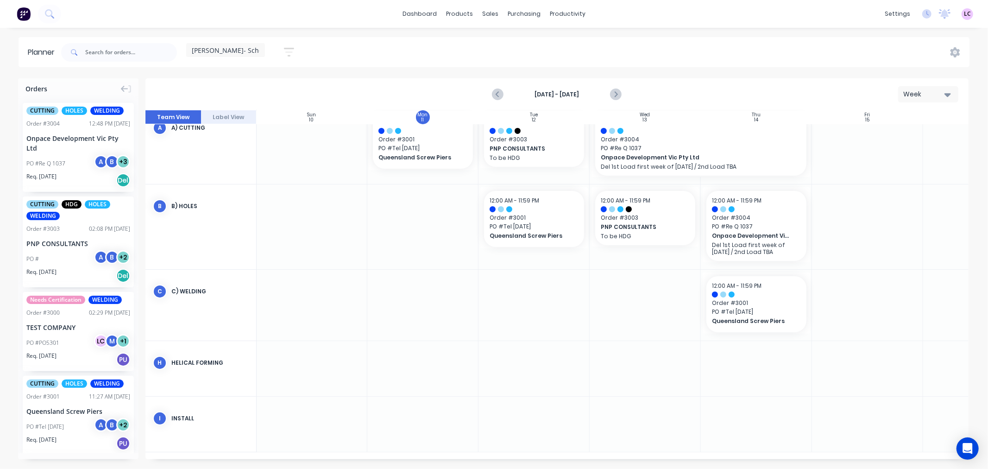
scroll to position [85, 0]
click at [292, 52] on icon "button" at bounding box center [288, 51] width 7 height 1
click at [281, 85] on icon "button" at bounding box center [278, 87] width 6 height 4
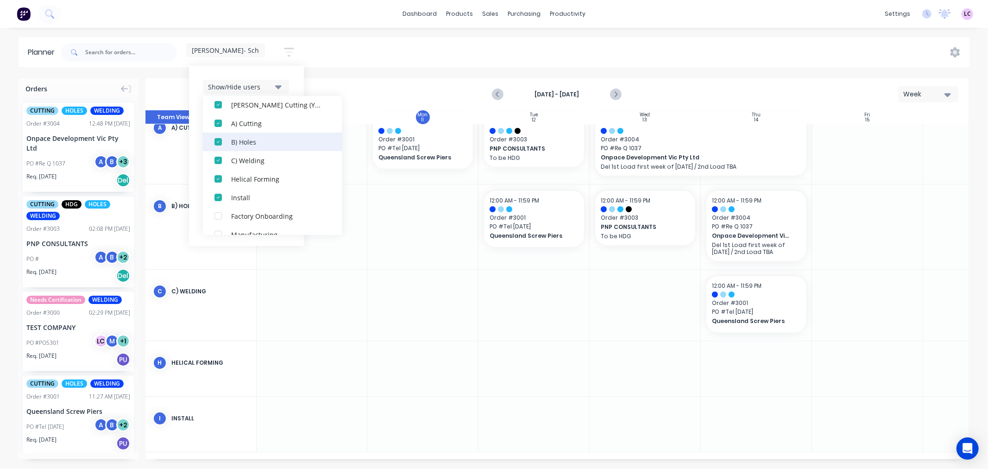
scroll to position [102, 0]
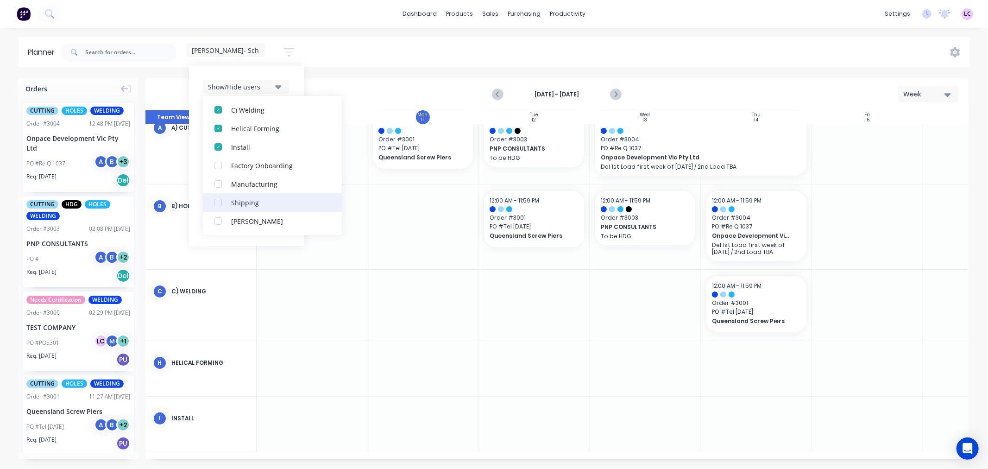
click at [216, 200] on div "button" at bounding box center [218, 202] width 19 height 19
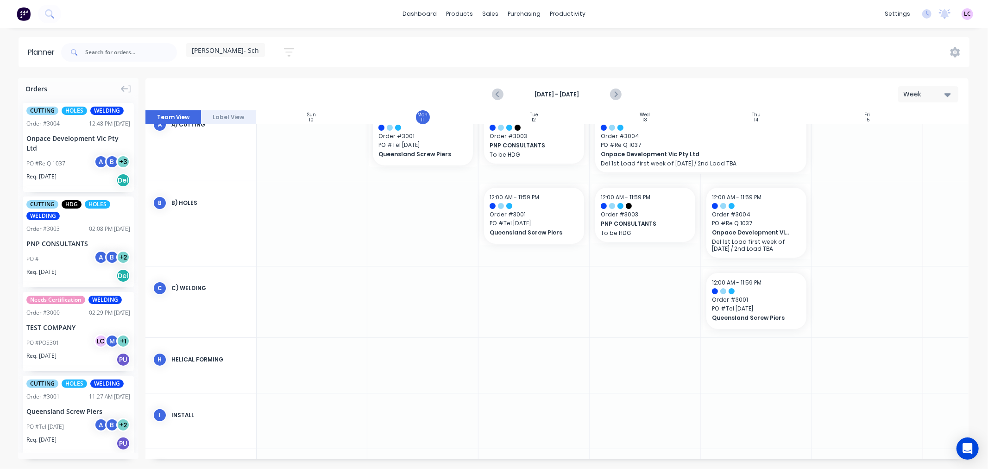
click at [415, 59] on div "Leesa- Schedule Save new view None edit Leesa- Schedule (Default) edit Scheduli…" at bounding box center [514, 52] width 910 height 28
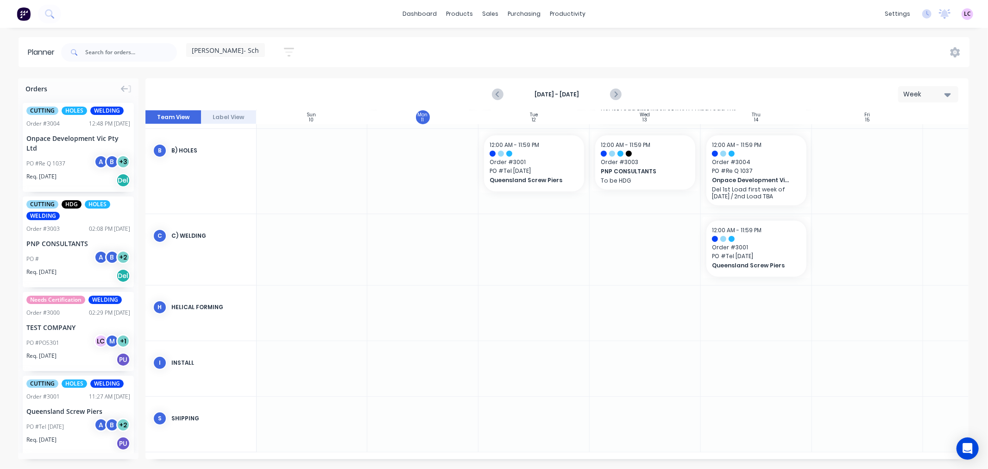
click at [286, 53] on icon at bounding box center [289, 50] width 6 height 10
click at [301, 135] on button "edit" at bounding box center [300, 137] width 12 height 10
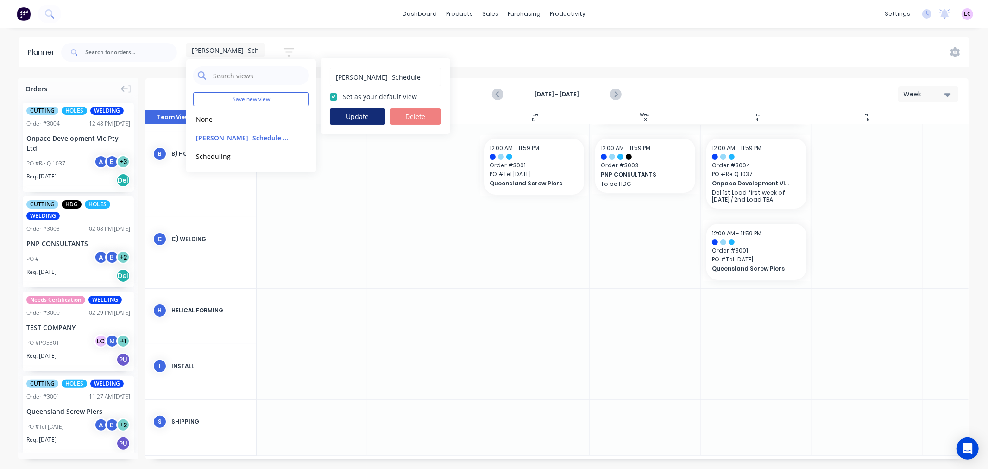
click at [369, 118] on button "Update" at bounding box center [358, 116] width 56 height 16
click at [369, 62] on div "Leesa- Schedule Save new view None edit Leesa- Schedule (Default) edit Scheduli…" at bounding box center [514, 52] width 910 height 28
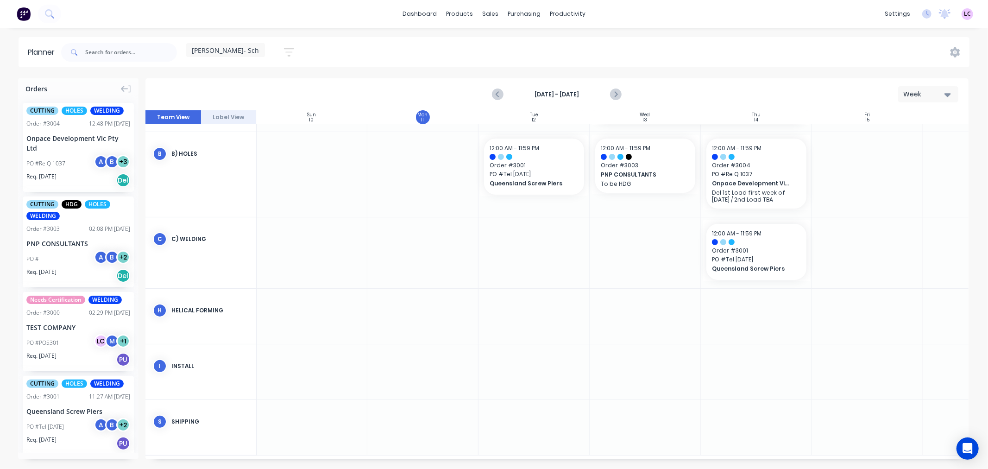
click at [29, 15] on img at bounding box center [24, 14] width 14 height 14
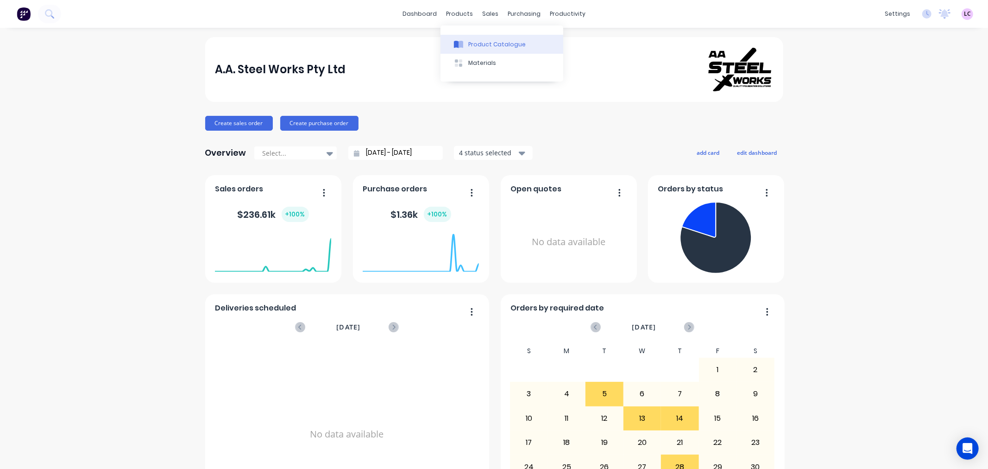
click at [472, 44] on div "Product Catalogue" at bounding box center [496, 44] width 57 height 8
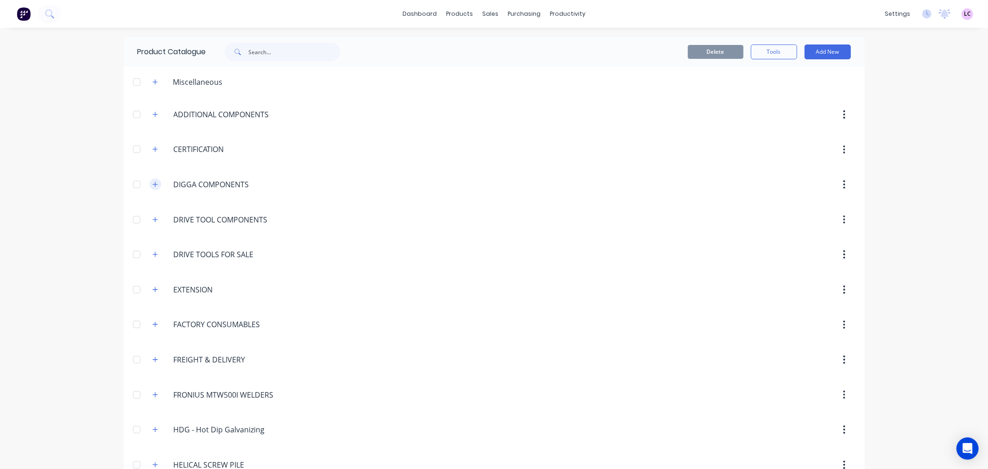
click at [154, 184] on button "button" at bounding box center [156, 184] width 12 height 12
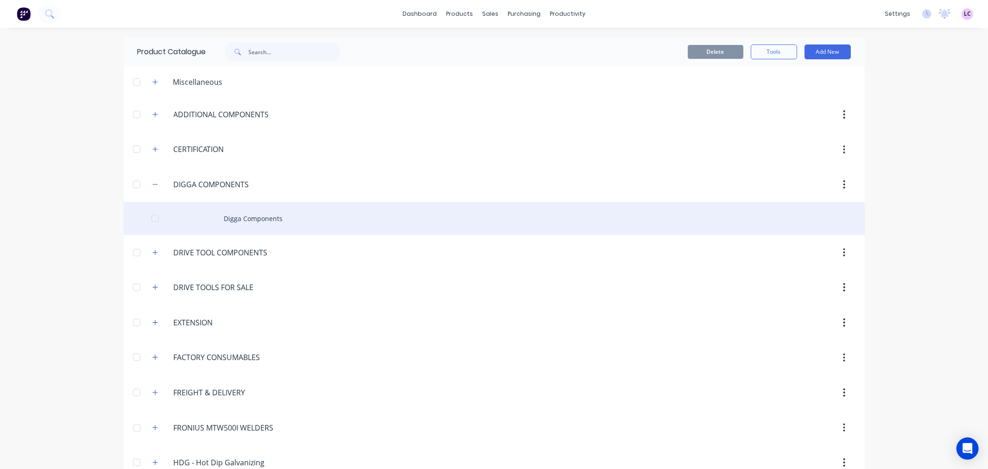
click at [226, 215] on div "Digga Components" at bounding box center [494, 218] width 741 height 33
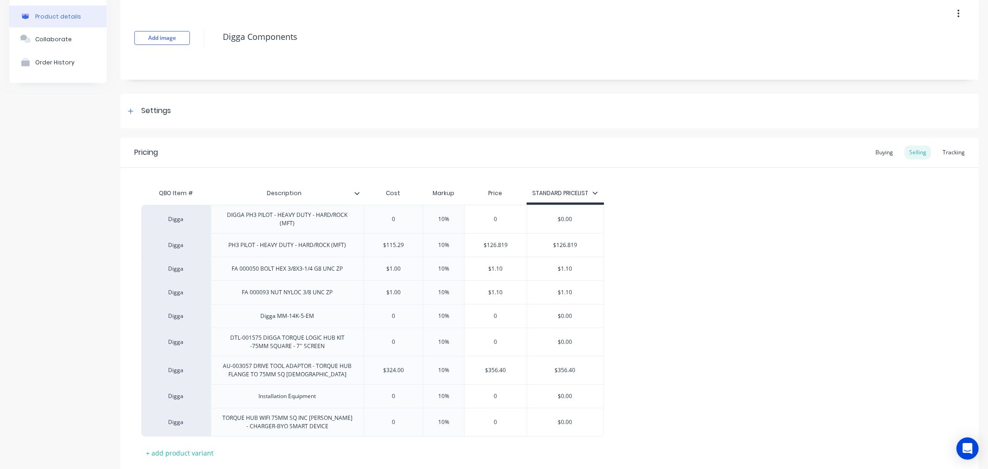
scroll to position [103, 0]
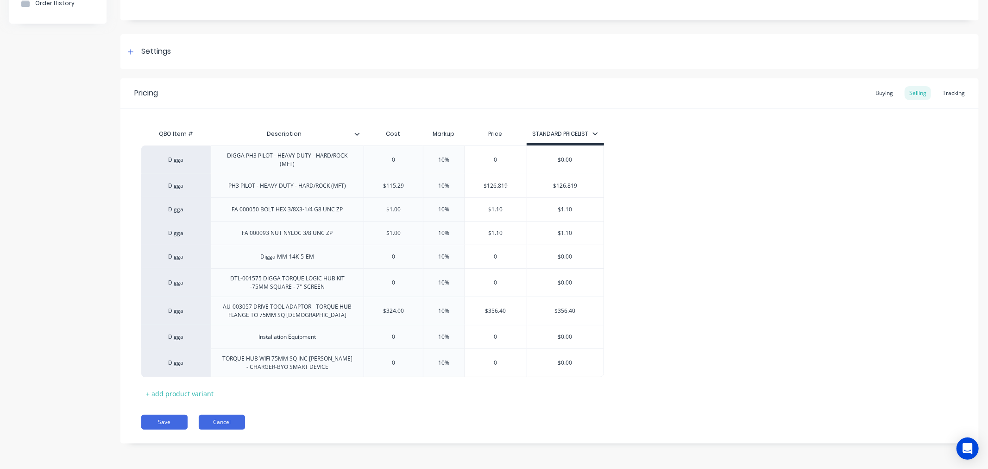
click at [227, 423] on button "Cancel" at bounding box center [222, 421] width 46 height 15
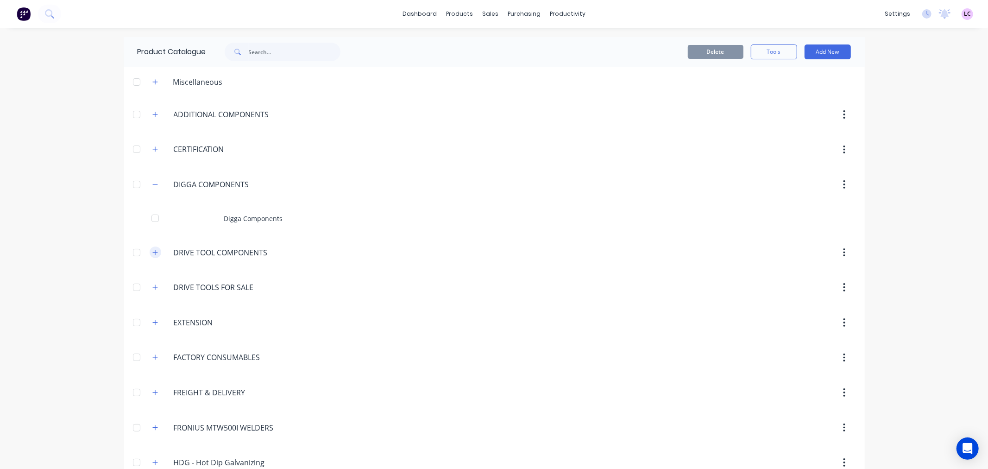
click at [152, 253] on icon "button" at bounding box center [155, 252] width 6 height 6
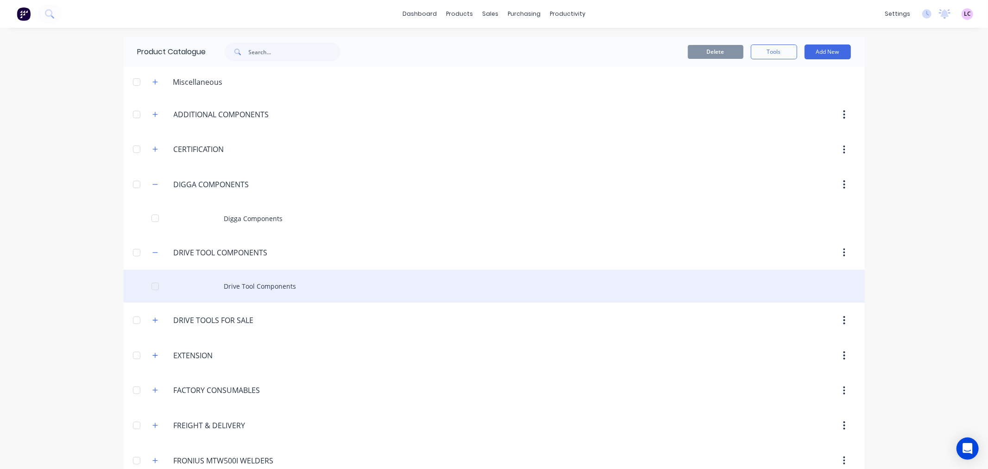
click at [232, 288] on div "Drive Tool Components" at bounding box center [494, 285] width 741 height 33
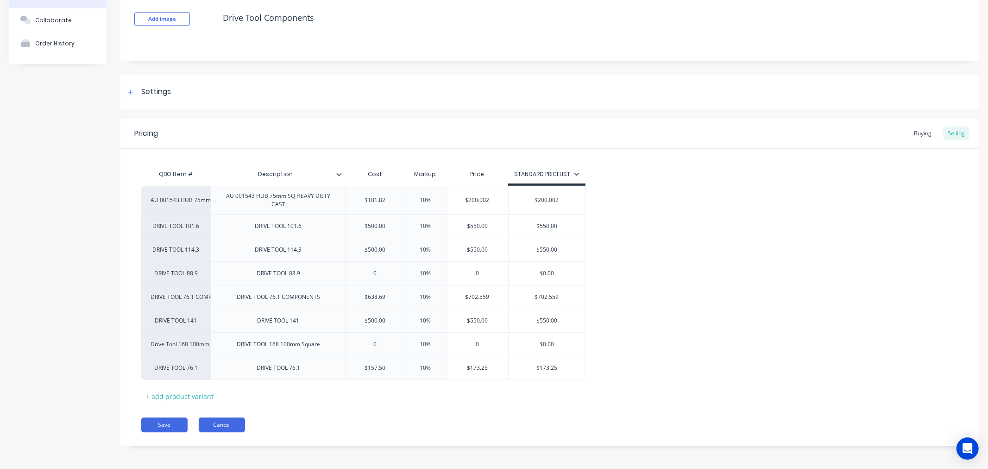
scroll to position [65, 0]
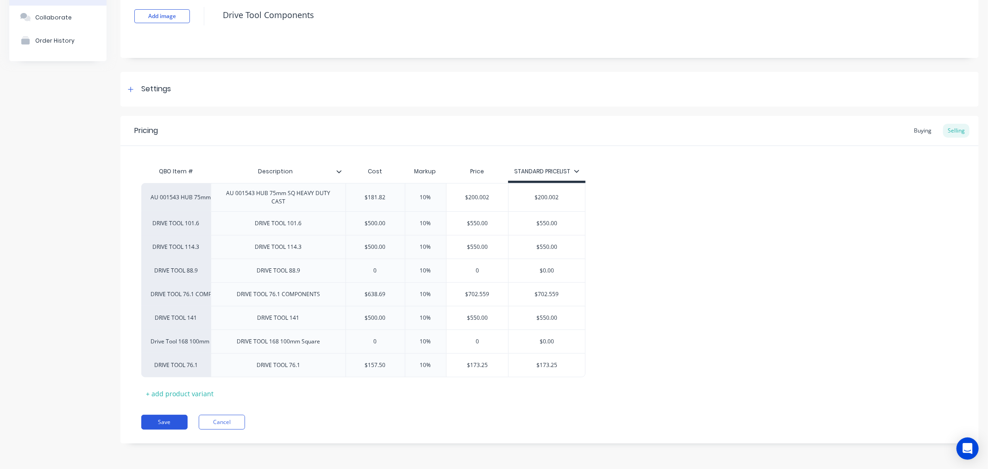
click at [173, 417] on button "Save" at bounding box center [164, 421] width 46 height 15
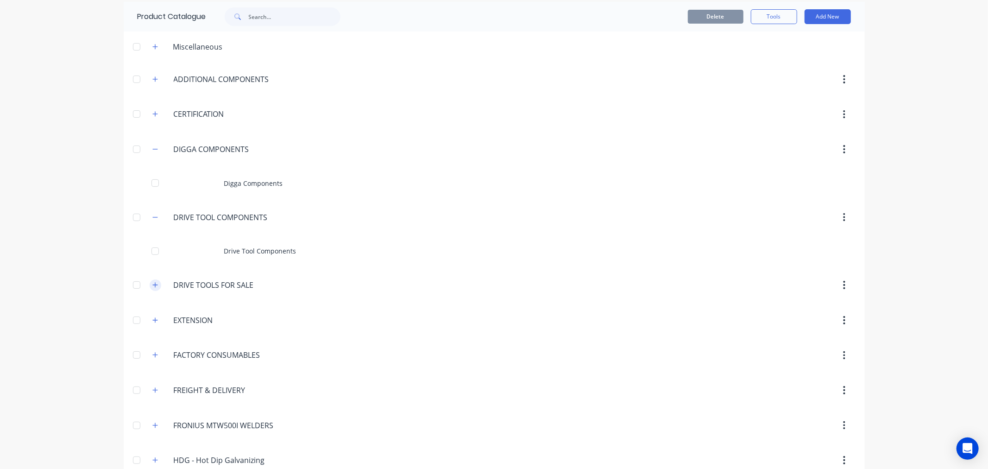
scroll to position [51, 0]
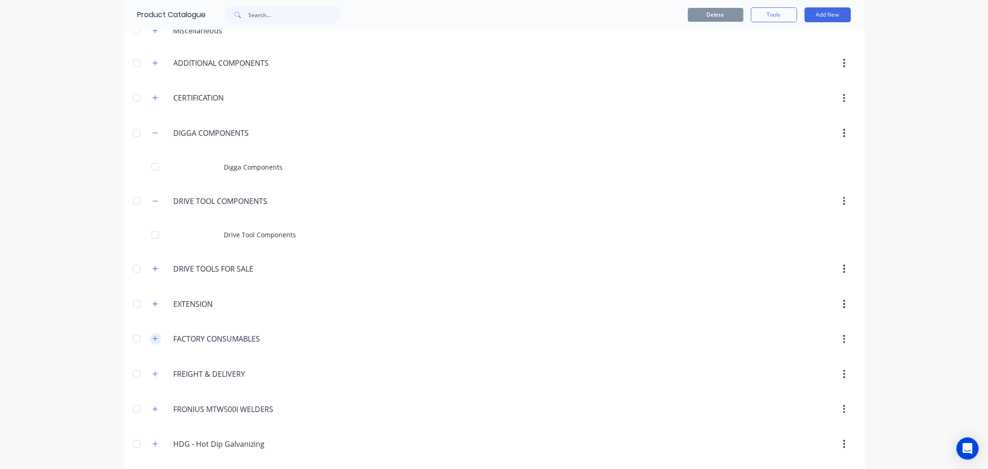
click at [154, 340] on icon "button" at bounding box center [155, 338] width 6 height 6
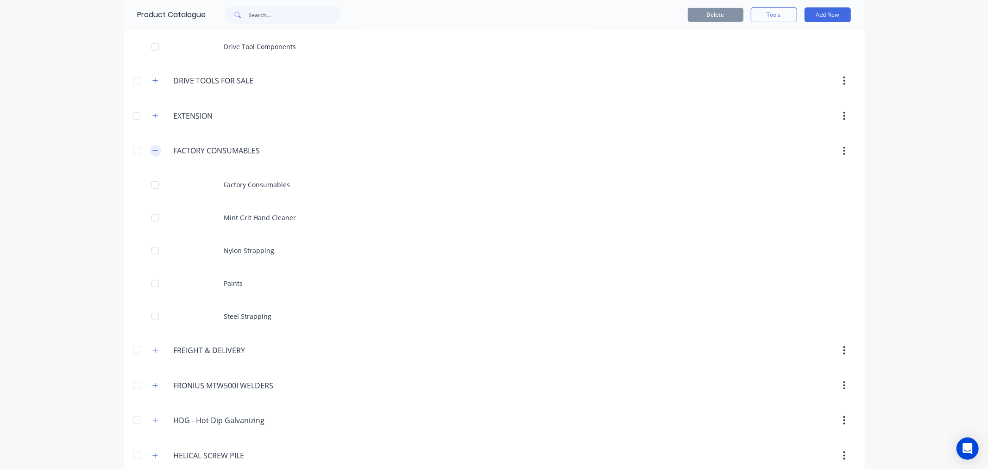
scroll to position [257, 0]
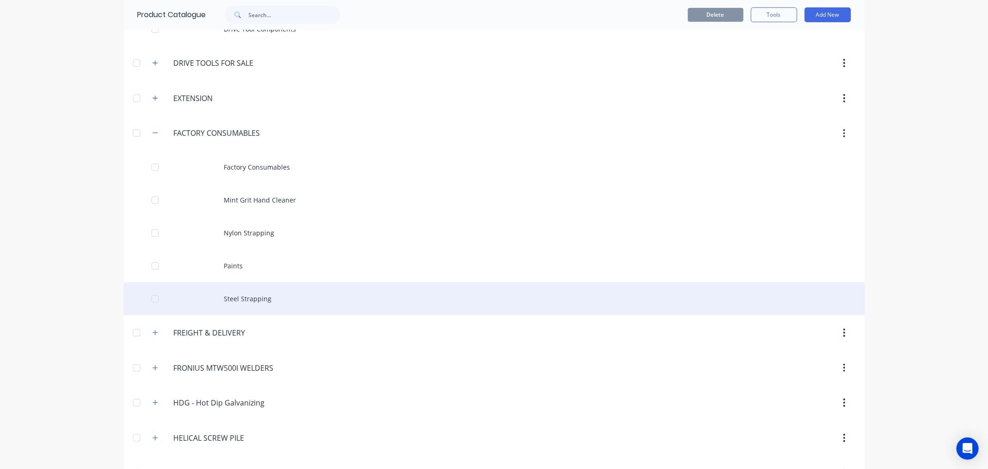
click at [250, 301] on div "Steel Strapping" at bounding box center [494, 298] width 741 height 33
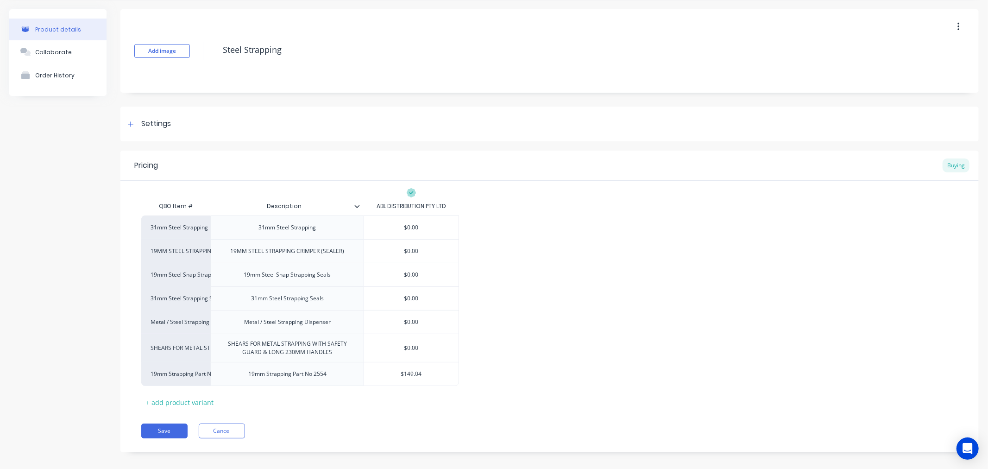
scroll to position [39, 0]
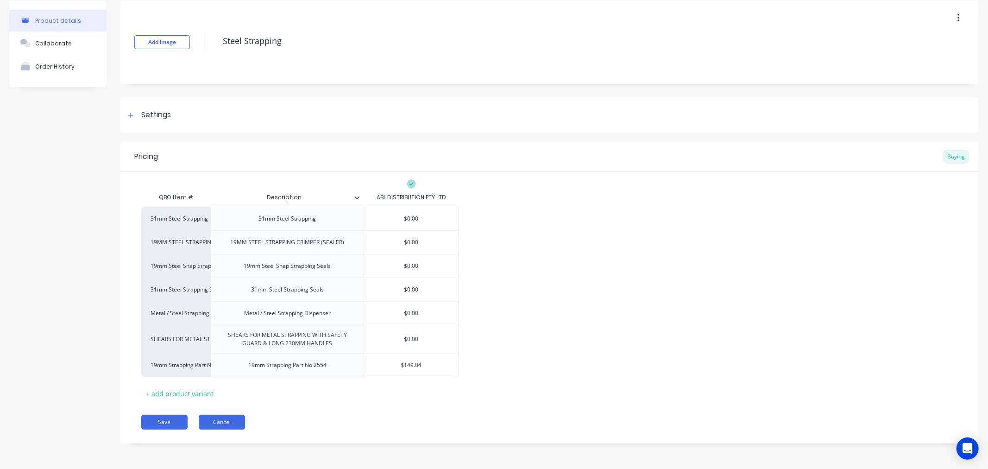
click at [223, 425] on button "Cancel" at bounding box center [222, 421] width 46 height 15
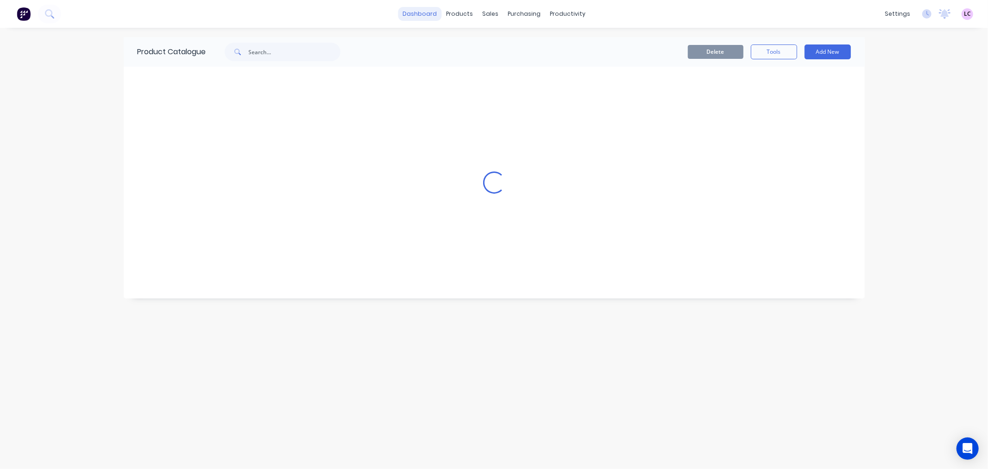
click at [424, 12] on link "dashboard" at bounding box center [420, 14] width 44 height 14
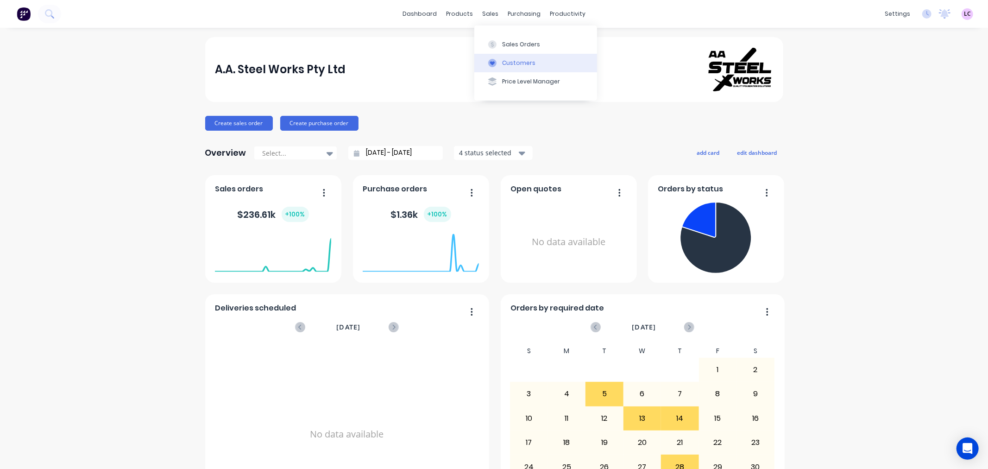
click at [506, 64] on div "Customers" at bounding box center [518, 63] width 33 height 8
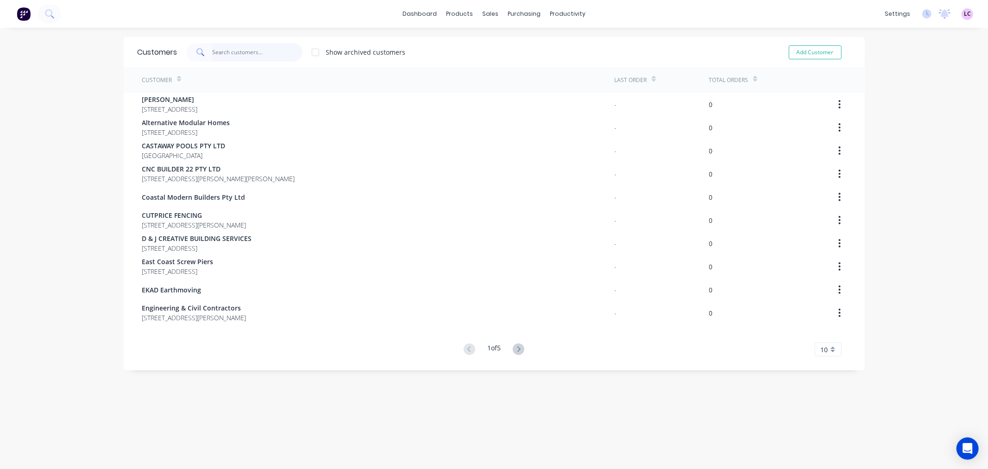
click at [274, 50] on input "text" at bounding box center [257, 52] width 90 height 19
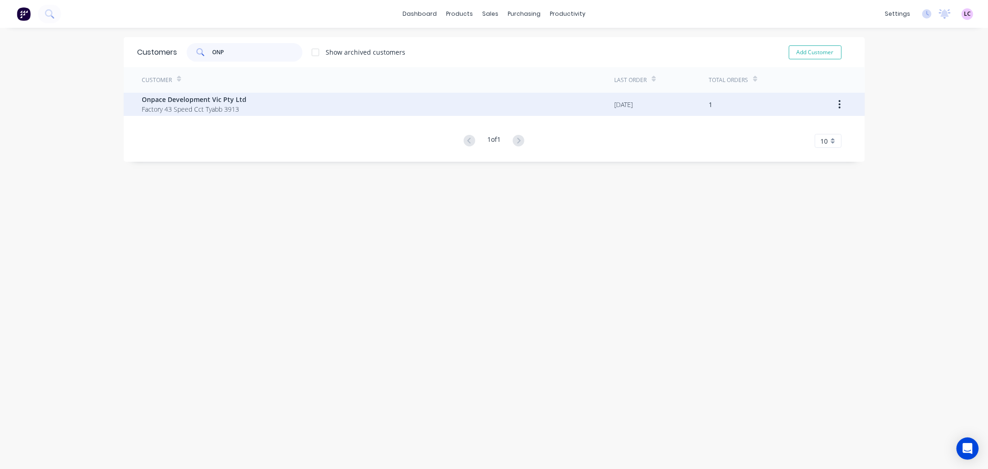
type input "ONP"
click at [200, 103] on span "Onpace Development Vic Pty Ltd" at bounding box center [194, 99] width 105 height 10
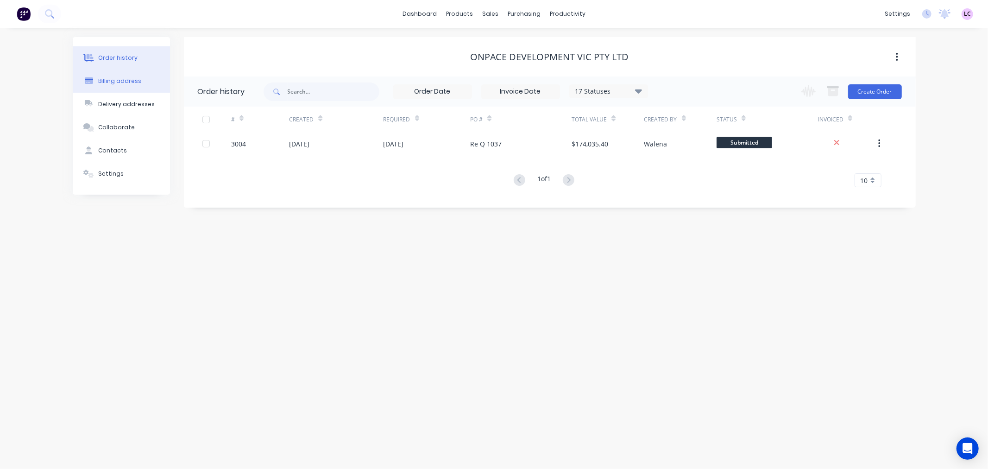
click at [126, 84] on div "Billing address" at bounding box center [119, 81] width 43 height 8
select select "AU"
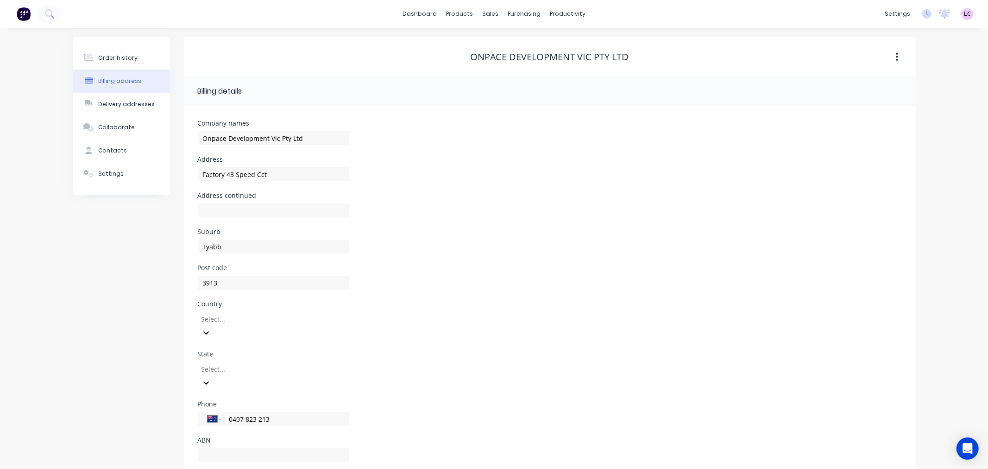
click at [285, 315] on div at bounding box center [266, 319] width 133 height 12
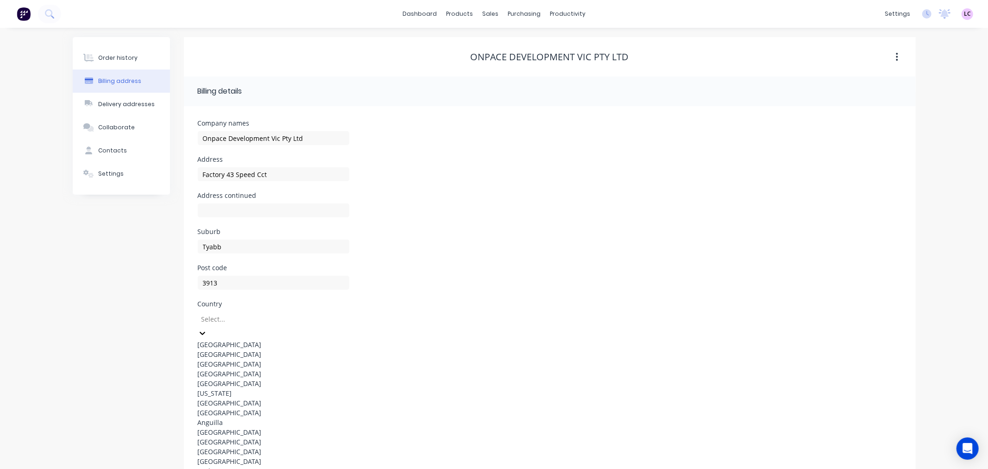
click at [278, 339] on div "Australia" at bounding box center [273, 344] width 151 height 10
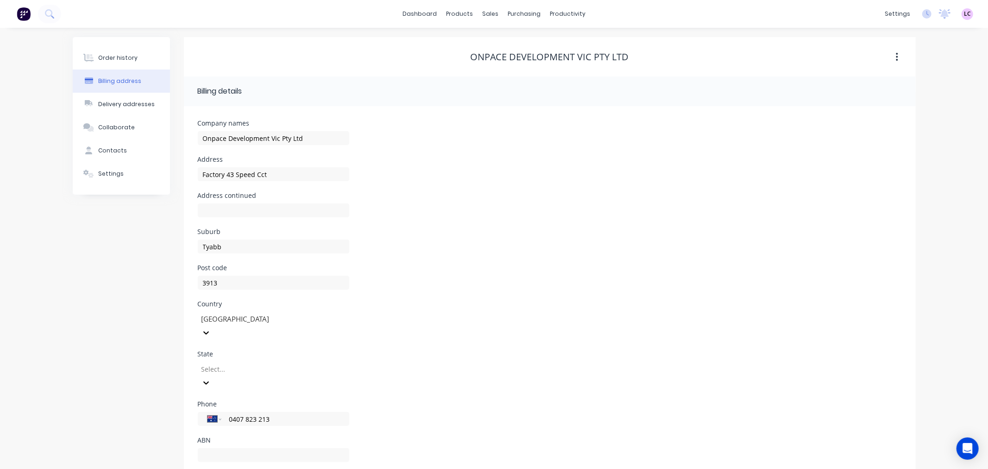
click at [291, 363] on div at bounding box center [266, 369] width 133 height 12
type input "VI"
click at [284, 389] on div "Victoria" at bounding box center [273, 394] width 151 height 10
drag, startPoint x: 475, startPoint y: 56, endPoint x: 627, endPoint y: 63, distance: 152.0
click at [627, 63] on div "Onpace Development Vic Pty Ltd" at bounding box center [550, 57] width 732 height 17
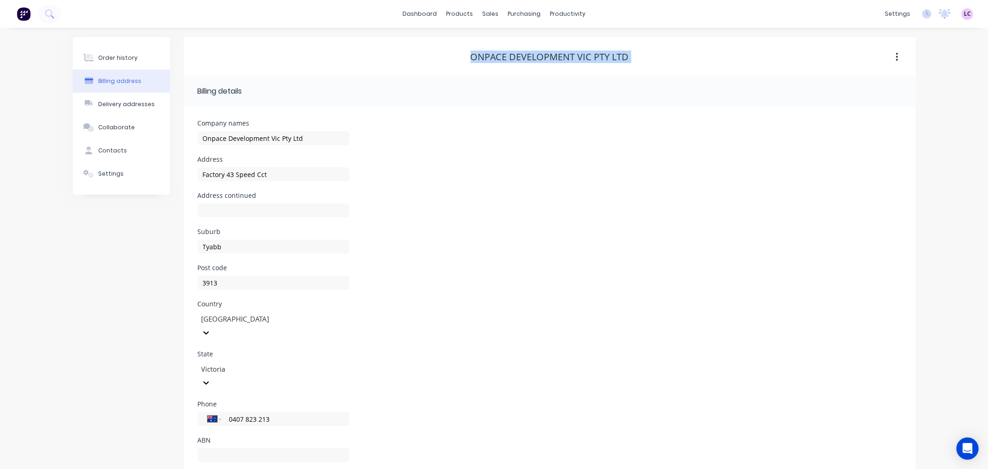
copy div "Onpace Development Vic Pty Ltd"
click at [261, 448] on input "text" at bounding box center [273, 455] width 151 height 14
paste input "88 615 472 618"
type input "88 615 472 618"
click at [148, 388] on div "Order history Billing address Delivery addresses Collaborate Contacts Settings" at bounding box center [121, 259] width 97 height 445
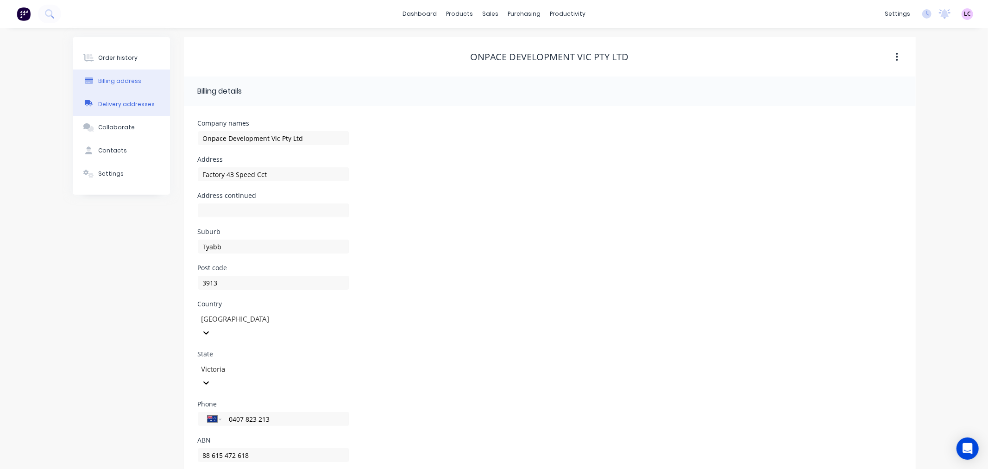
click at [128, 109] on button "Delivery addresses" at bounding box center [121, 104] width 97 height 23
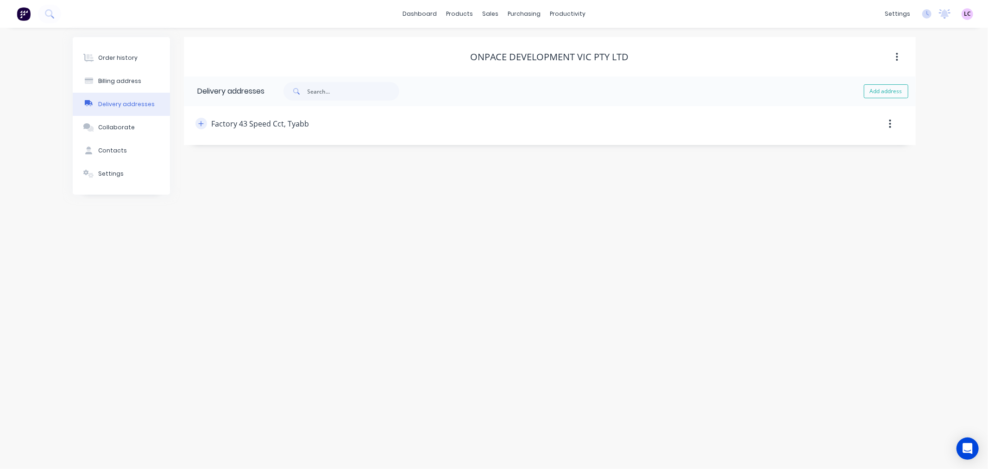
click at [199, 124] on icon "button" at bounding box center [201, 123] width 6 height 6
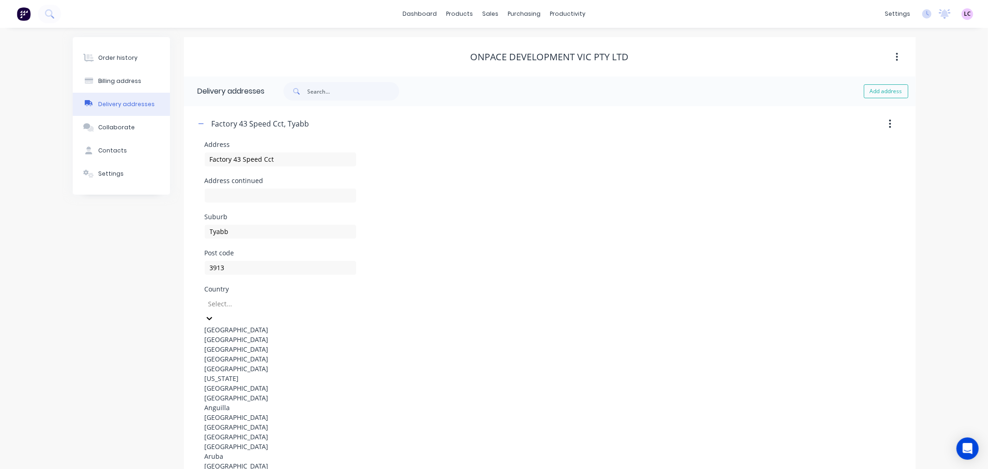
click at [250, 311] on div "Select..." at bounding box center [274, 304] width 139 height 14
click at [241, 327] on div "Australia" at bounding box center [280, 330] width 151 height 10
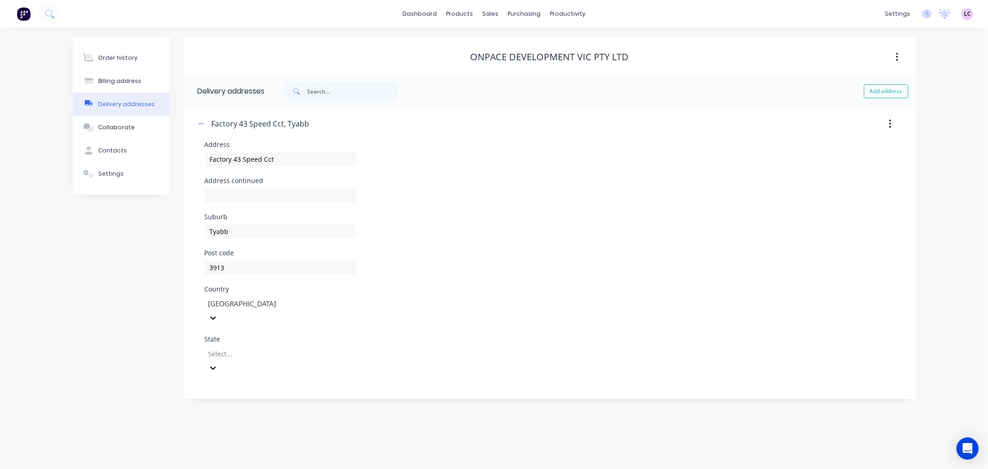
click at [246, 348] on div at bounding box center [273, 354] width 133 height 12
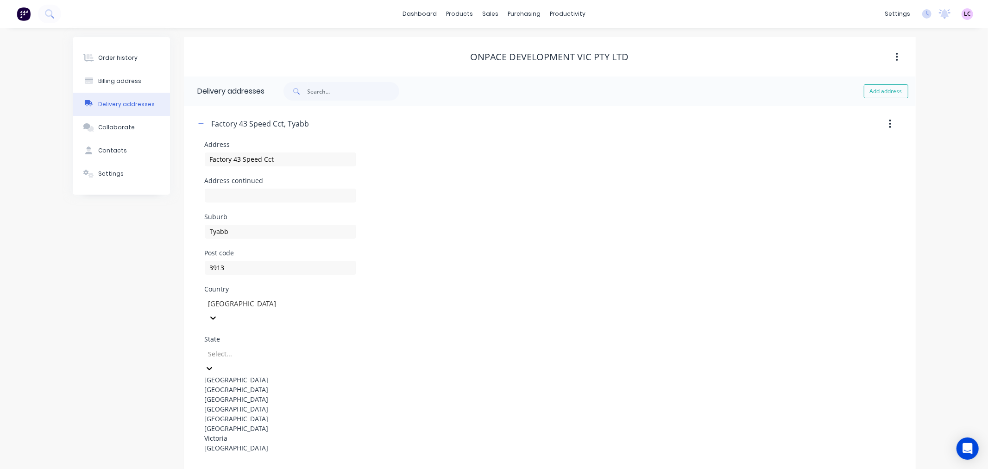
click at [255, 443] on div "Victoria" at bounding box center [280, 438] width 151 height 10
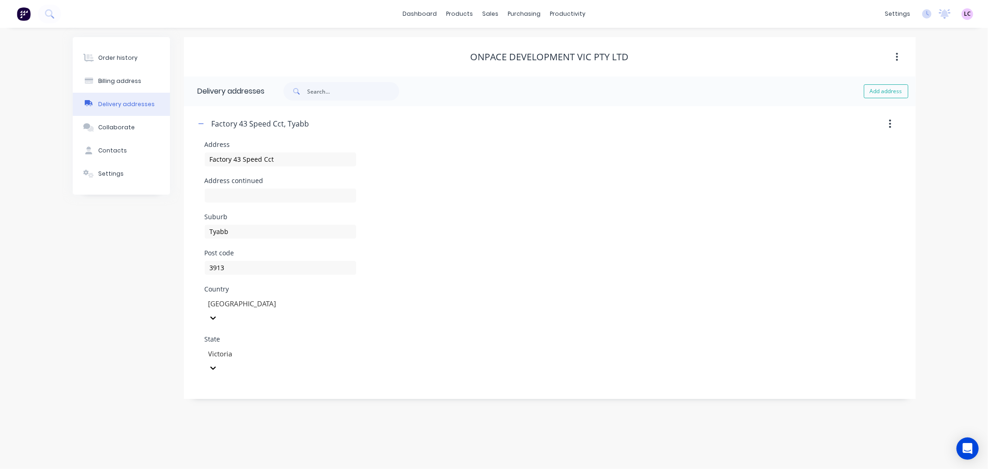
click at [118, 248] on div "Order history Billing address Delivery addresses Collaborate Contacts Settings" at bounding box center [121, 218] width 97 height 362
click at [116, 130] on div "Collaborate" at bounding box center [116, 127] width 37 height 8
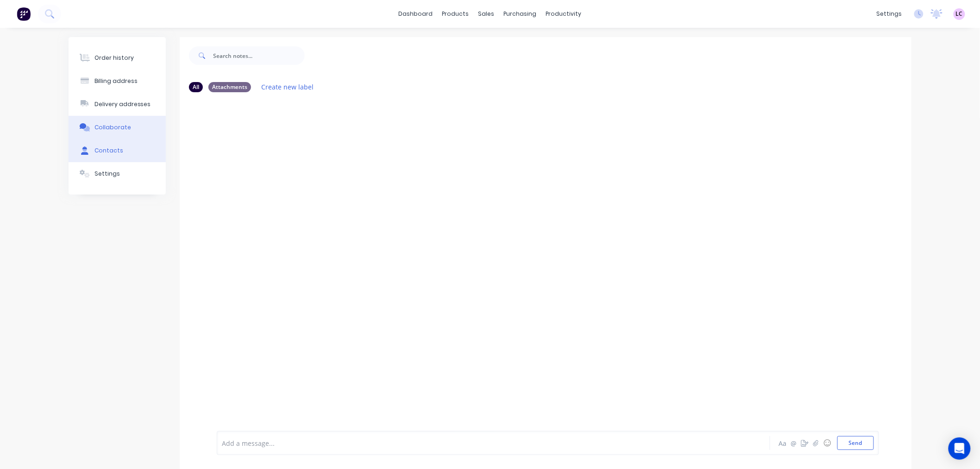
click at [121, 153] on button "Contacts" at bounding box center [117, 150] width 97 height 23
select select "AU"
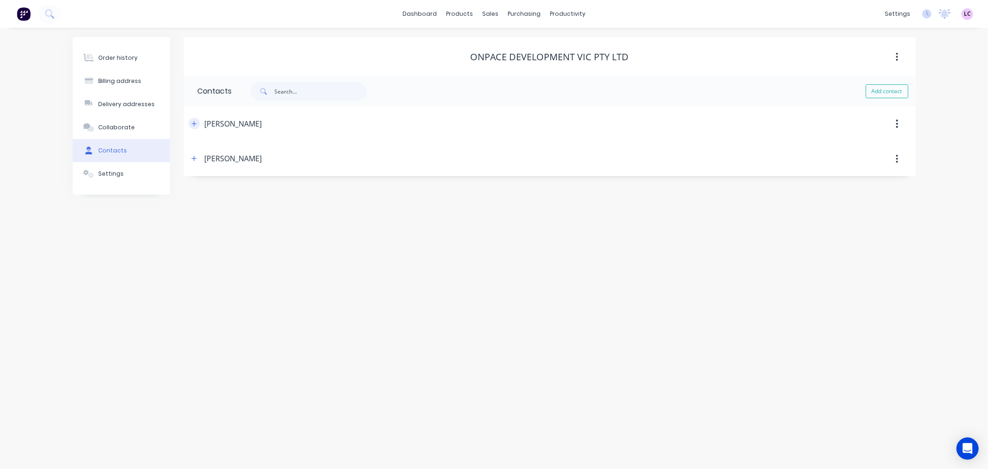
click at [193, 125] on icon "button" at bounding box center [194, 123] width 6 height 6
click at [233, 125] on div "Hayden" at bounding box center [460, 123] width 545 height 17
click at [229, 124] on div "Hayden" at bounding box center [233, 123] width 57 height 11
click at [194, 123] on icon "button" at bounding box center [193, 123] width 5 height 0
click at [193, 156] on icon "button" at bounding box center [194, 158] width 6 height 6
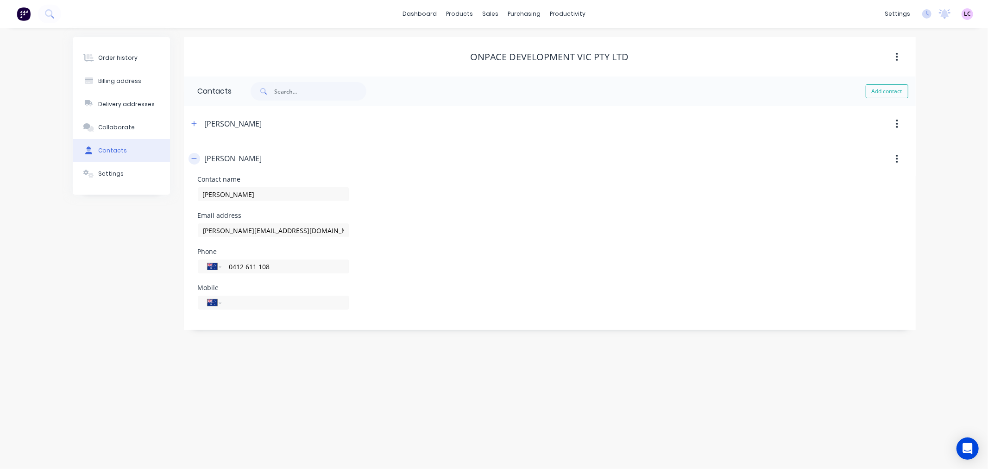
click at [193, 156] on icon "button" at bounding box center [194, 158] width 6 height 6
click at [894, 119] on button "button" at bounding box center [897, 123] width 22 height 17
click at [784, 250] on div "Order history Billing address Delivery addresses Collaborate Contacts Settings …" at bounding box center [494, 248] width 988 height 441
click at [219, 122] on div "Hayden" at bounding box center [233, 123] width 57 height 11
click at [194, 124] on icon "button" at bounding box center [193, 123] width 5 height 5
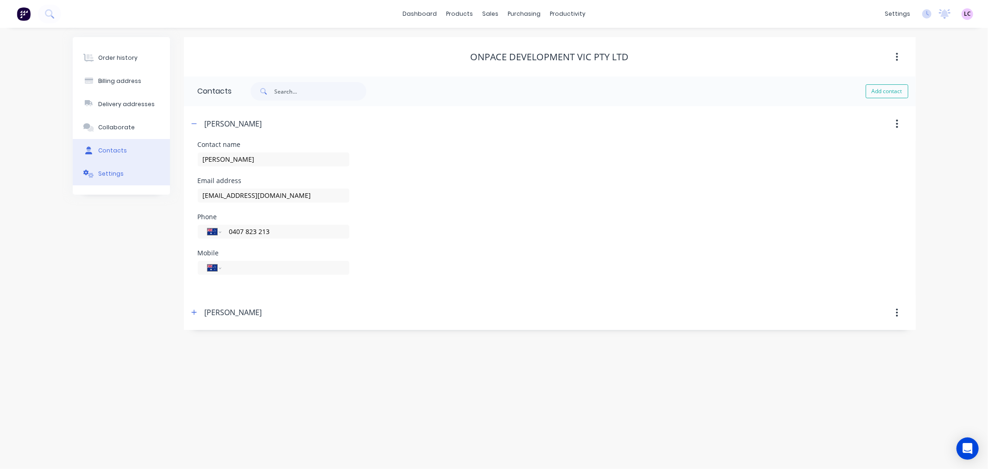
click at [126, 169] on button "Settings" at bounding box center [121, 173] width 97 height 23
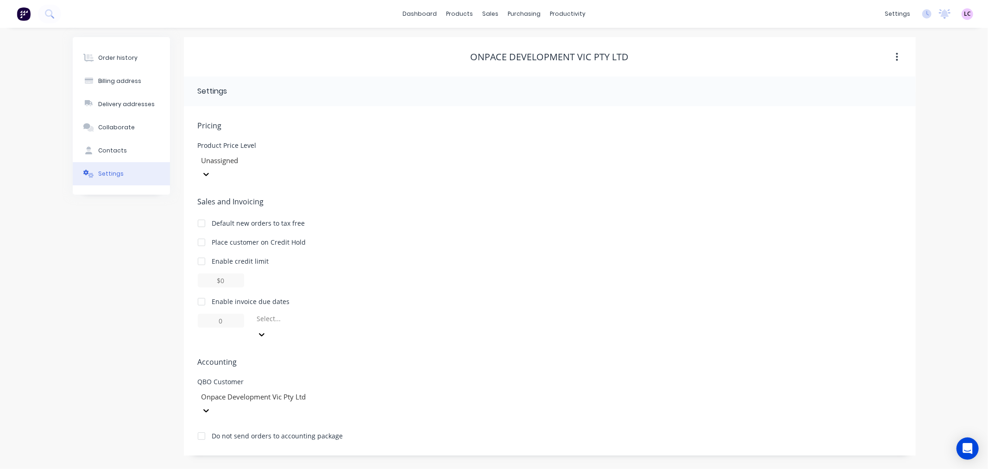
click at [211, 169] on icon at bounding box center [205, 173] width 9 height 9
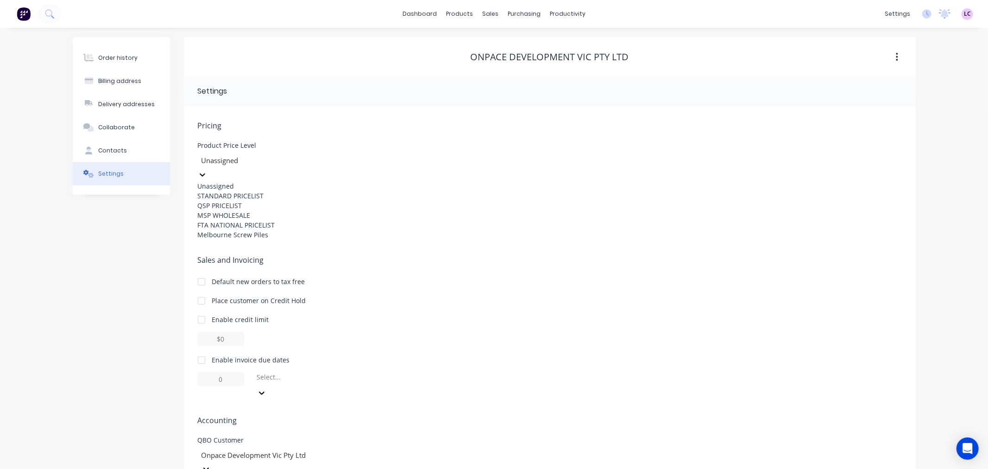
click at [275, 195] on div "STANDARD PRICELIST" at bounding box center [267, 196] width 139 height 10
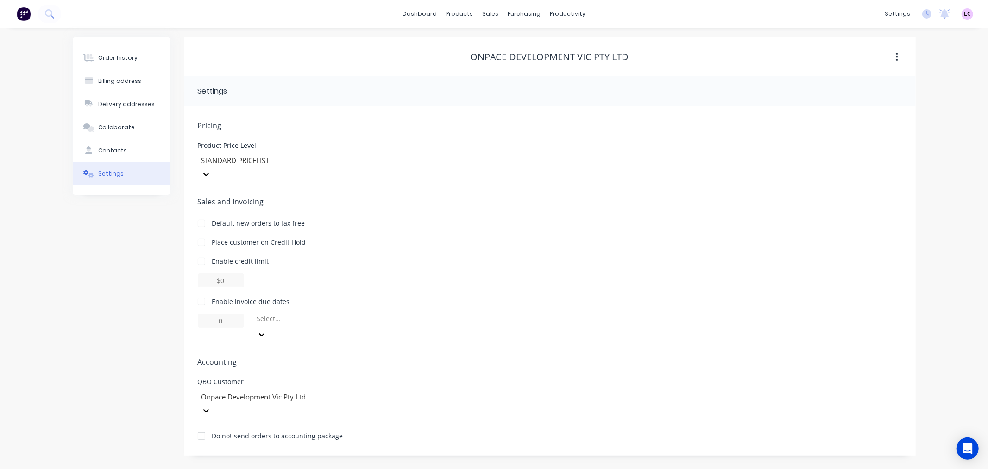
click at [204, 292] on div at bounding box center [201, 301] width 19 height 19
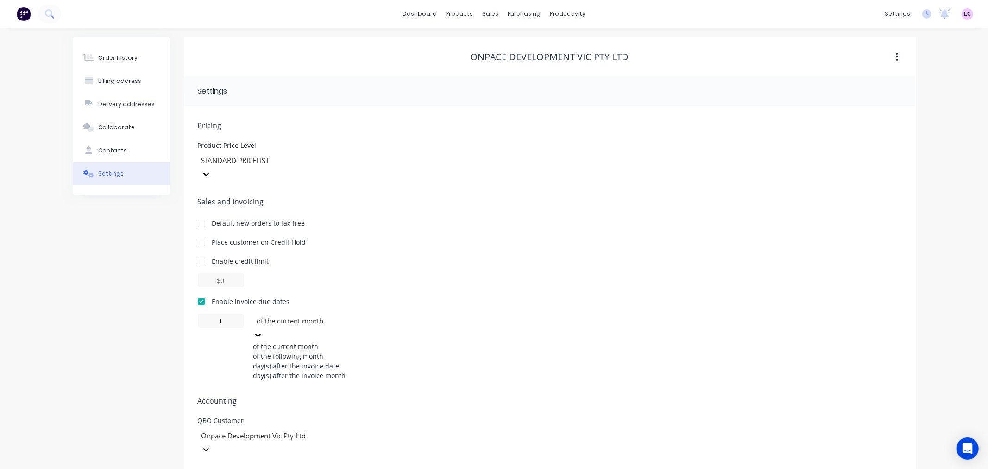
click at [299, 315] on div at bounding box center [322, 321] width 133 height 12
click at [334, 361] on div "day(s) after the invoice date" at bounding box center [322, 366] width 139 height 10
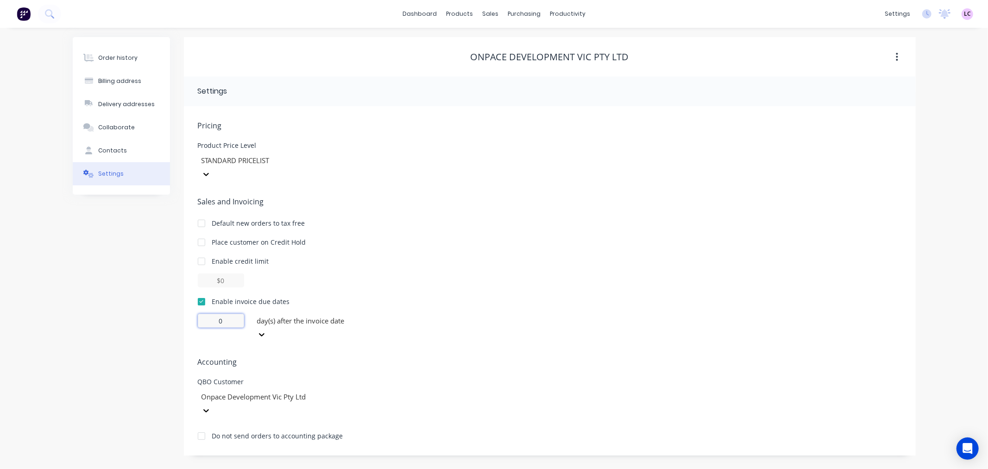
click at [233, 313] on input "0" at bounding box center [221, 320] width 46 height 14
type input "14"
click at [469, 356] on span "Accounting" at bounding box center [550, 361] width 704 height 11
click at [464, 422] on div "Order history Billing address Delivery addresses Collaborate Contacts Settings …" at bounding box center [494, 248] width 988 height 441
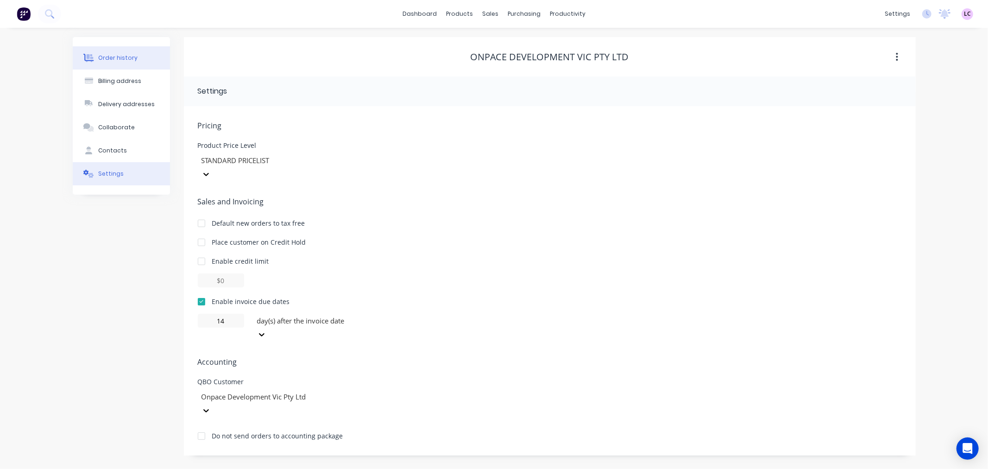
click at [121, 50] on button "Order history" at bounding box center [121, 57] width 97 height 23
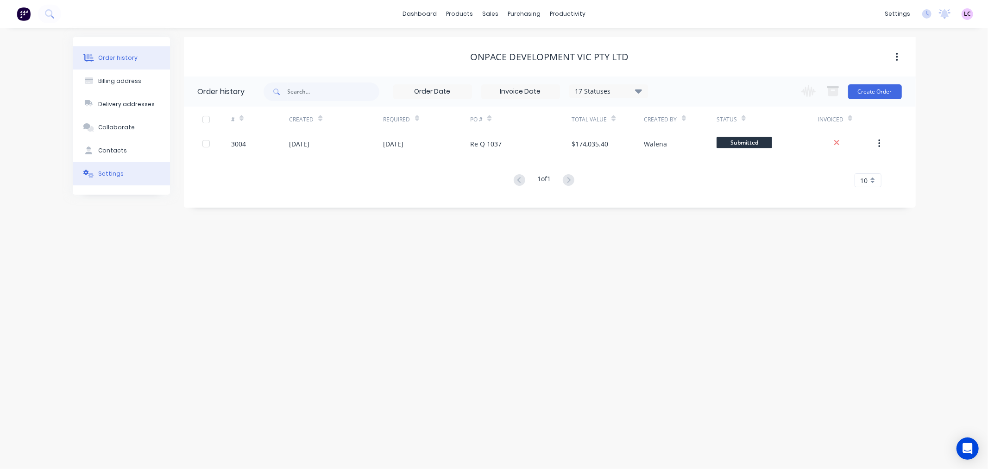
click at [96, 168] on button "Settings" at bounding box center [121, 173] width 97 height 23
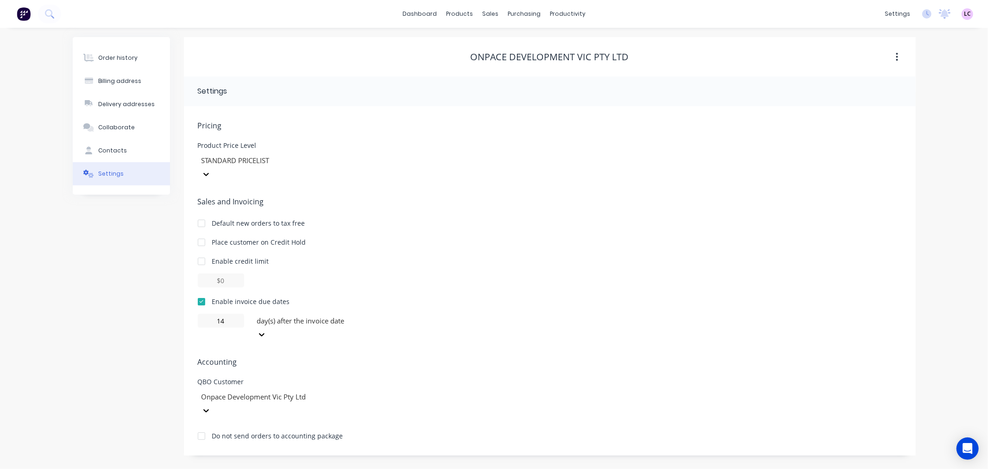
click at [157, 381] on div "Order history Billing address Delivery addresses Collaborate Contacts Settings" at bounding box center [121, 246] width 97 height 418
click at [132, 50] on button "Order history" at bounding box center [121, 57] width 97 height 23
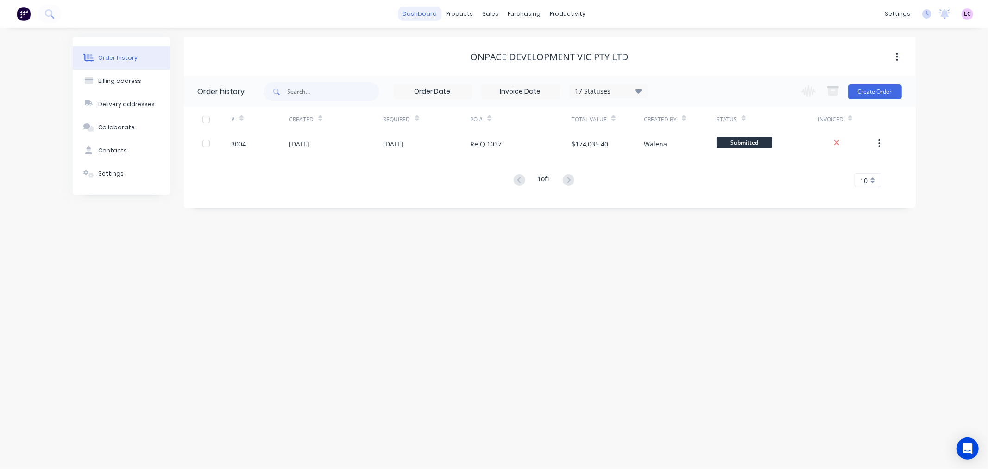
click at [423, 13] on link "dashboard" at bounding box center [420, 14] width 44 height 14
